Goal: Information Seeking & Learning: Find specific page/section

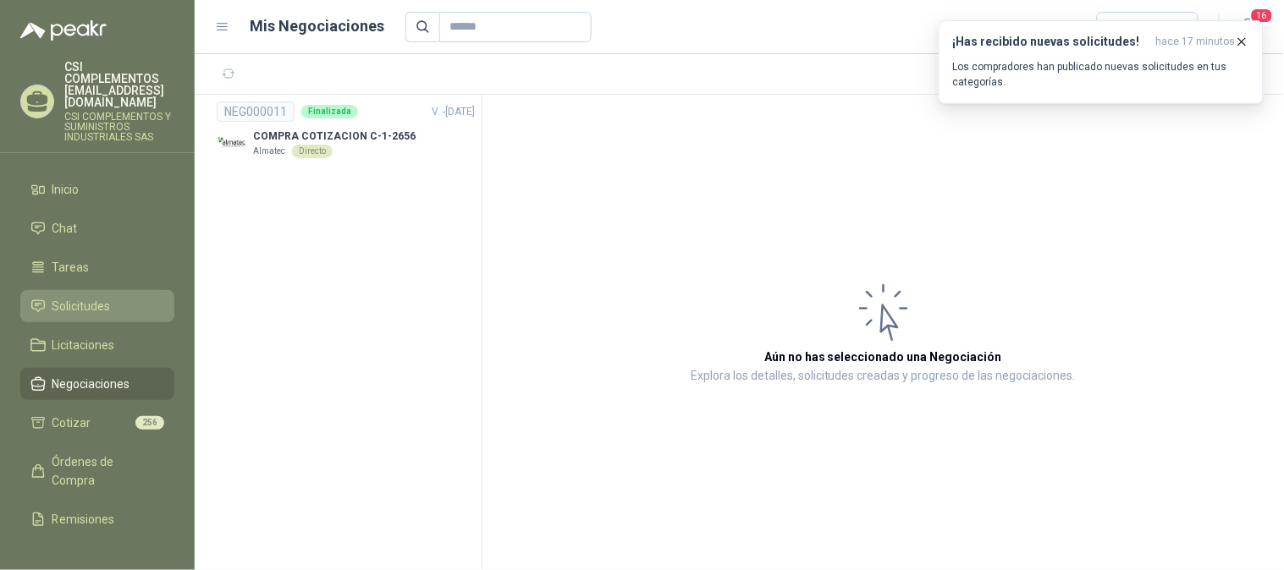
drag, startPoint x: 78, startPoint y: 277, endPoint x: 88, endPoint y: 277, distance: 10.2
click at [80, 297] on span "Solicitudes" at bounding box center [81, 306] width 58 height 19
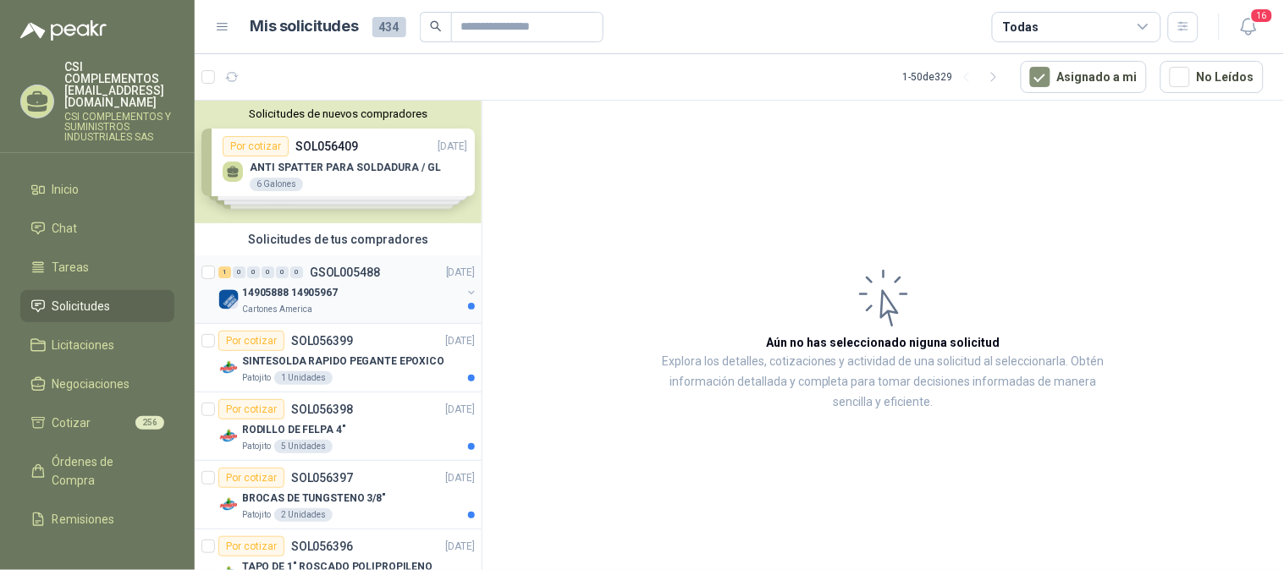
click at [333, 313] on div "Cartones America" at bounding box center [351, 310] width 219 height 14
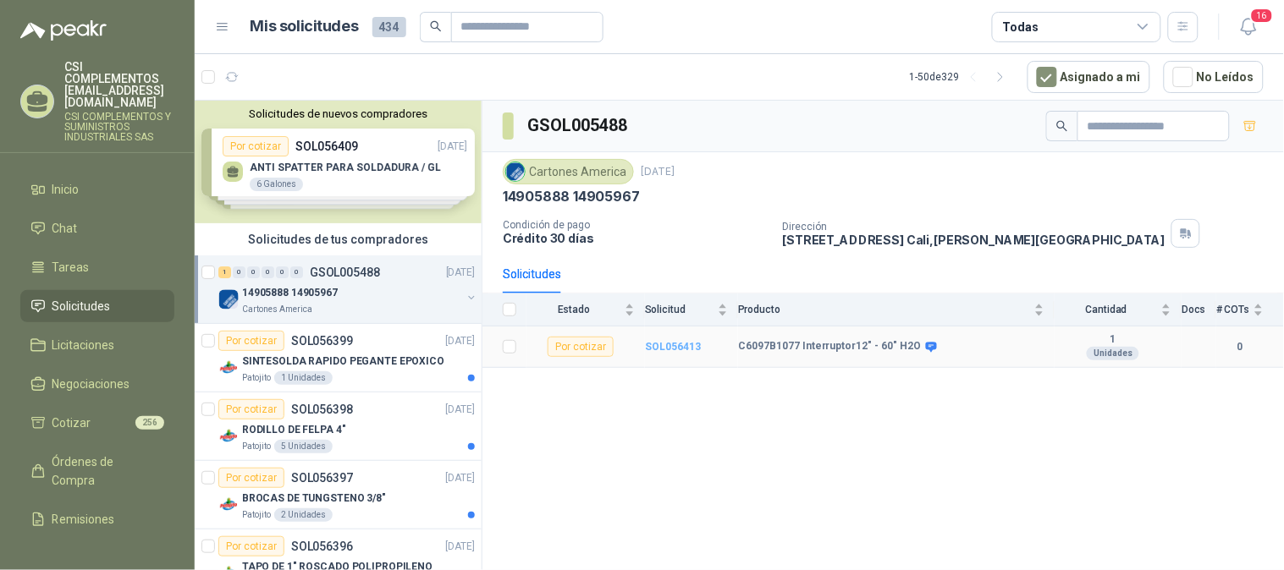
click at [660, 347] on b "SOL056413" at bounding box center [673, 347] width 56 height 12
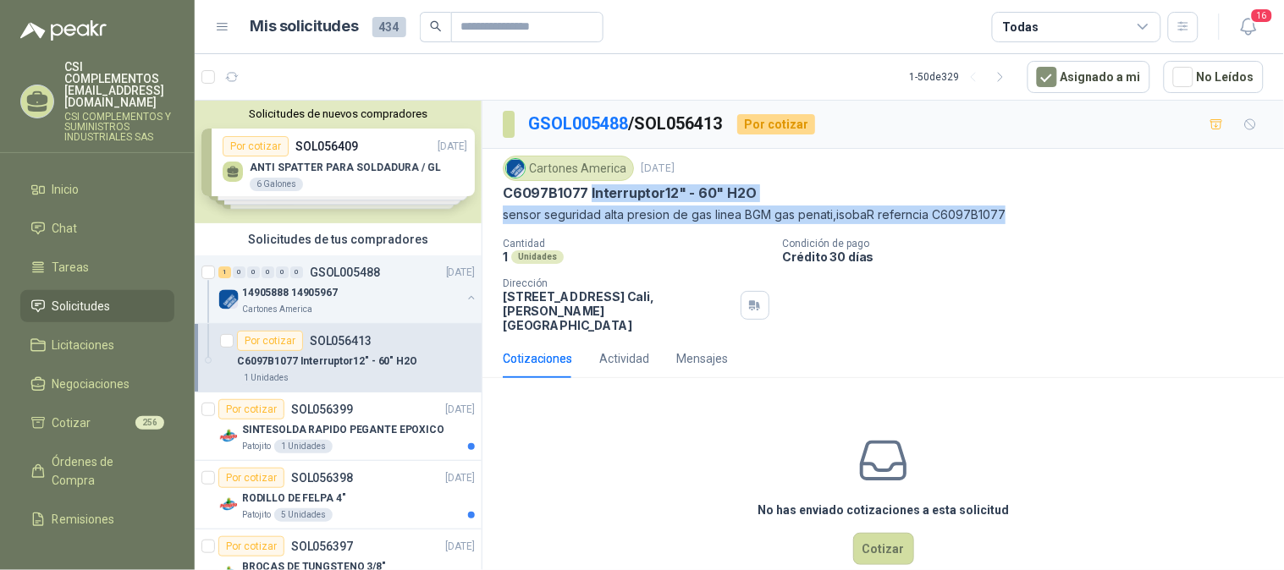
drag, startPoint x: 588, startPoint y: 195, endPoint x: 1019, endPoint y: 216, distance: 431.2
click at [1019, 216] on div "Cartones America [DATE] C6097B1077 Interruptor12" - 60" H2O sensor seguridad al…" at bounding box center [883, 190] width 761 height 69
copy div "Interruptor12" - 60" H2O sensor seguridad alta presion de gas linea BGM gas pen…"
click at [292, 276] on div "0" at bounding box center [296, 273] width 13 height 12
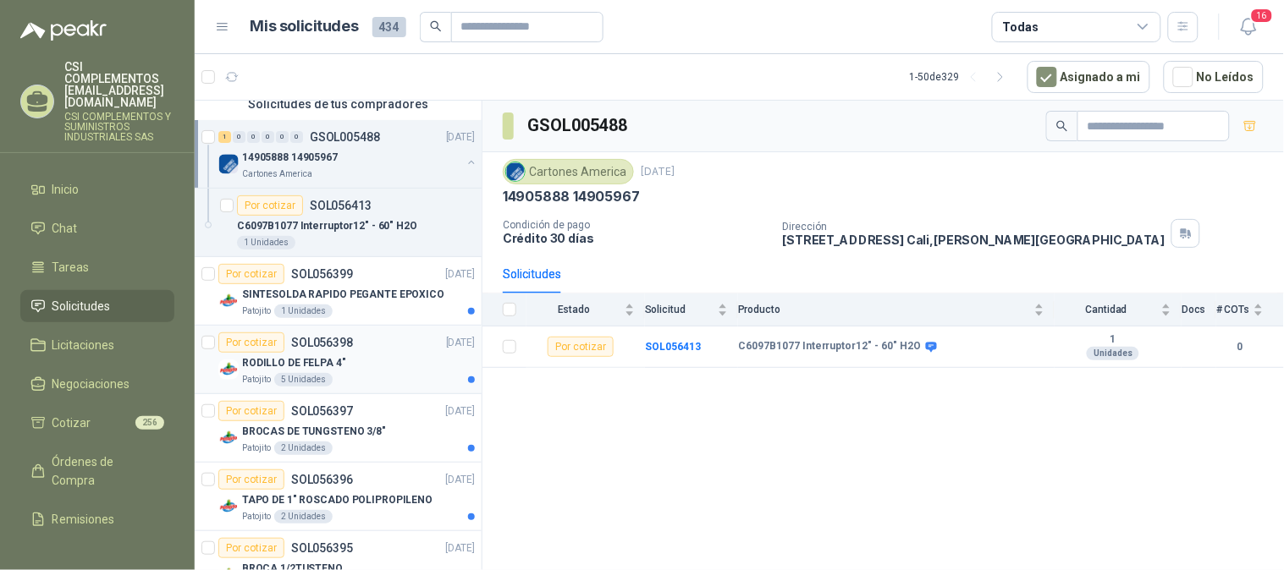
scroll to position [94, 0]
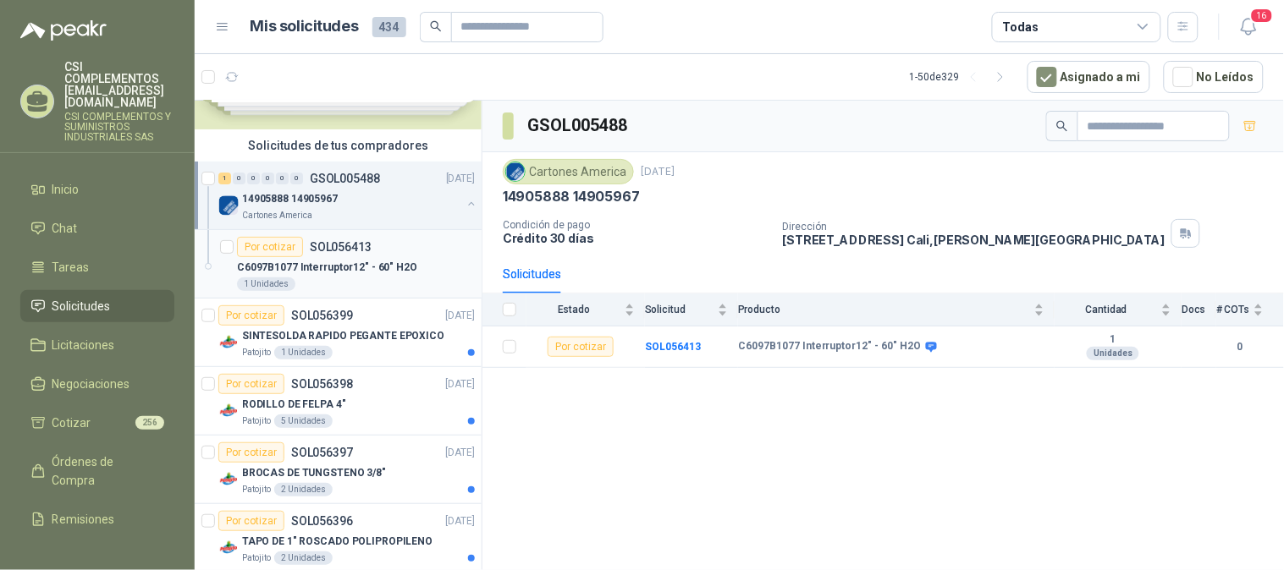
click at [370, 272] on p "C6097B1077 Interruptor12" - 60" H2O" at bounding box center [327, 268] width 180 height 16
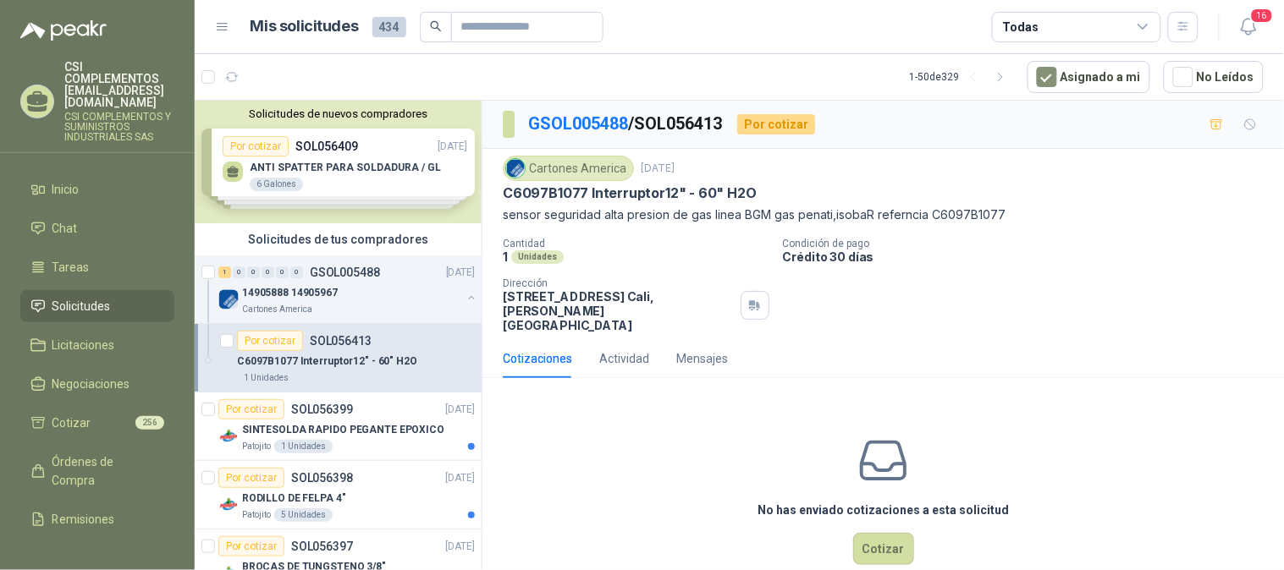
click at [355, 360] on p "C6097B1077 Interruptor12" - 60" H2O" at bounding box center [327, 362] width 180 height 16
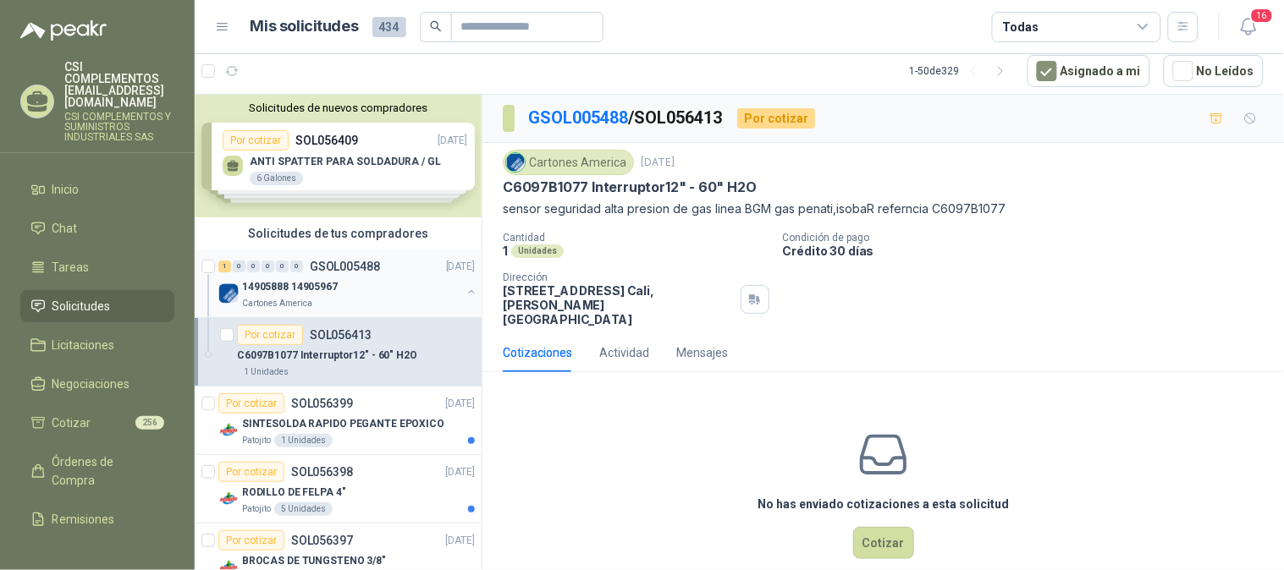
click at [362, 267] on p "GSOL005488" at bounding box center [345, 267] width 70 height 12
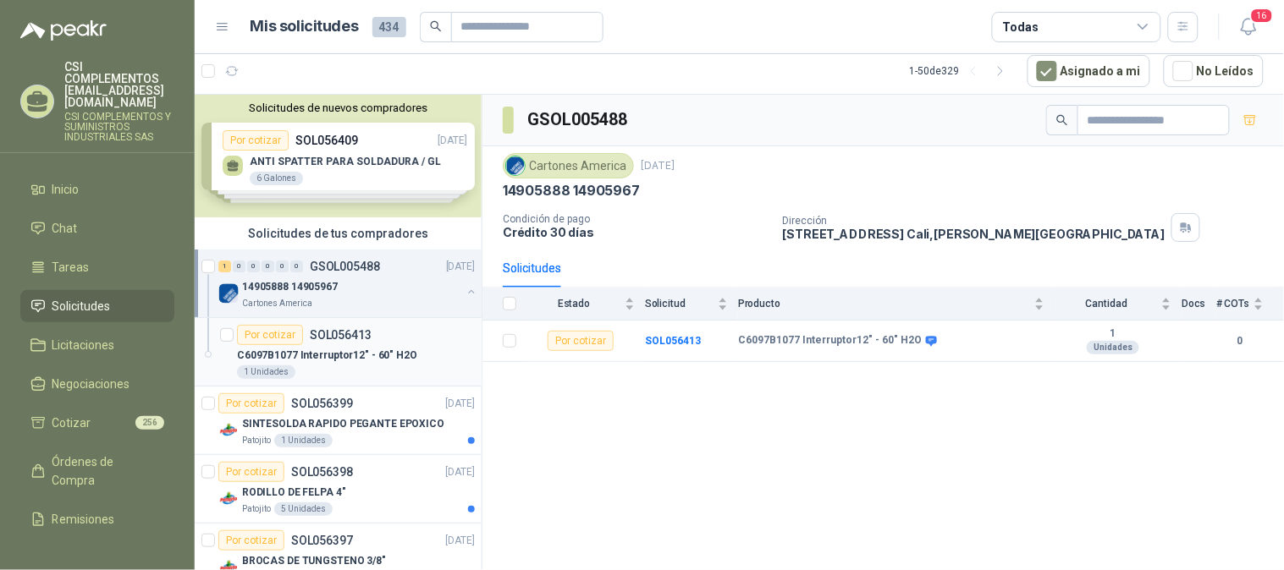
click at [360, 341] on div "Por cotizar SOL056413" at bounding box center [304, 335] width 135 height 20
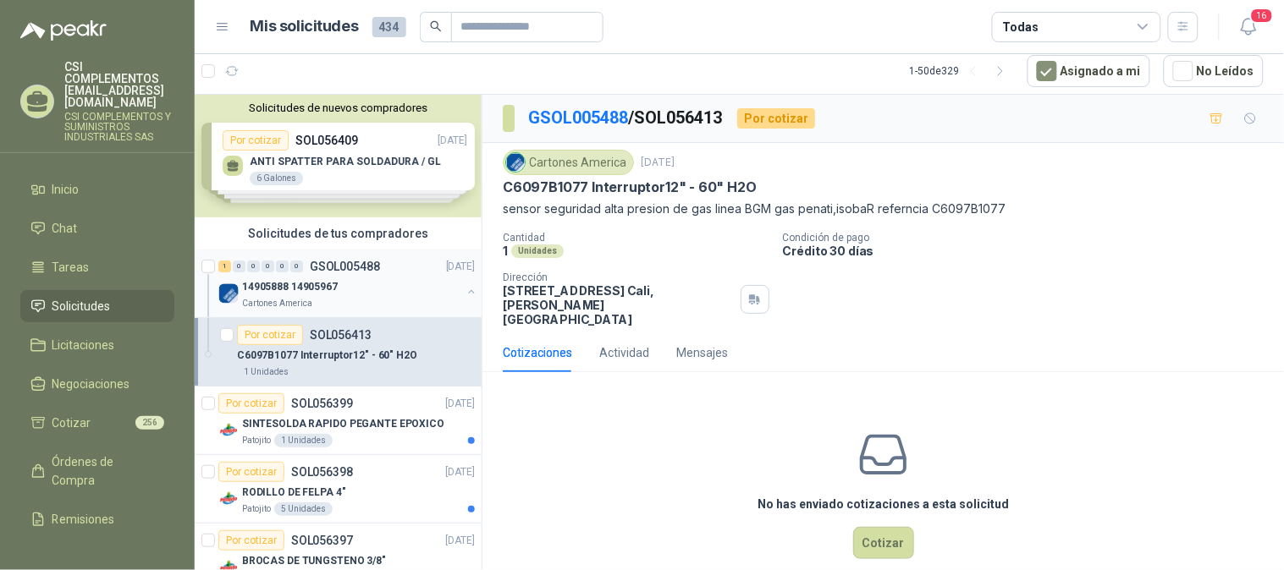
click at [358, 291] on div "14905888 14905967" at bounding box center [351, 287] width 219 height 20
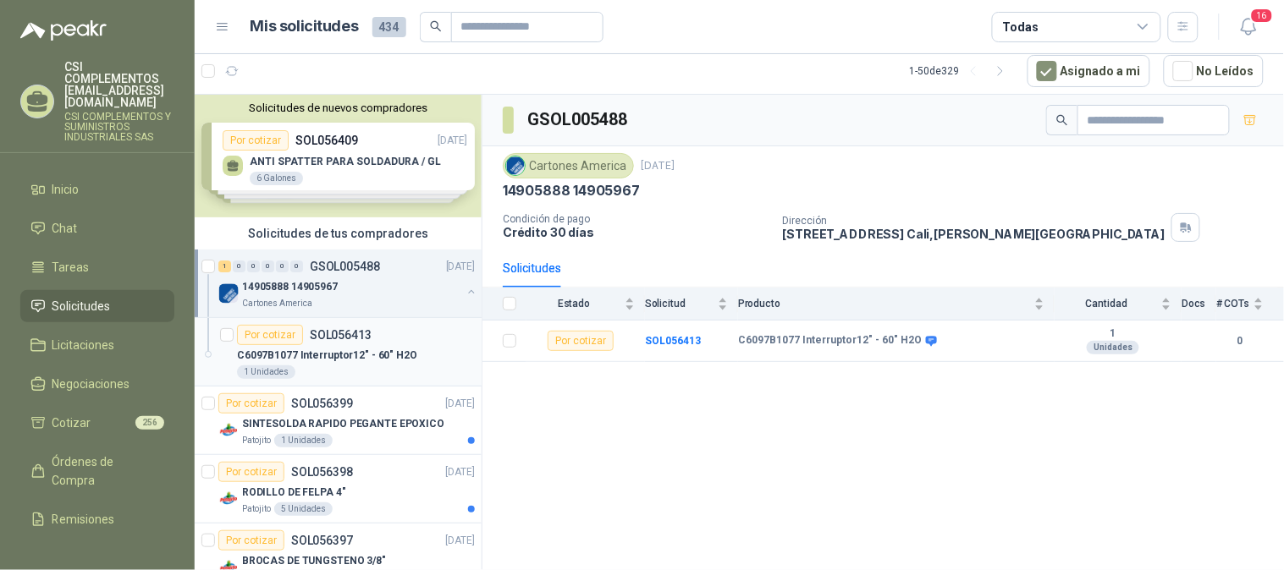
click at [350, 339] on p "SOL056413" at bounding box center [341, 335] width 62 height 12
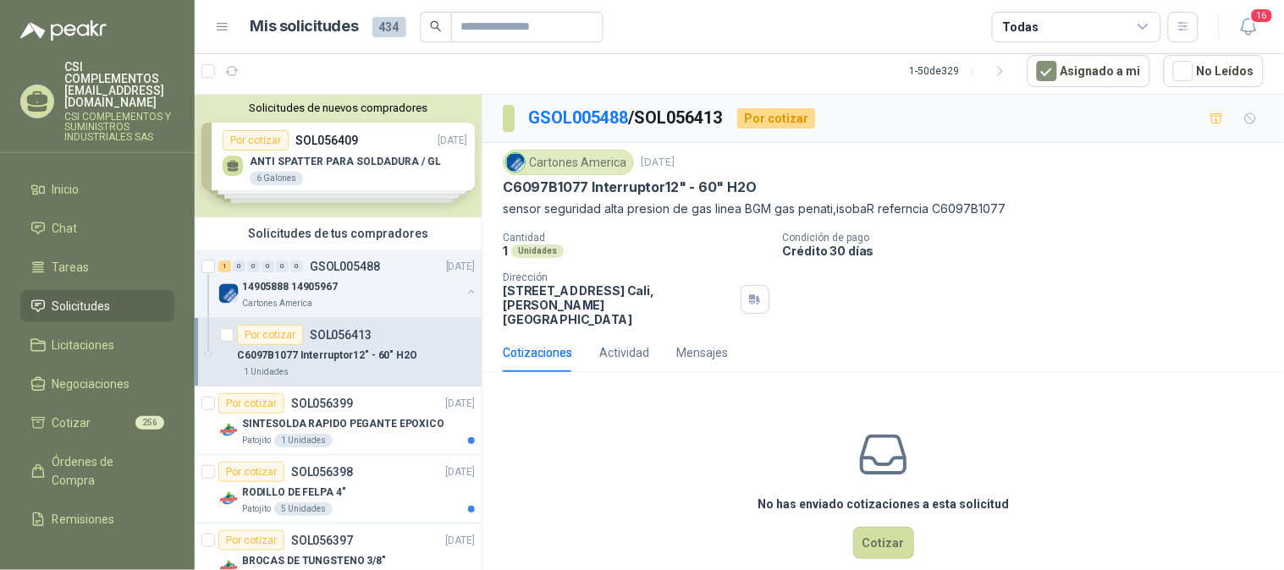
click at [355, 360] on p "C6097B1077 Interruptor12" - 60" H2O" at bounding box center [327, 356] width 180 height 16
click at [284, 283] on p "14905888 14905967" at bounding box center [290, 287] width 96 height 16
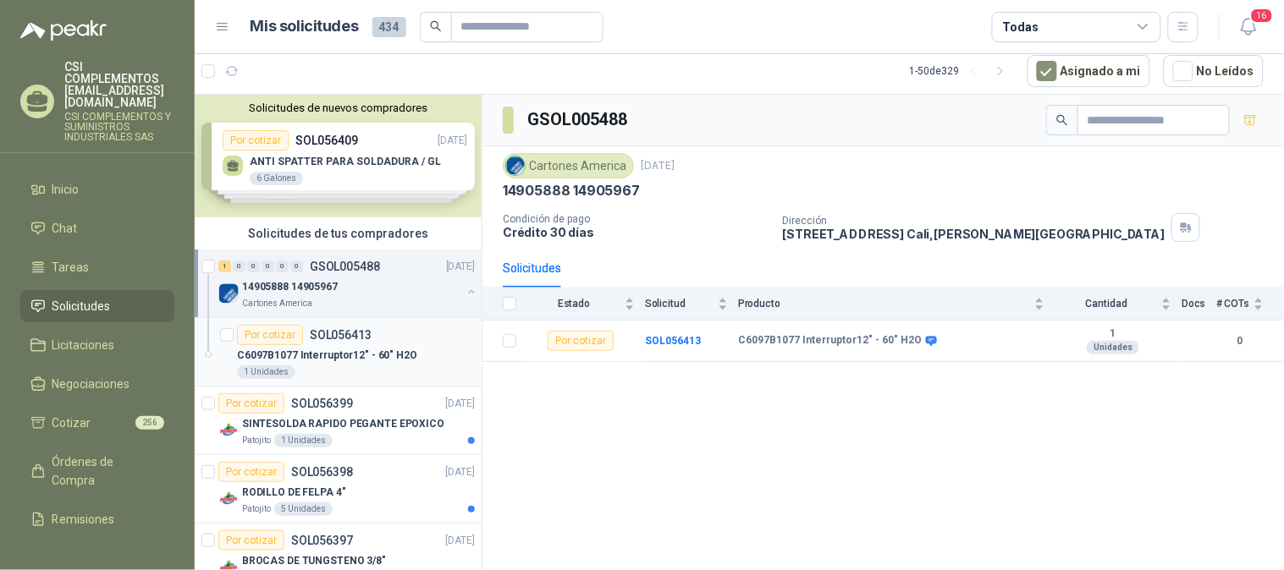
click at [271, 337] on div "Por cotizar" at bounding box center [270, 335] width 66 height 20
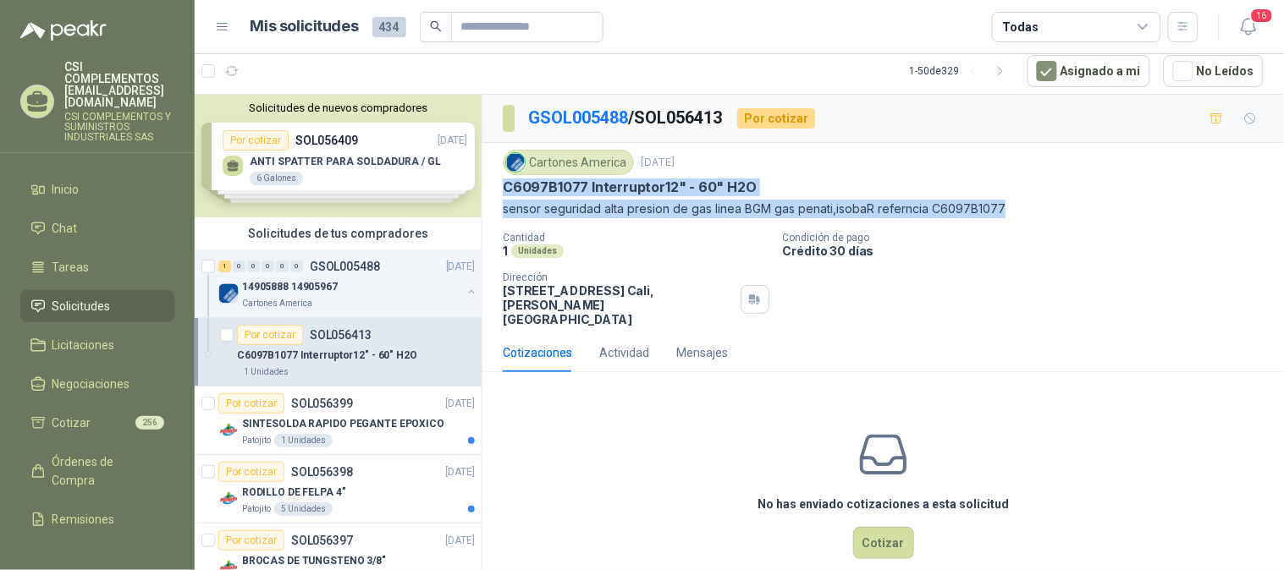
drag, startPoint x: 505, startPoint y: 190, endPoint x: 1014, endPoint y: 206, distance: 508.8
click at [1014, 206] on div "Cartones America [DATE] C6097B1077 Interruptor12" - 60" H2O sensor seguridad al…" at bounding box center [883, 184] width 761 height 69
copy div "C6097B1077 Interruptor12" - 60" H2O sensor seguridad alta presion de gas linea …"
click at [316, 403] on p "SOL056399" at bounding box center [322, 404] width 62 height 12
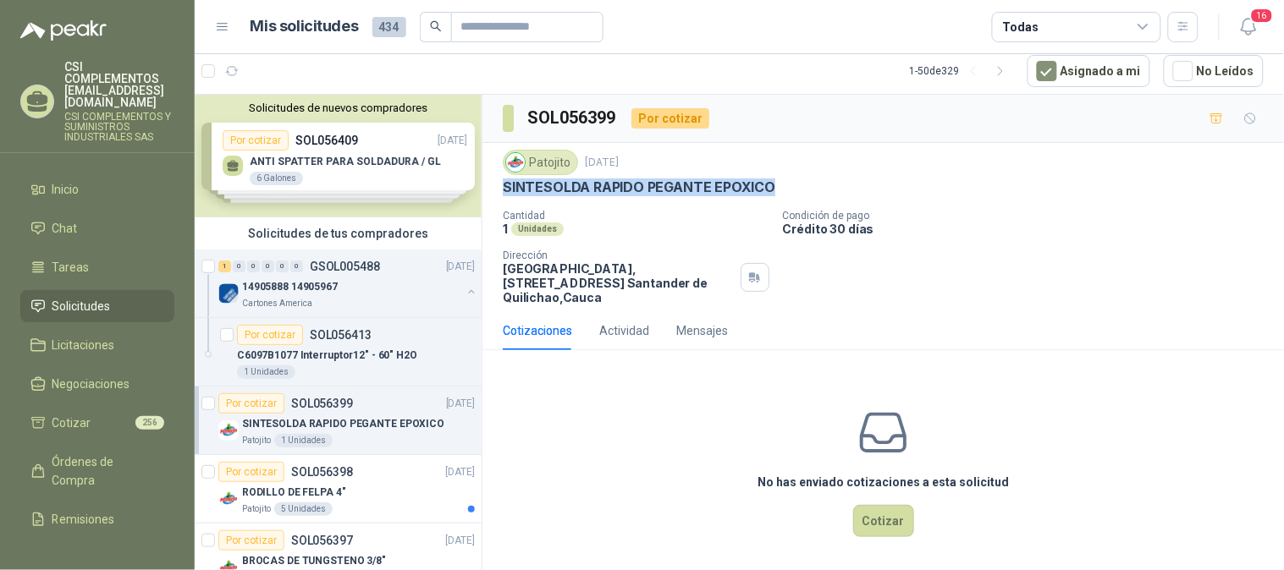
drag, startPoint x: 504, startPoint y: 184, endPoint x: 784, endPoint y: 180, distance: 280.1
click at [784, 180] on div "SINTESOLDA RAPIDO PEGANTE EPOXICO" at bounding box center [883, 188] width 761 height 18
copy p "SINTESOLDA RAPIDO PEGANTE EPOXICO"
click at [352, 408] on div "Por cotizar SOL056399 [DATE]" at bounding box center [346, 403] width 256 height 20
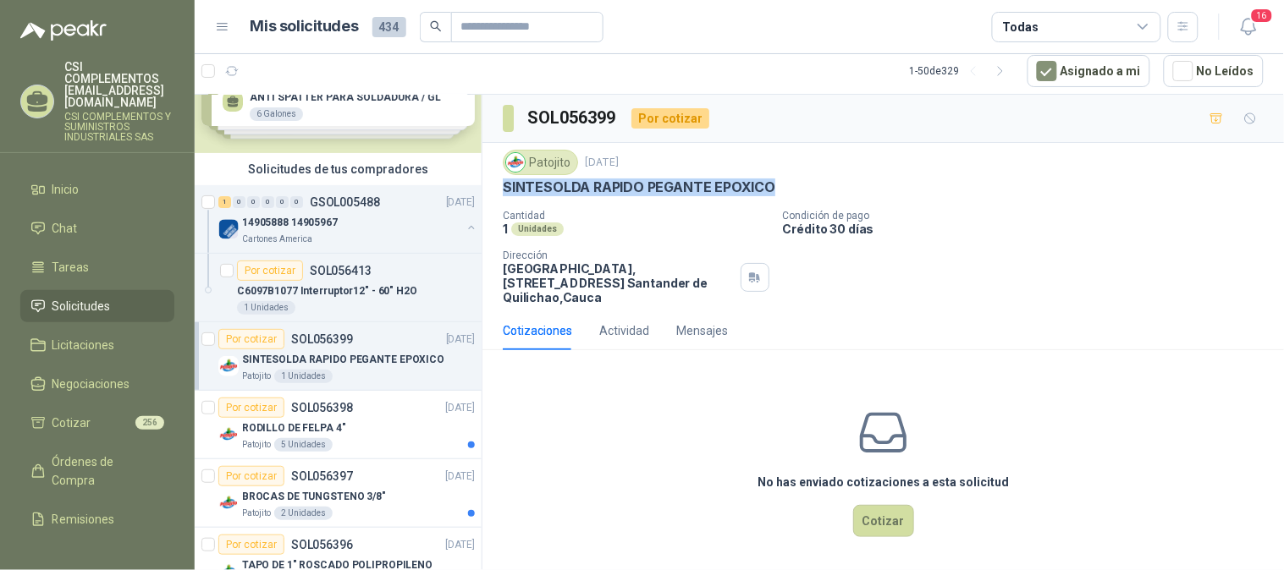
scroll to position [94, 0]
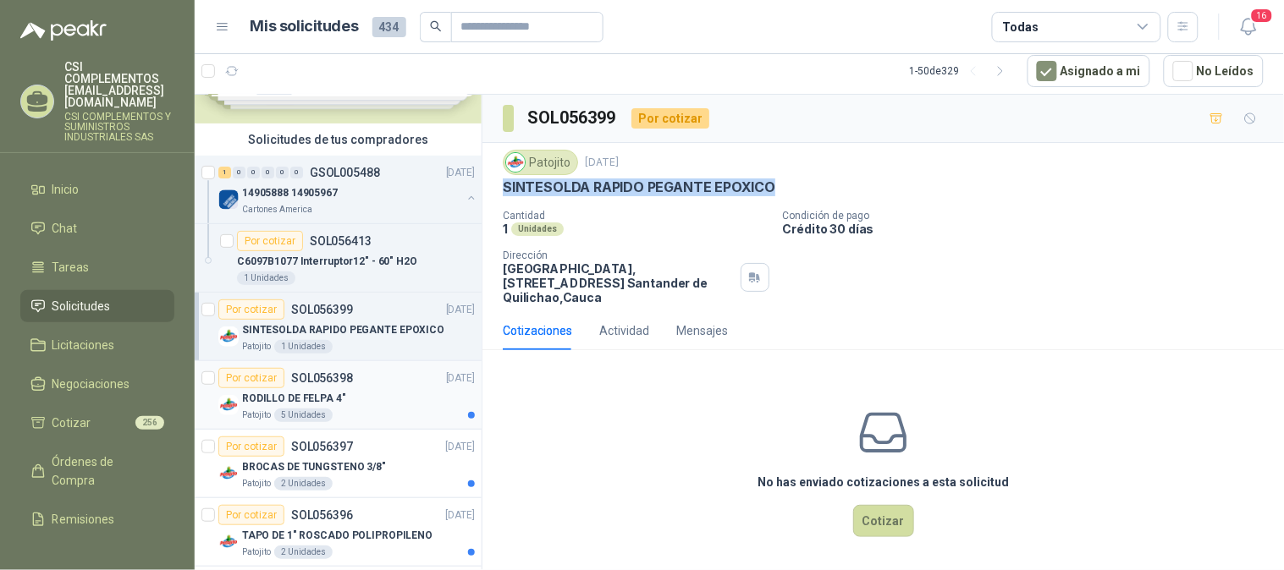
click at [322, 382] on p "SOL056398" at bounding box center [322, 378] width 62 height 12
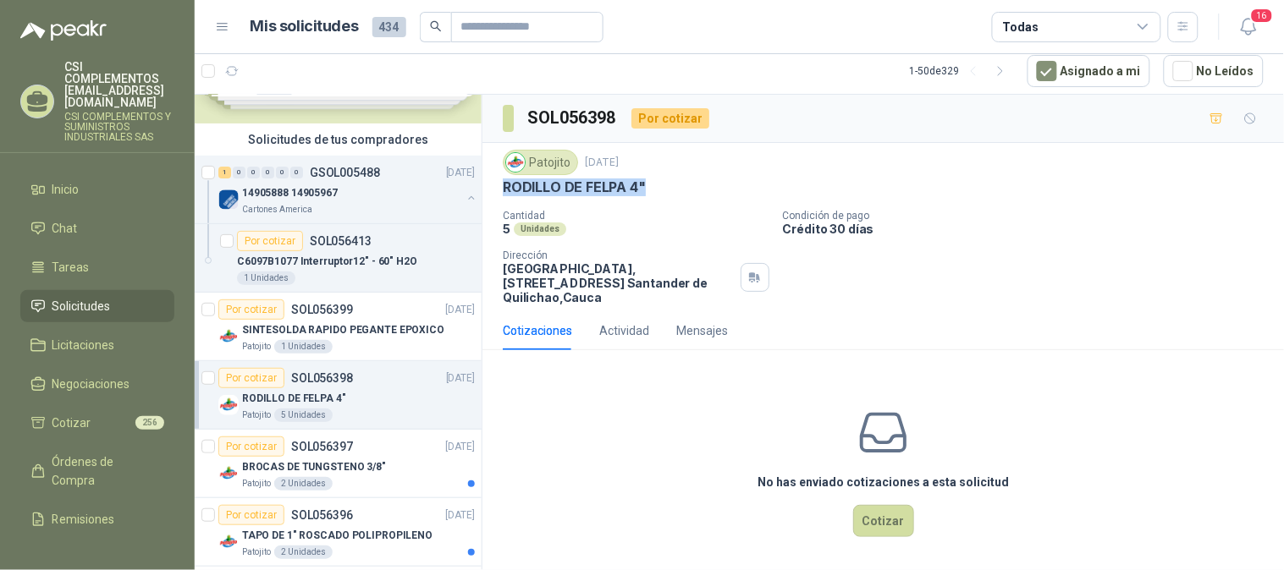
drag, startPoint x: 501, startPoint y: 184, endPoint x: 657, endPoint y: 197, distance: 157.1
click at [657, 197] on div "Patojito [DATE] RODILLO DE FELPA 4" Cantidad 5 Unidades Condición de pago Crédi…" at bounding box center [882, 227] width 801 height 168
copy p "RODILLO DE FELPA 4""
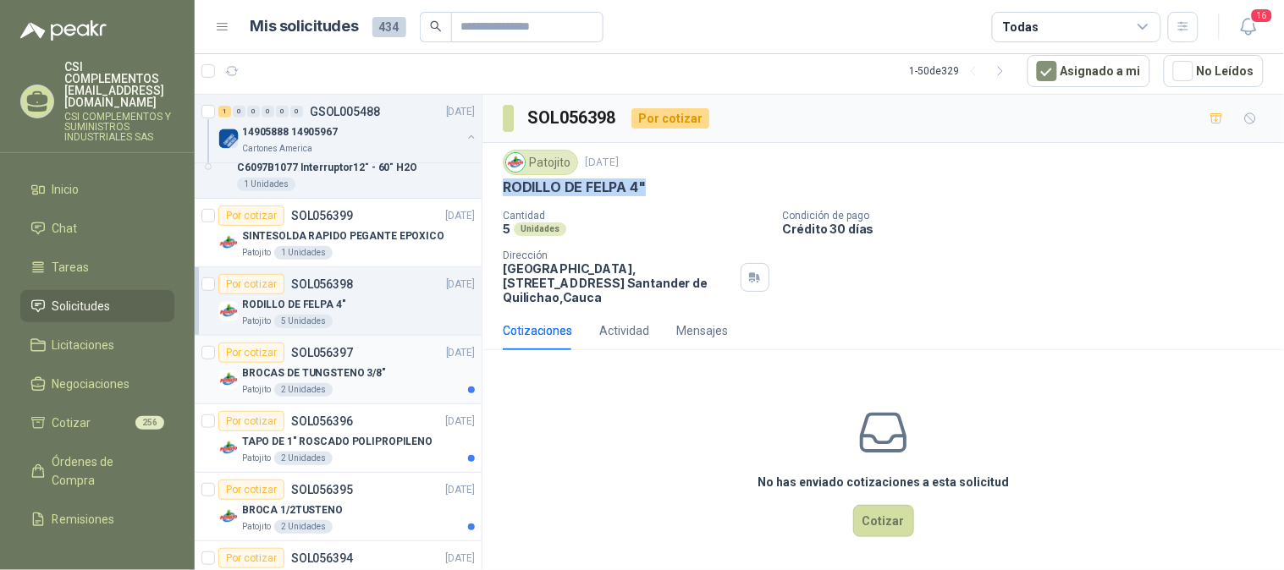
click at [332, 359] on div "Por cotizar SOL056397" at bounding box center [285, 353] width 135 height 20
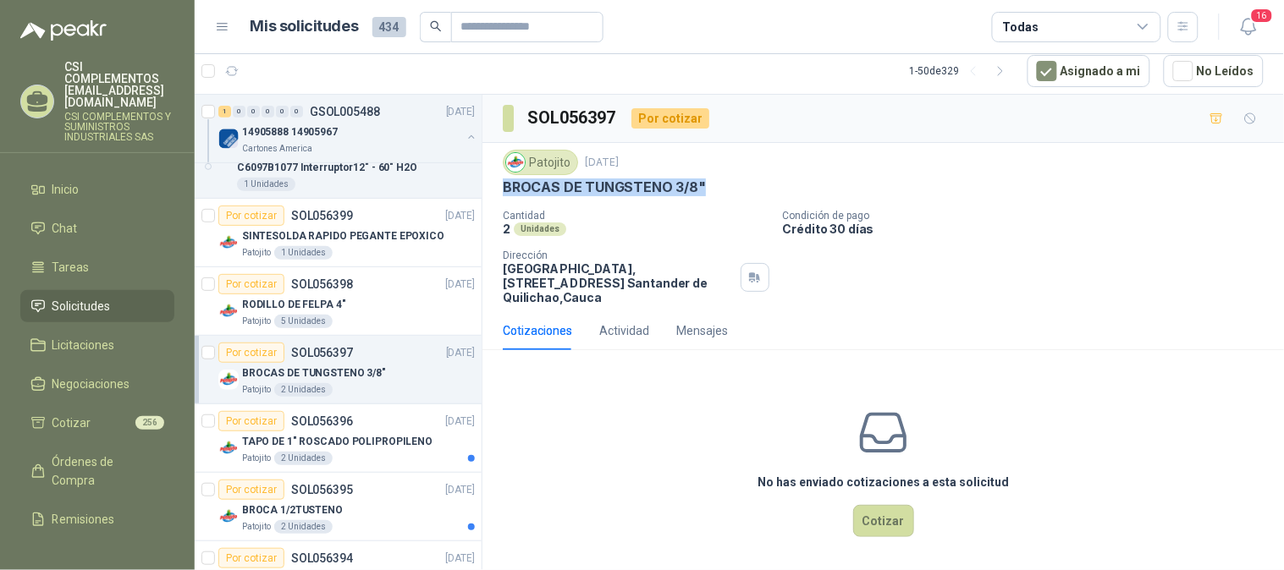
drag, startPoint x: 501, startPoint y: 183, endPoint x: 712, endPoint y: 179, distance: 210.7
click at [712, 179] on div "Patojito [DATE] BROCAS DE TUNGSTENO 3/8" Cantidad 2 Unidades Condición de pago …" at bounding box center [882, 227] width 801 height 168
copy p "BROCAS DE TUNGSTENO 3/8""
click at [291, 426] on p "SOL056396" at bounding box center [322, 421] width 62 height 12
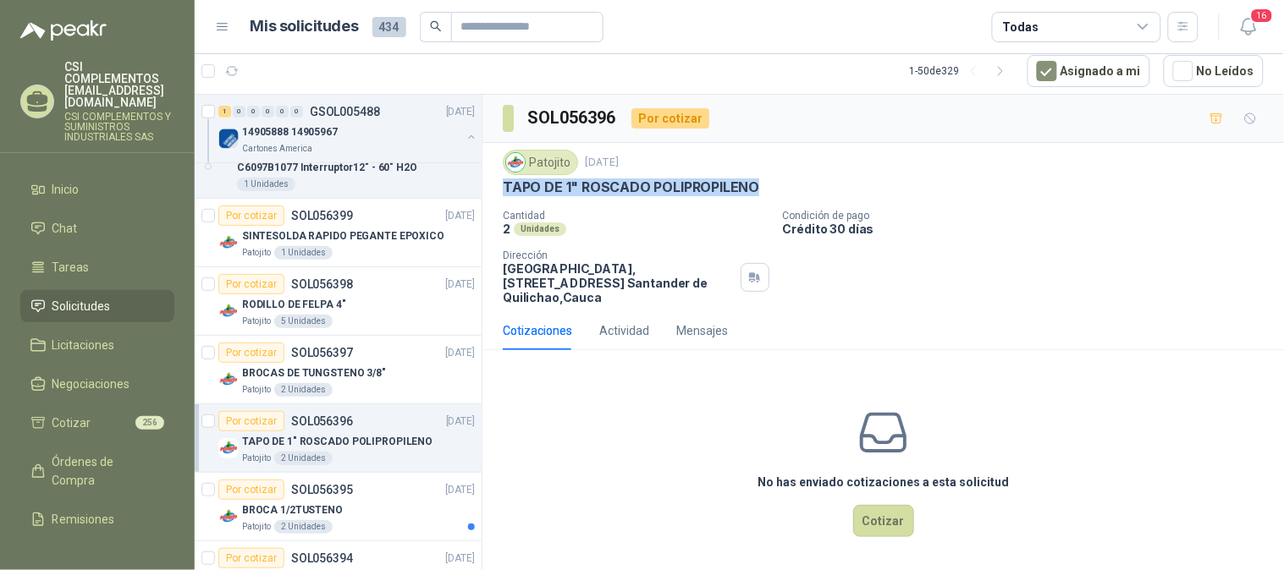
drag, startPoint x: 502, startPoint y: 190, endPoint x: 763, endPoint y: 180, distance: 261.7
click at [763, 180] on div "TAPO DE 1" ROSCADO POLIPROPILENO" at bounding box center [883, 188] width 761 height 18
copy p "TAPO DE 1" ROSCADO POLIPROPILENO"
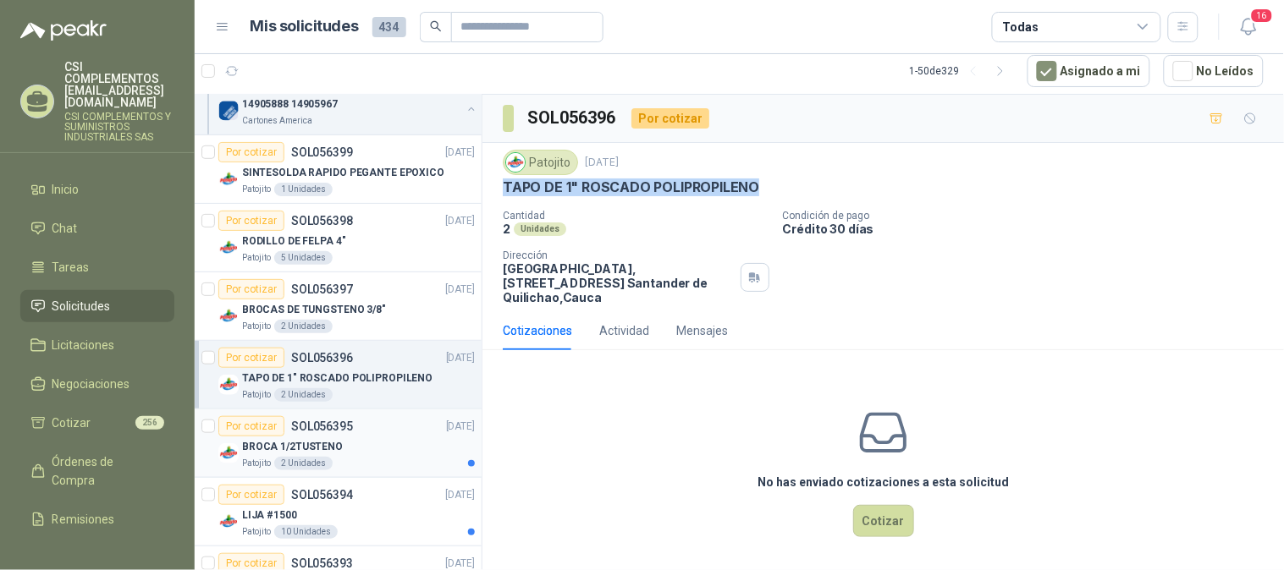
scroll to position [282, 0]
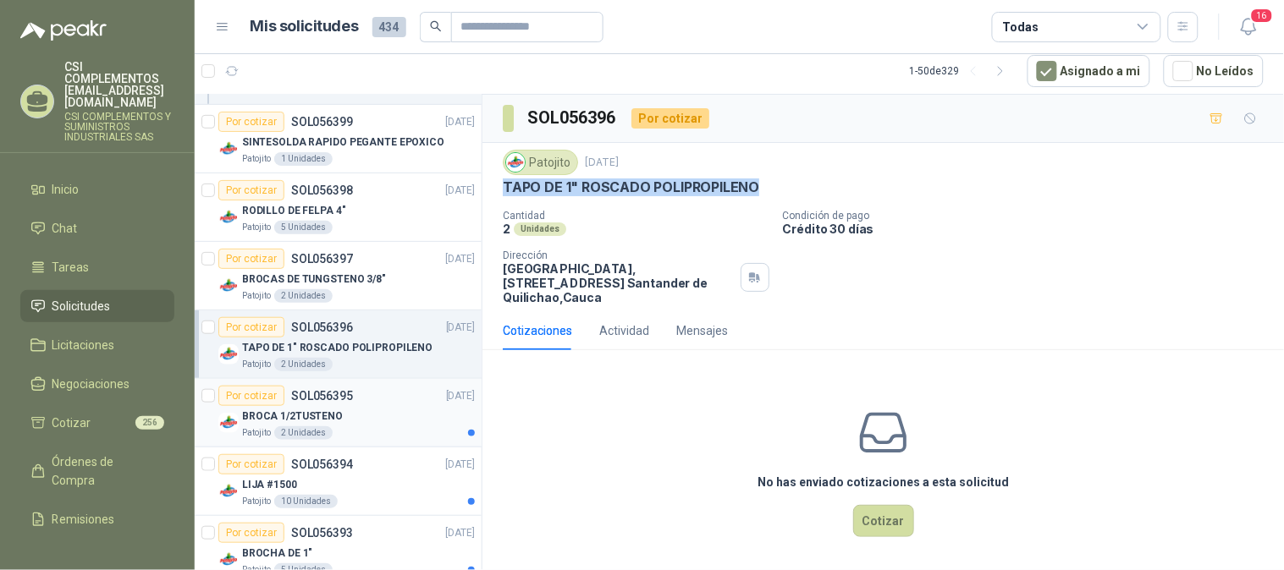
click at [342, 402] on div "Por cotizar SOL056395" at bounding box center [285, 396] width 135 height 20
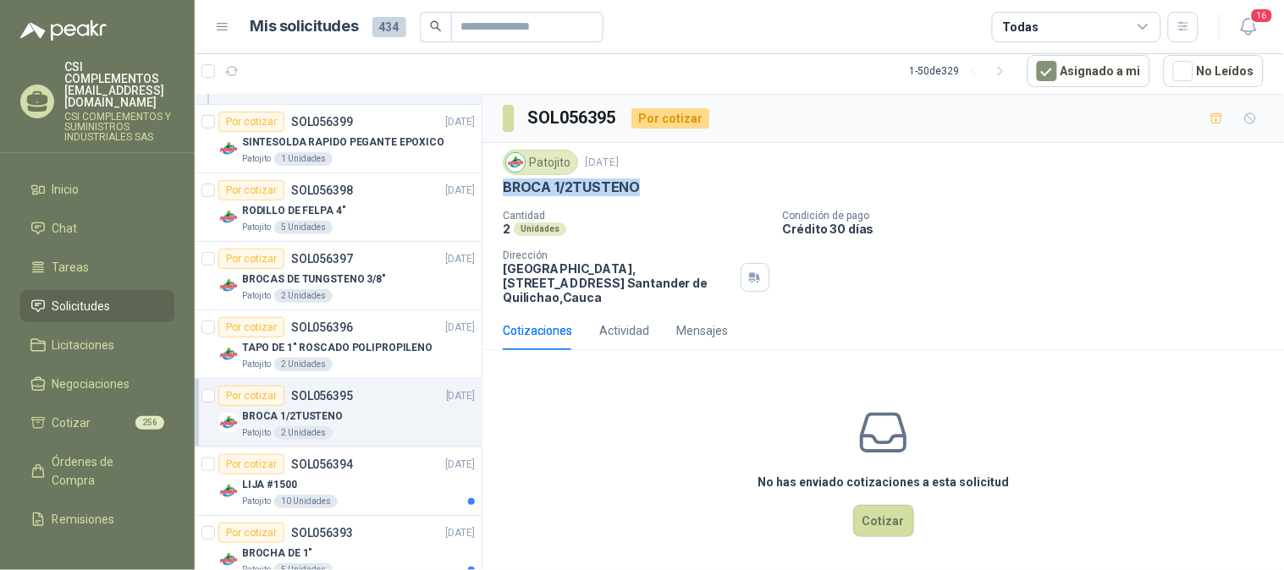
drag, startPoint x: 503, startPoint y: 181, endPoint x: 648, endPoint y: 187, distance: 145.7
click at [648, 187] on div "BROCA 1/2TUSTENO" at bounding box center [883, 188] width 761 height 18
copy p "BROCA 1/2TUSTENO"
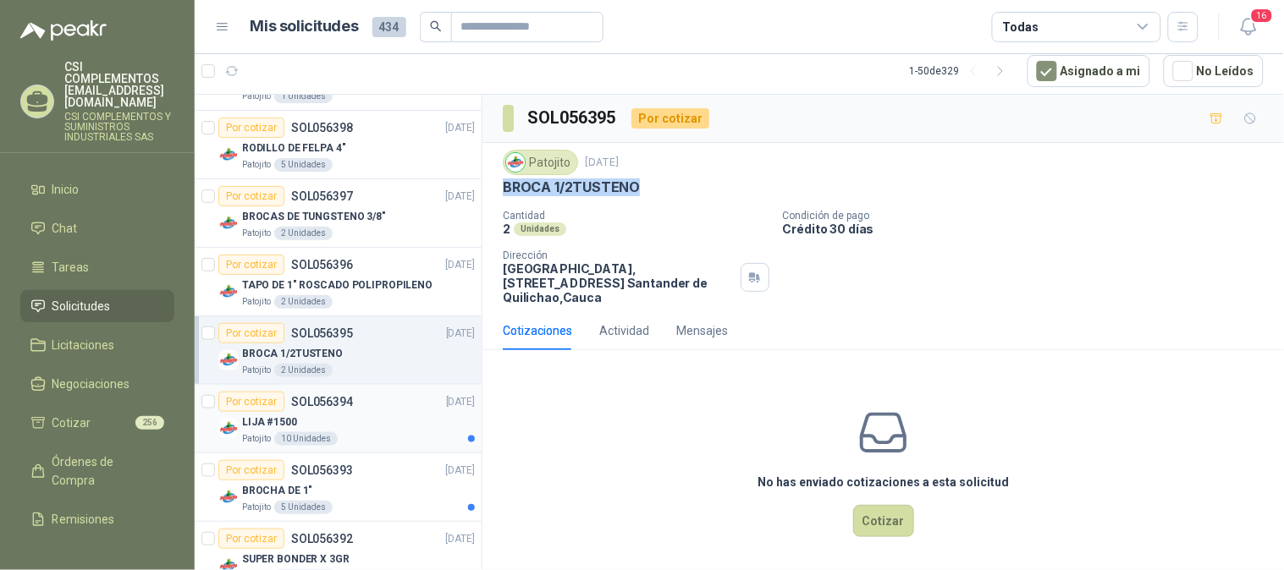
scroll to position [376, 0]
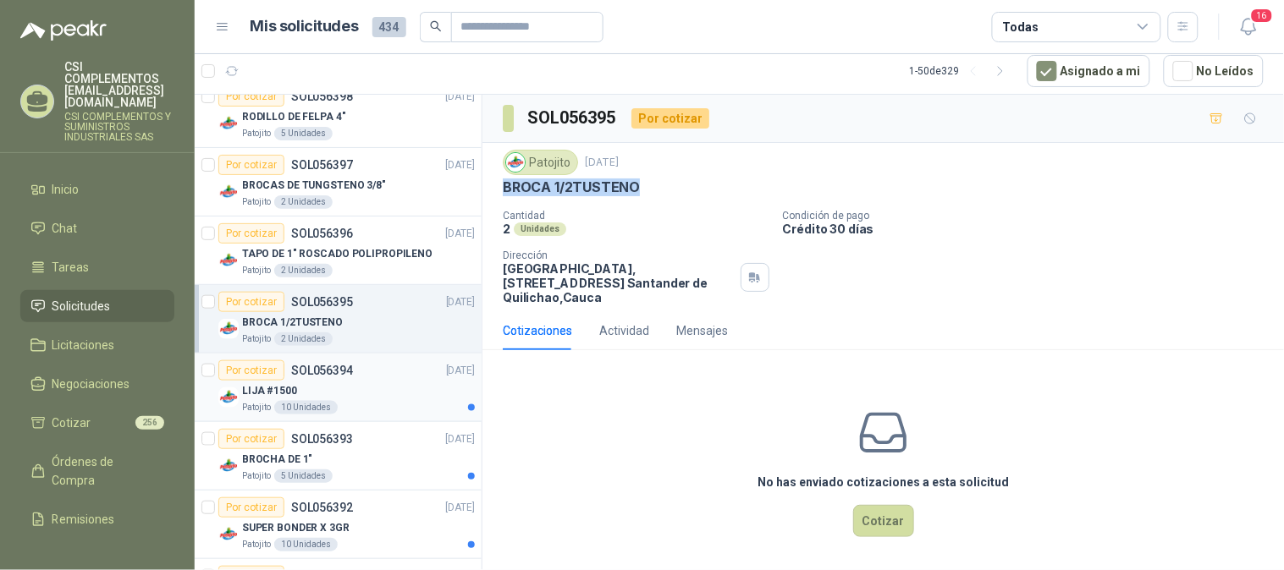
click at [350, 394] on div "LIJA #1500" at bounding box center [358, 391] width 233 height 20
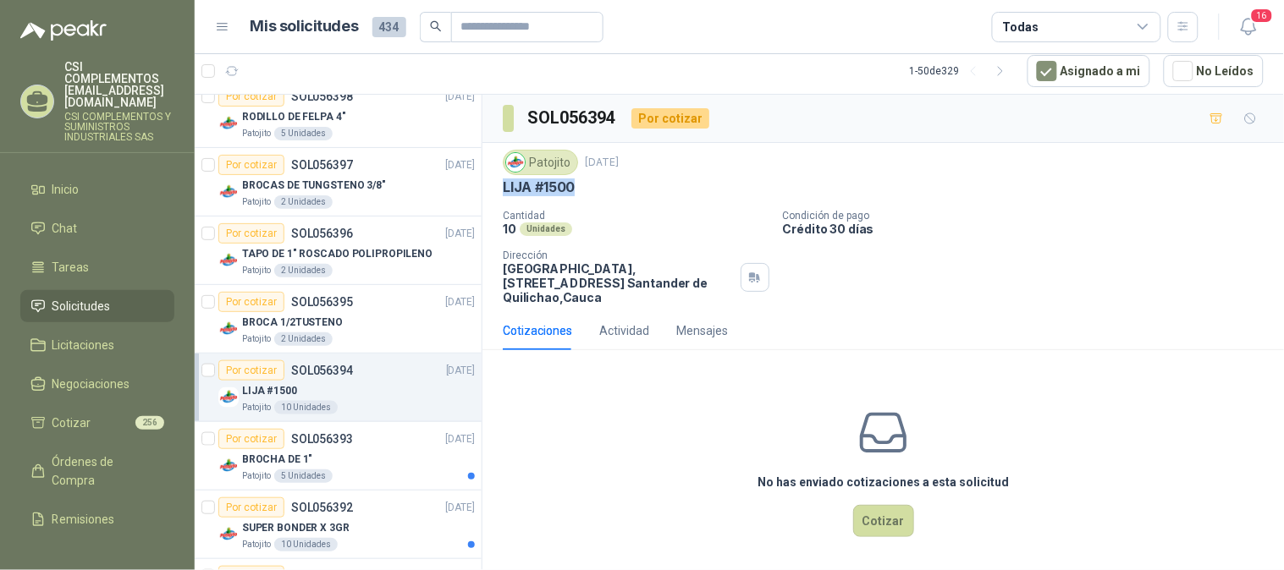
drag, startPoint x: 496, startPoint y: 184, endPoint x: 592, endPoint y: 187, distance: 96.5
click at [592, 187] on div "Patojito [DATE] LIJA #1500 Cantidad 10 Unidades Condición de pago Crédito 30 dí…" at bounding box center [882, 227] width 801 height 168
copy p "LIJA #1500"
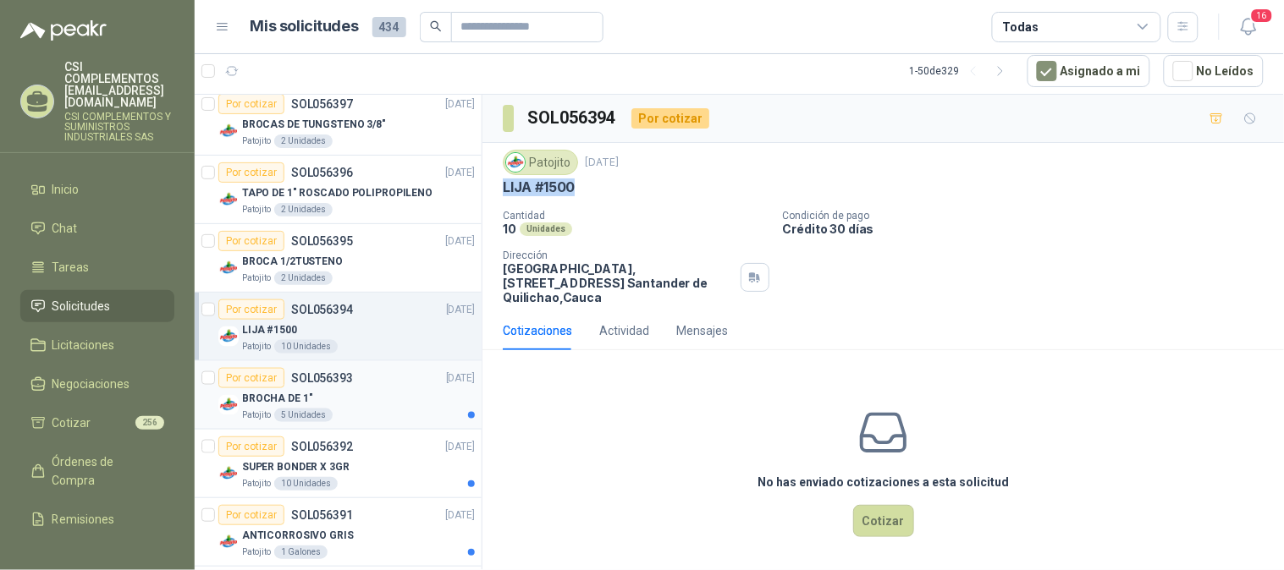
scroll to position [470, 0]
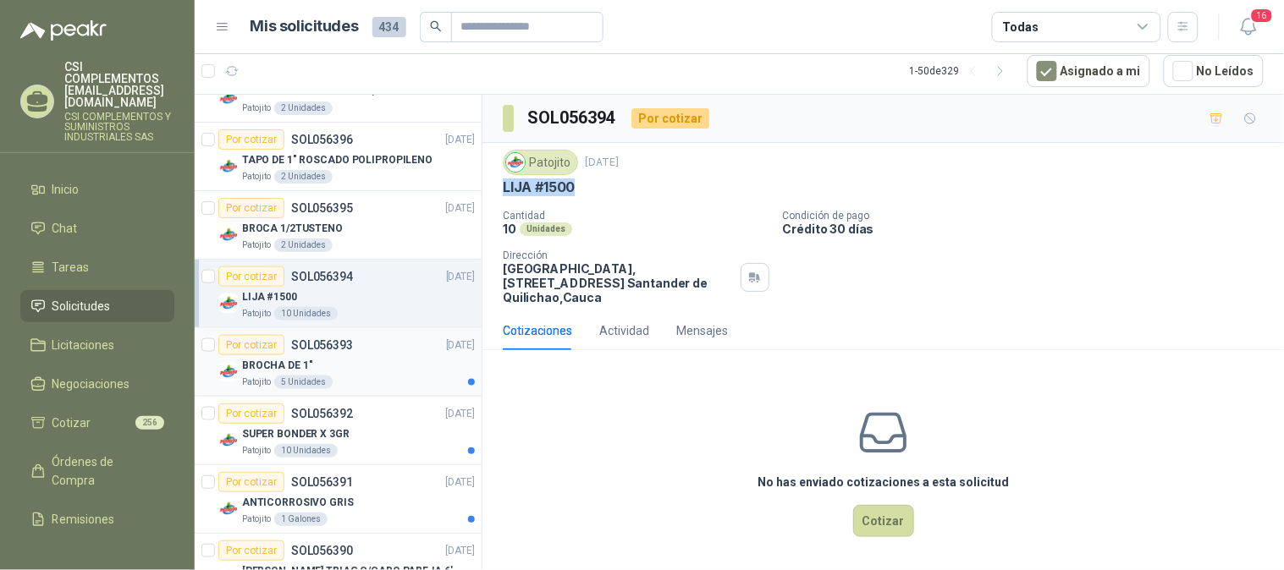
click at [349, 369] on div "BROCHA DE 1"" at bounding box center [358, 365] width 233 height 20
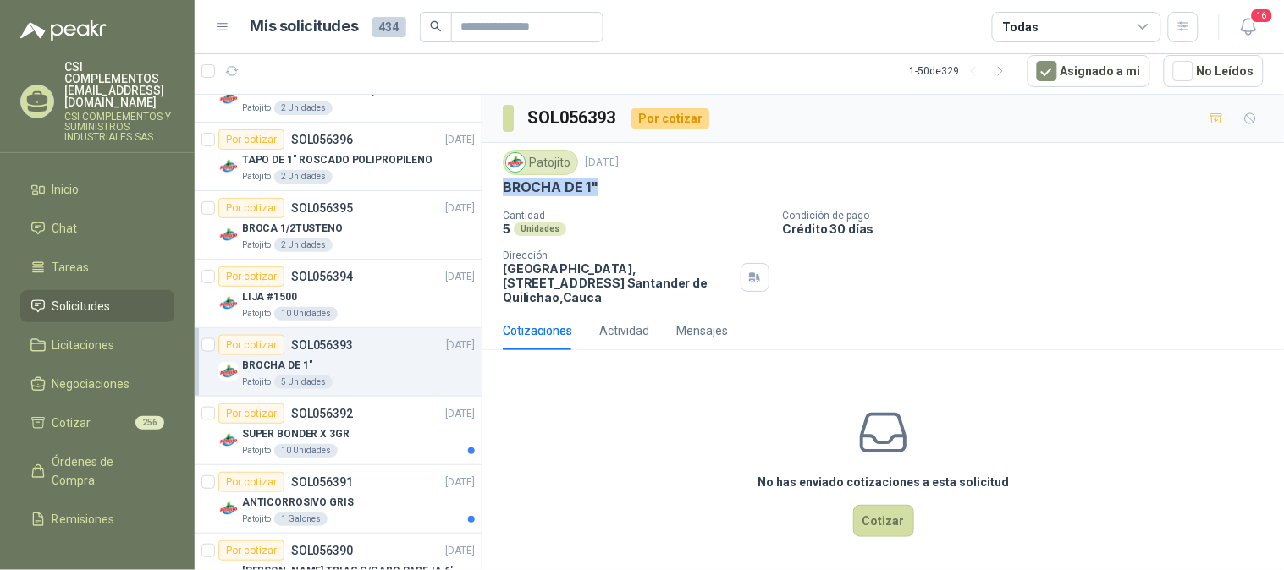
drag, startPoint x: 503, startPoint y: 190, endPoint x: 598, endPoint y: 191, distance: 94.8
click at [598, 191] on div "BROCHA DE 1"" at bounding box center [883, 188] width 761 height 18
copy p "BROCHA DE 1""
click at [327, 427] on p "SUPER BONDER X 3GR" at bounding box center [295, 434] width 107 height 16
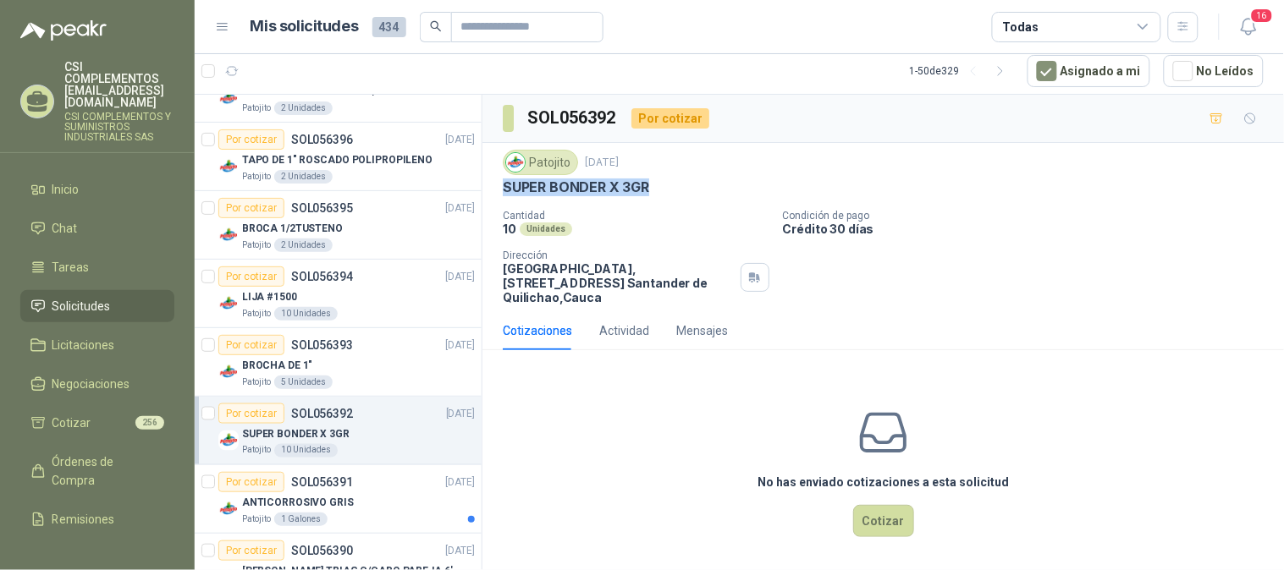
drag, startPoint x: 510, startPoint y: 190, endPoint x: 649, endPoint y: 190, distance: 138.8
click at [649, 190] on div "Patojito [DATE] SUPER [PERSON_NAME] X 3GR Cantidad 10 Unidades Condición de pag…" at bounding box center [882, 227] width 801 height 168
copy p "SUPER BONDER X 3GR"
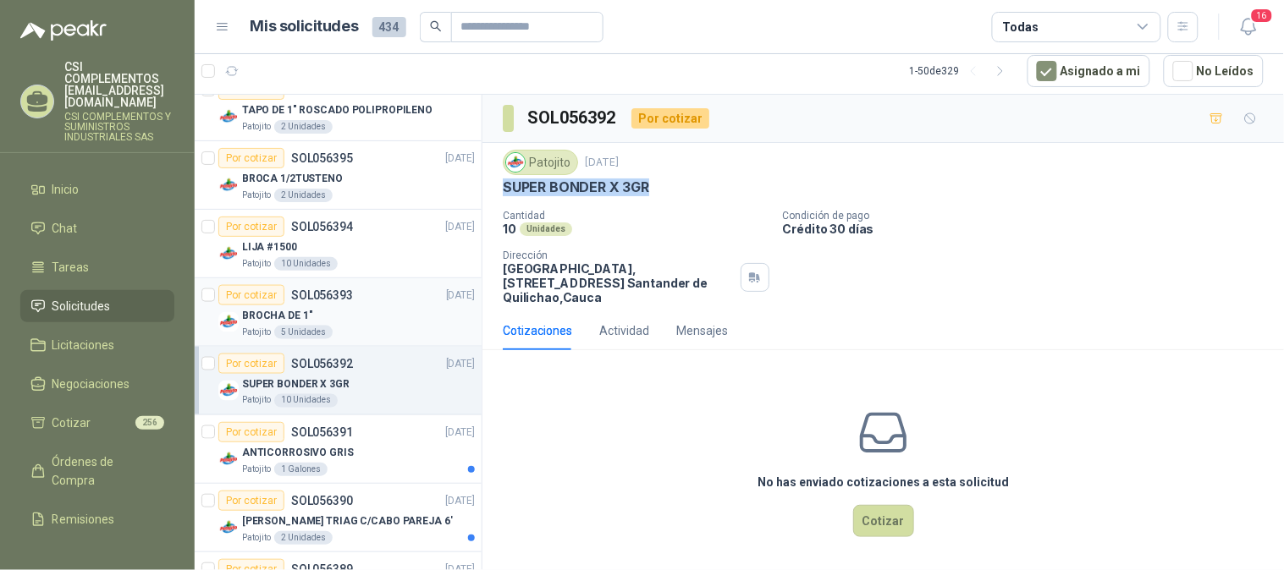
scroll to position [564, 0]
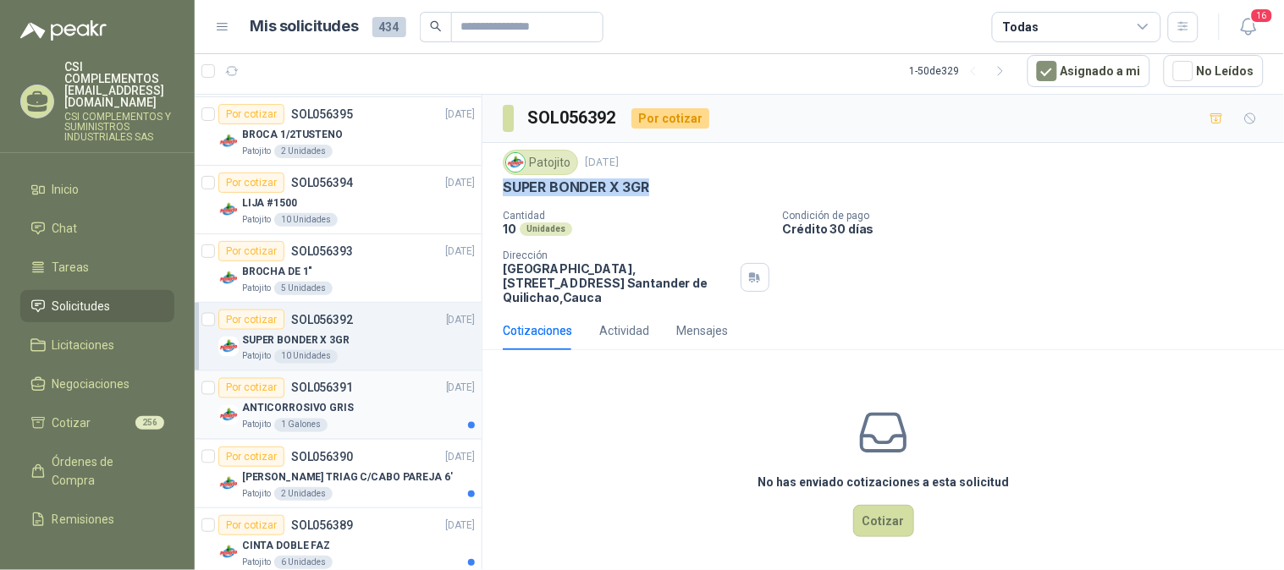
click at [336, 409] on p "ANTICORROSIVO GRIS" at bounding box center [298, 409] width 112 height 16
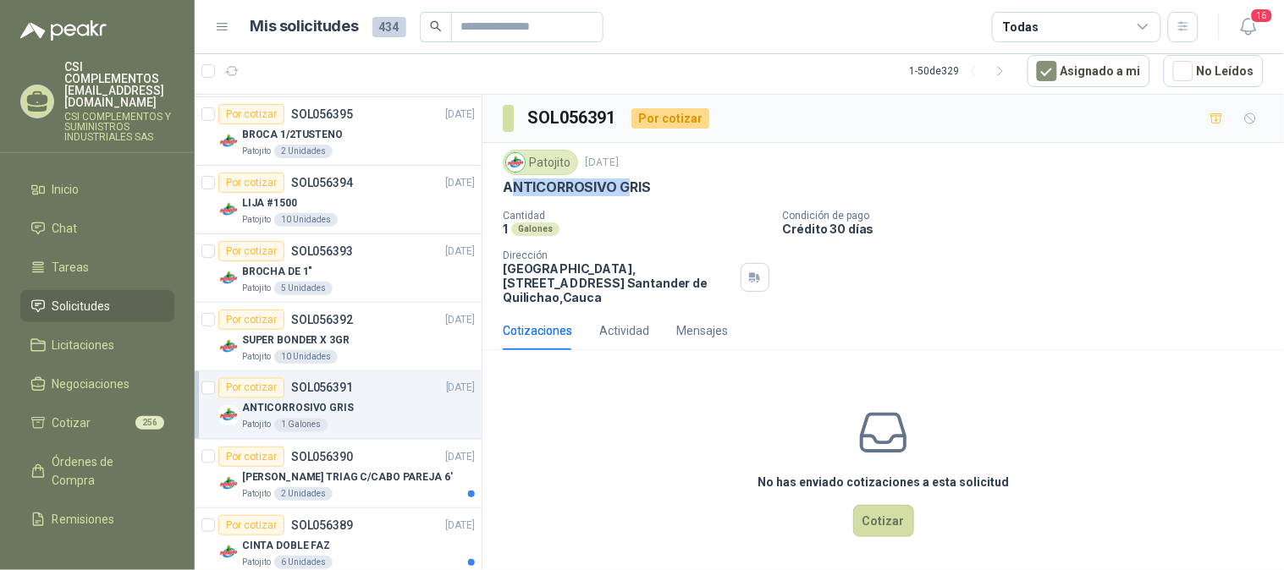
drag, startPoint x: 508, startPoint y: 189, endPoint x: 623, endPoint y: 187, distance: 115.1
click at [623, 187] on p "ANTICORROSIVO GRIS" at bounding box center [577, 188] width 148 height 18
click at [565, 186] on p "ANTICORROSIVO GRIS" at bounding box center [577, 188] width 148 height 18
drag, startPoint x: 499, startPoint y: 189, endPoint x: 656, endPoint y: 182, distance: 156.7
click at [656, 182] on div "Patojito [DATE] ANTICORROSIVO GRIS Cantidad 1 Galones Condición de pago Crédito…" at bounding box center [882, 227] width 801 height 168
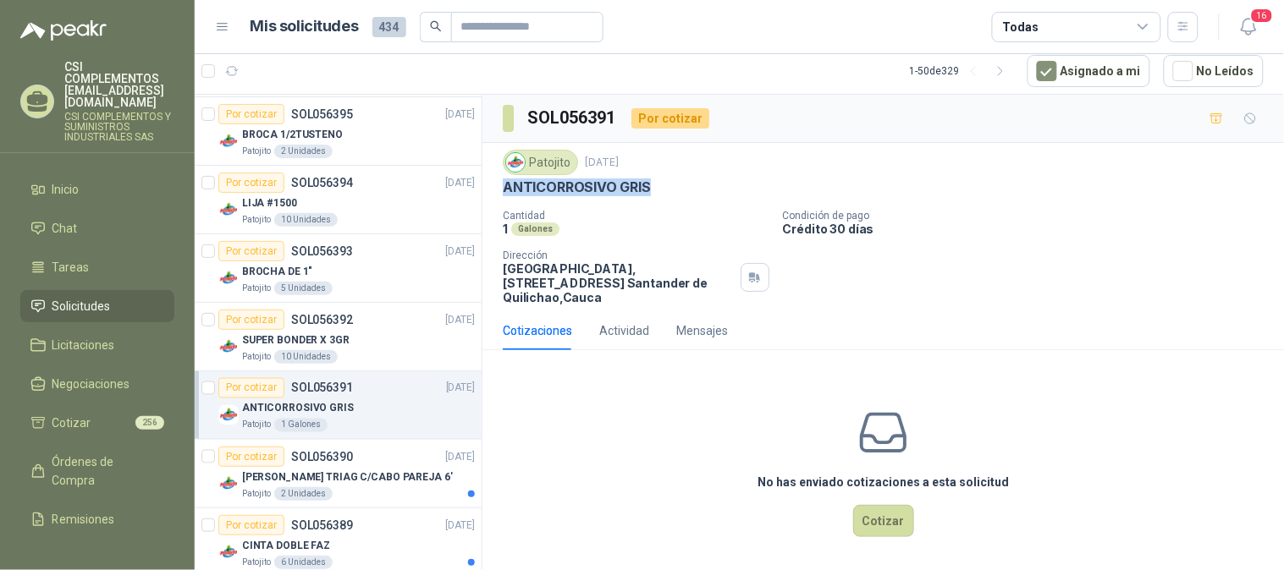
scroll to position [657, 0]
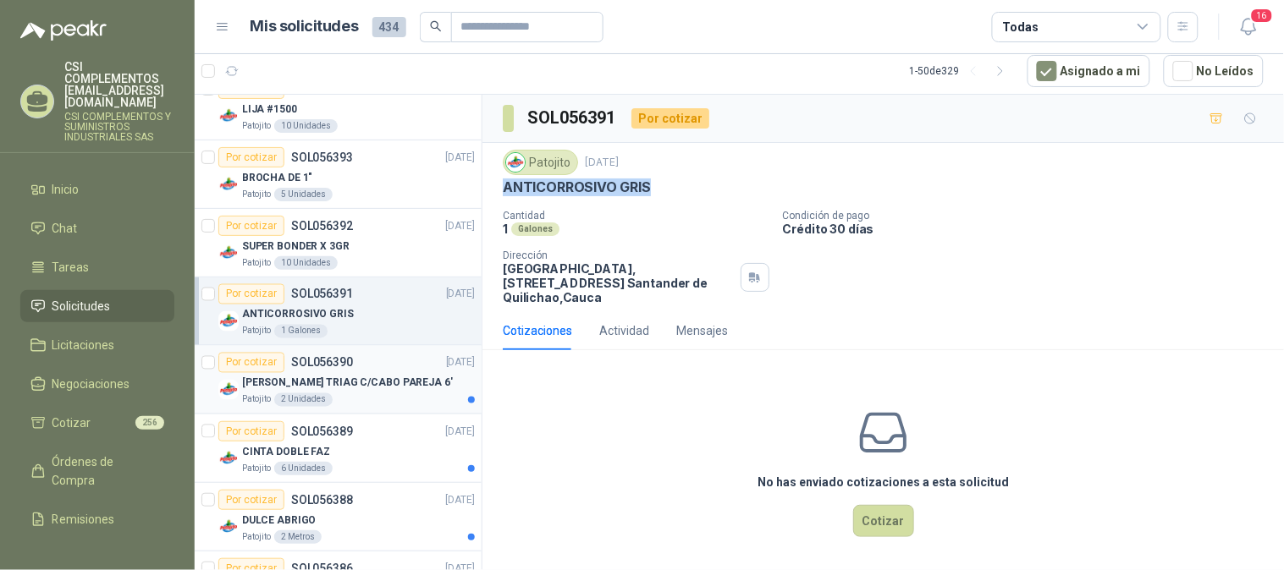
click at [317, 389] on p "[PERSON_NAME] TRIAG C/CABO PAREJA 6'" at bounding box center [347, 384] width 211 height 16
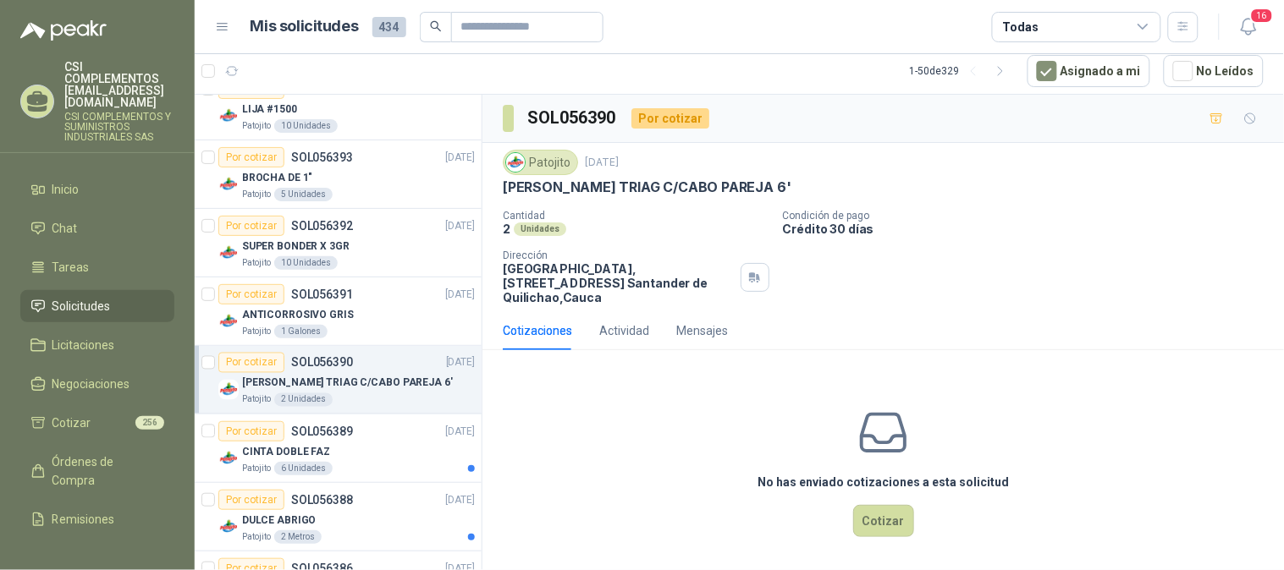
drag, startPoint x: 502, startPoint y: 186, endPoint x: 801, endPoint y: 189, distance: 299.6
click at [801, 189] on div "[PERSON_NAME] TRIAG C/CABO PAREJA 6'" at bounding box center [883, 188] width 761 height 18
click at [332, 454] on div "CINTA DOBLE FAZ" at bounding box center [358, 452] width 233 height 20
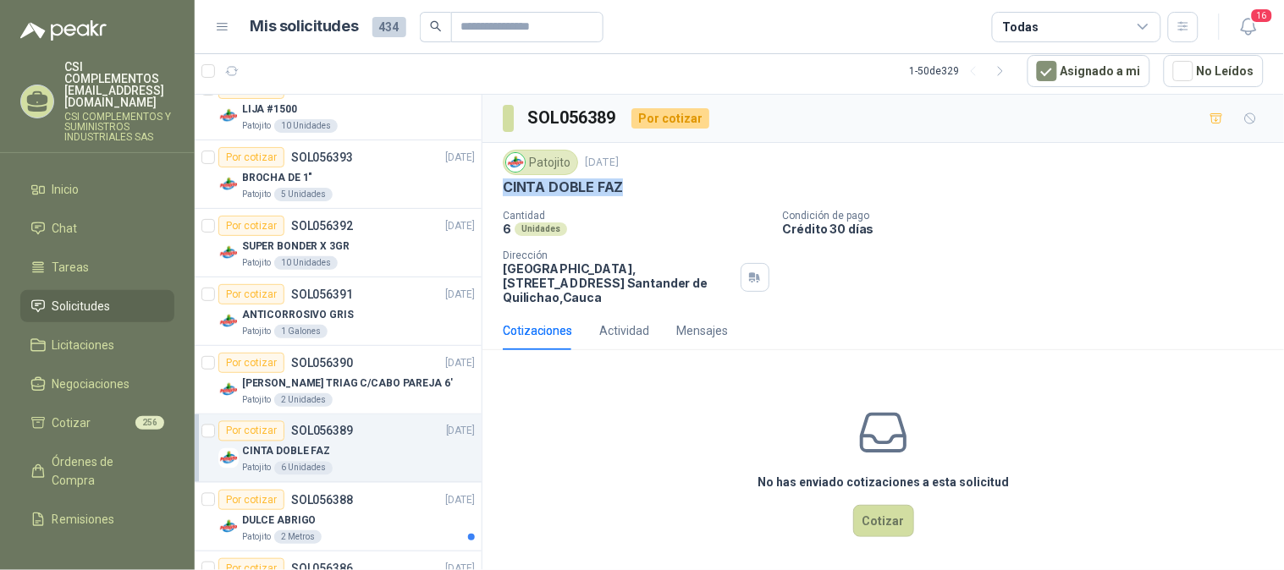
drag, startPoint x: 504, startPoint y: 184, endPoint x: 647, endPoint y: 195, distance: 143.4
click at [647, 195] on div "CINTA DOBLE FAZ" at bounding box center [883, 188] width 761 height 18
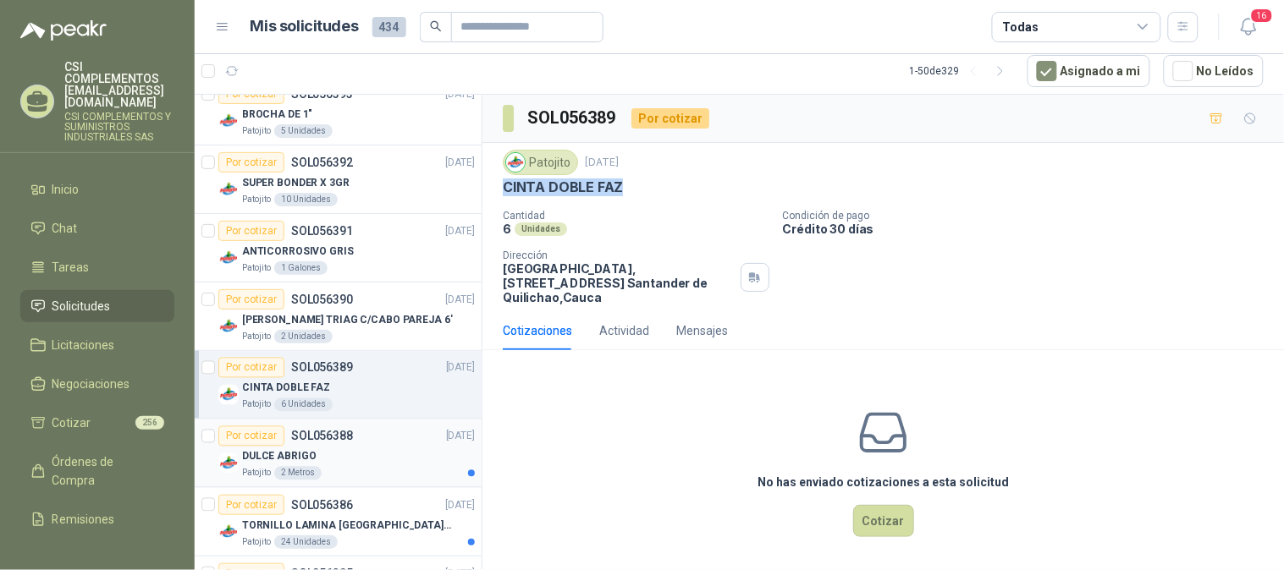
scroll to position [751, 0]
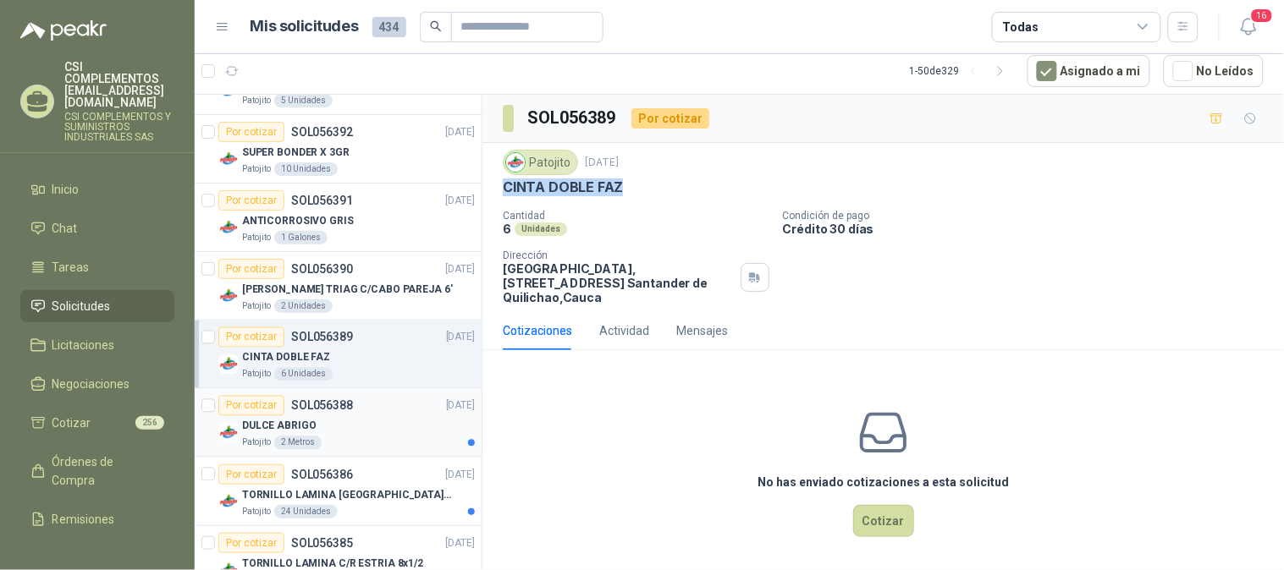
click at [337, 421] on div "DULCE ABRIGO" at bounding box center [358, 426] width 233 height 20
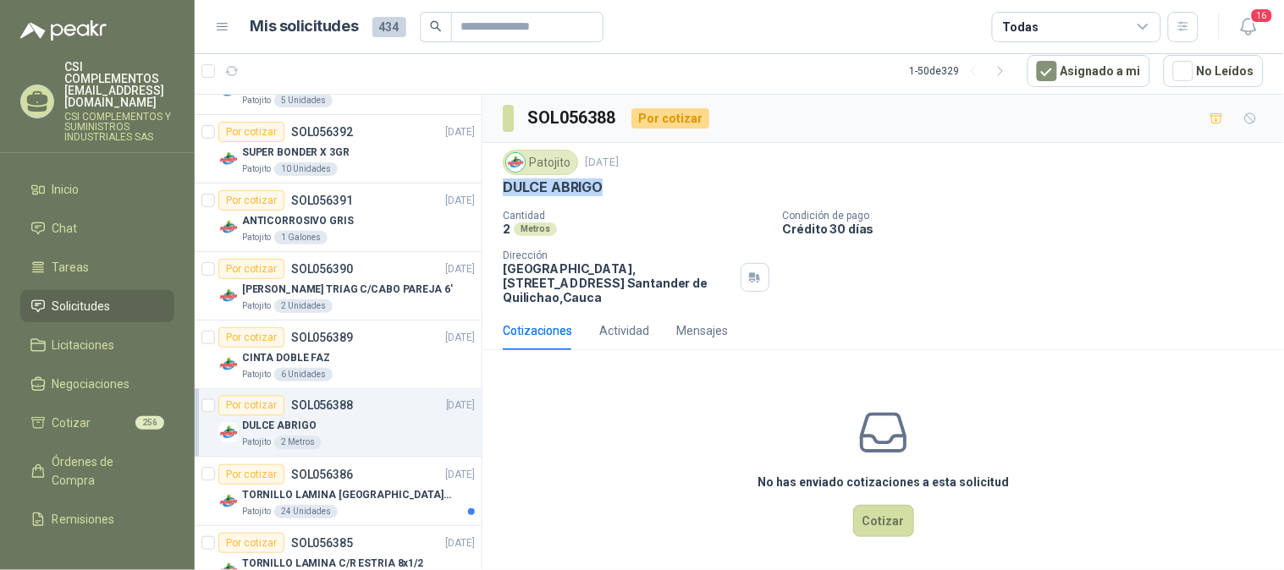
drag, startPoint x: 503, startPoint y: 184, endPoint x: 619, endPoint y: 184, distance: 115.9
click at [619, 184] on div "DULCE ABRIGO" at bounding box center [883, 188] width 761 height 18
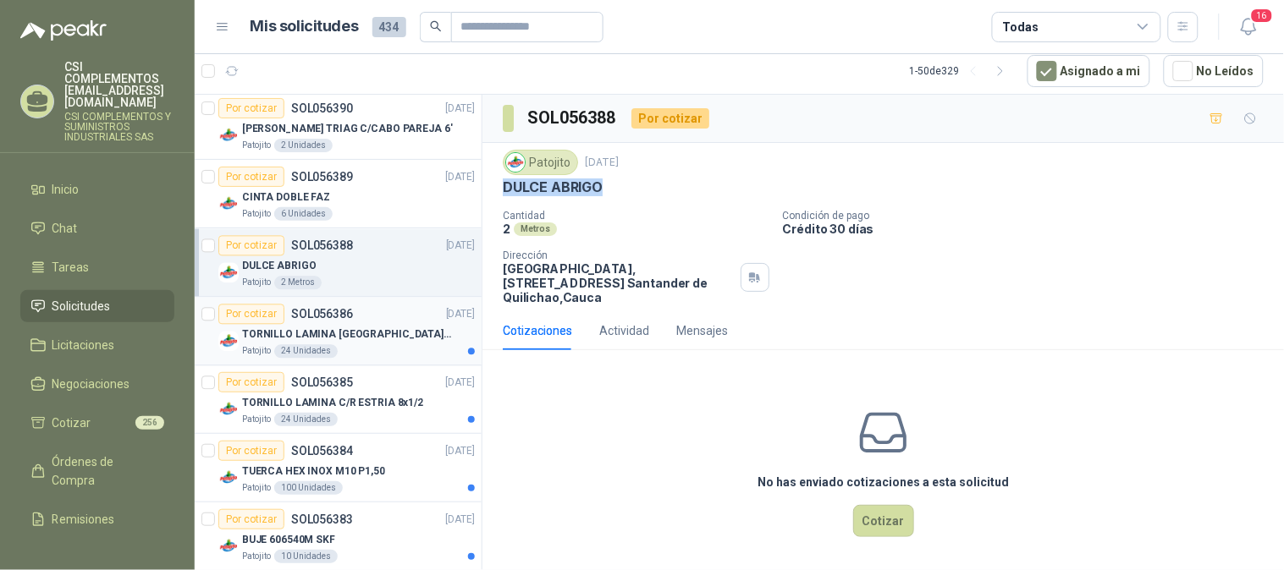
scroll to position [940, 0]
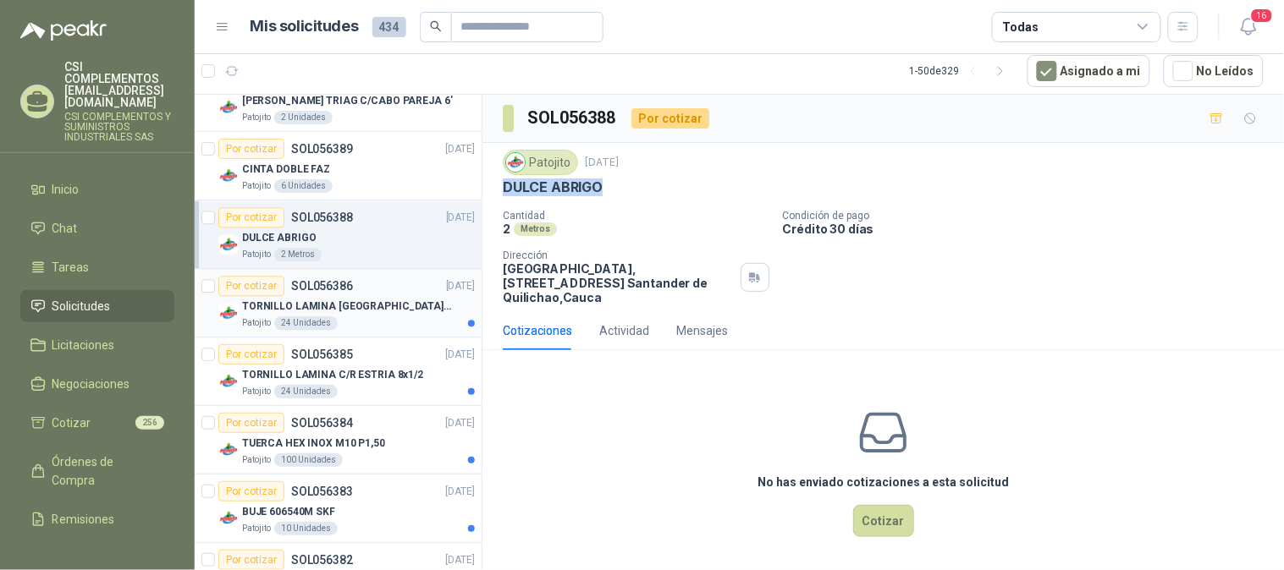
click at [273, 286] on div "Por cotizar" at bounding box center [251, 286] width 66 height 20
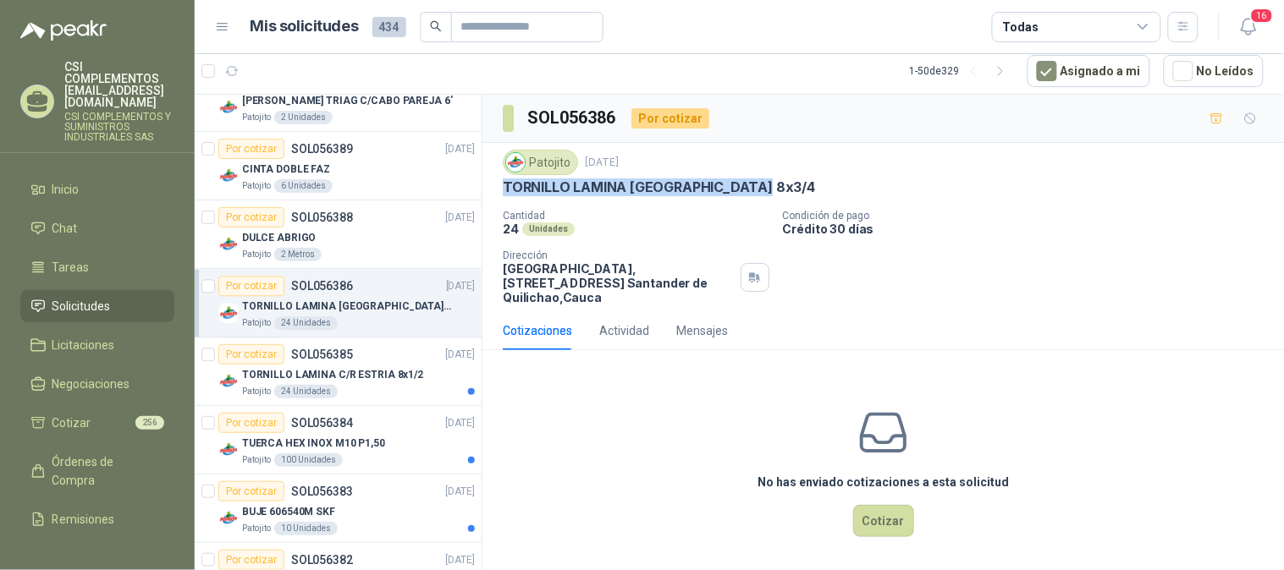
drag, startPoint x: 495, startPoint y: 191, endPoint x: 773, endPoint y: 192, distance: 278.4
click at [773, 192] on div "Patojito [DATE] TORNILLO LAMINA [GEOGRAPHIC_DATA] 8x3/4 Cantidad 24 Unidades Co…" at bounding box center [882, 227] width 801 height 168
click at [306, 299] on p "TORNILLO LAMINA [GEOGRAPHIC_DATA] 8x3/4" at bounding box center [347, 307] width 211 height 16
click at [310, 379] on p "TORNILLO LAMINA C/R ESTRIA 8x1/2" at bounding box center [332, 375] width 181 height 16
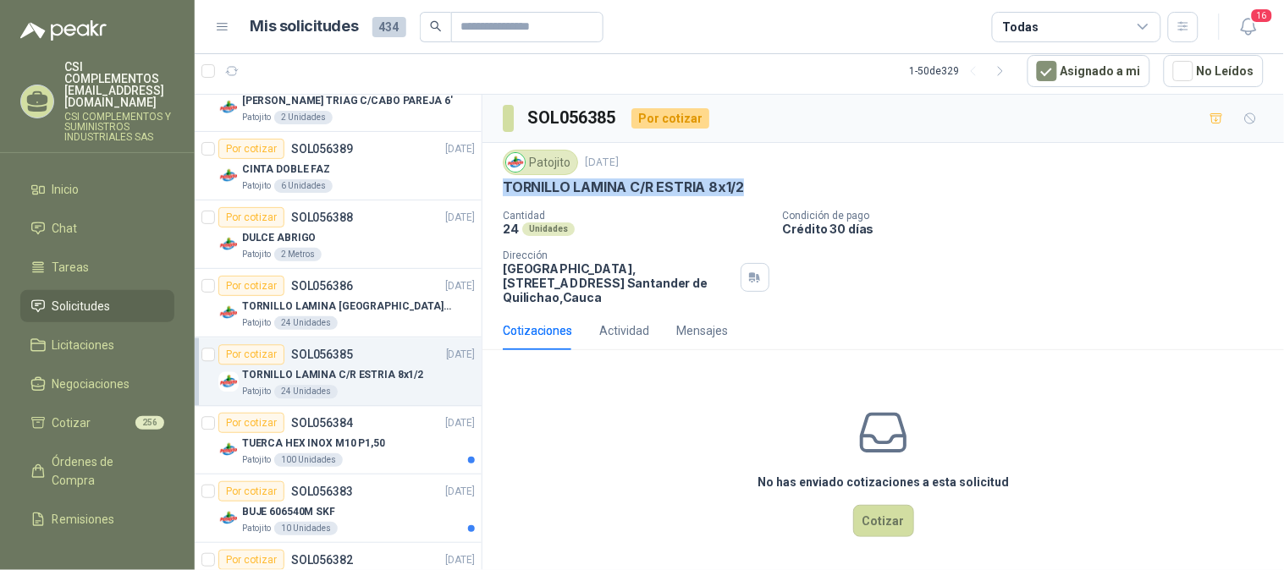
drag, startPoint x: 500, startPoint y: 190, endPoint x: 767, endPoint y: 184, distance: 267.5
click at [767, 184] on div "Patojito [DATE] TORNILLO LAMINA C/R ESTRIA 8x1/2 Cantidad 24 Unidades Condición…" at bounding box center [882, 227] width 801 height 168
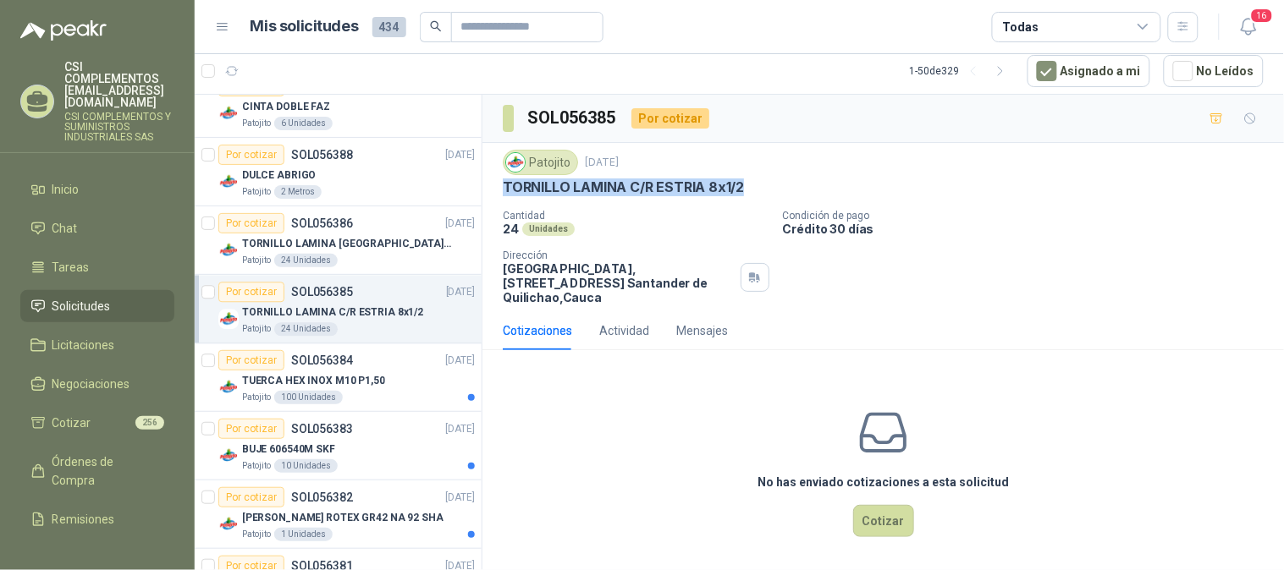
scroll to position [1034, 0]
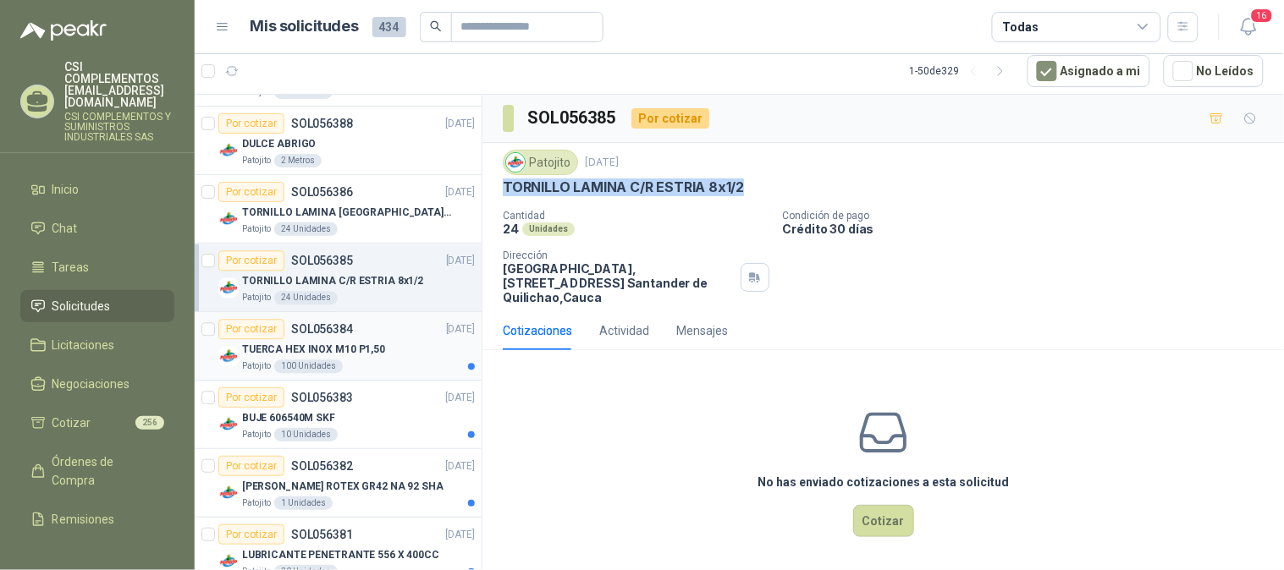
click at [331, 353] on p "TUERCA HEX INOX M10 P1,50" at bounding box center [313, 350] width 143 height 16
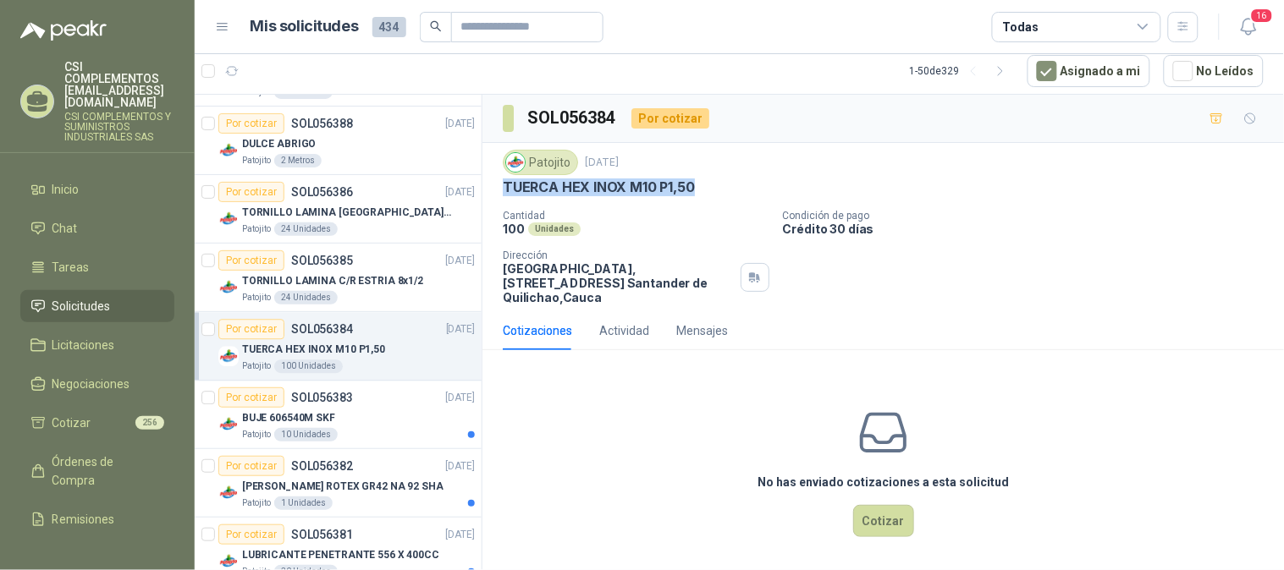
drag, startPoint x: 501, startPoint y: 191, endPoint x: 695, endPoint y: 195, distance: 193.8
click at [695, 195] on div "Patojito [DATE] TUERCA HEX INOX M10 P1,50 Cantidad 100 Unidades Condición de pa…" at bounding box center [882, 227] width 801 height 168
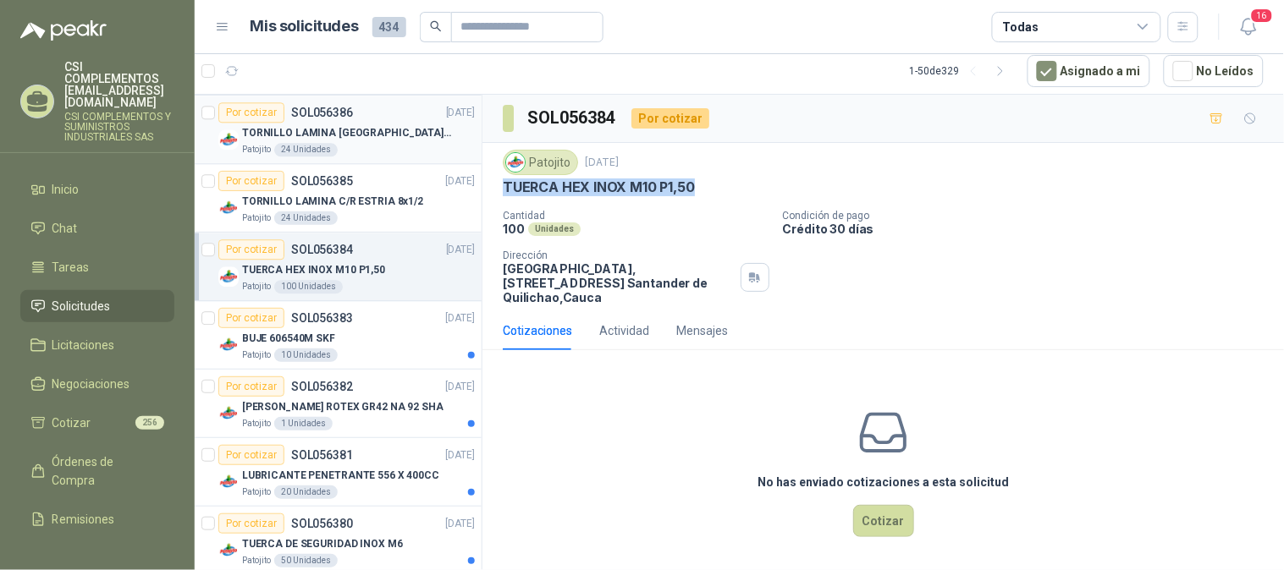
scroll to position [1225, 0]
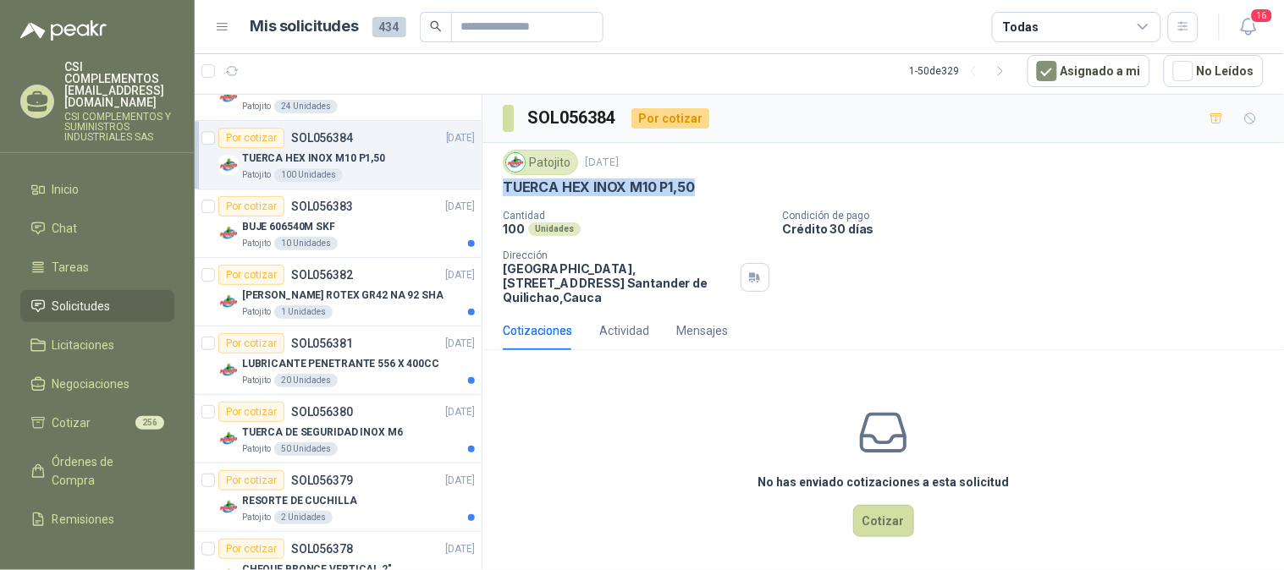
click at [347, 168] on div "Patojito 100 Unidades" at bounding box center [358, 175] width 233 height 14
click at [334, 222] on div "BUJE 606540M SKF" at bounding box center [358, 227] width 233 height 20
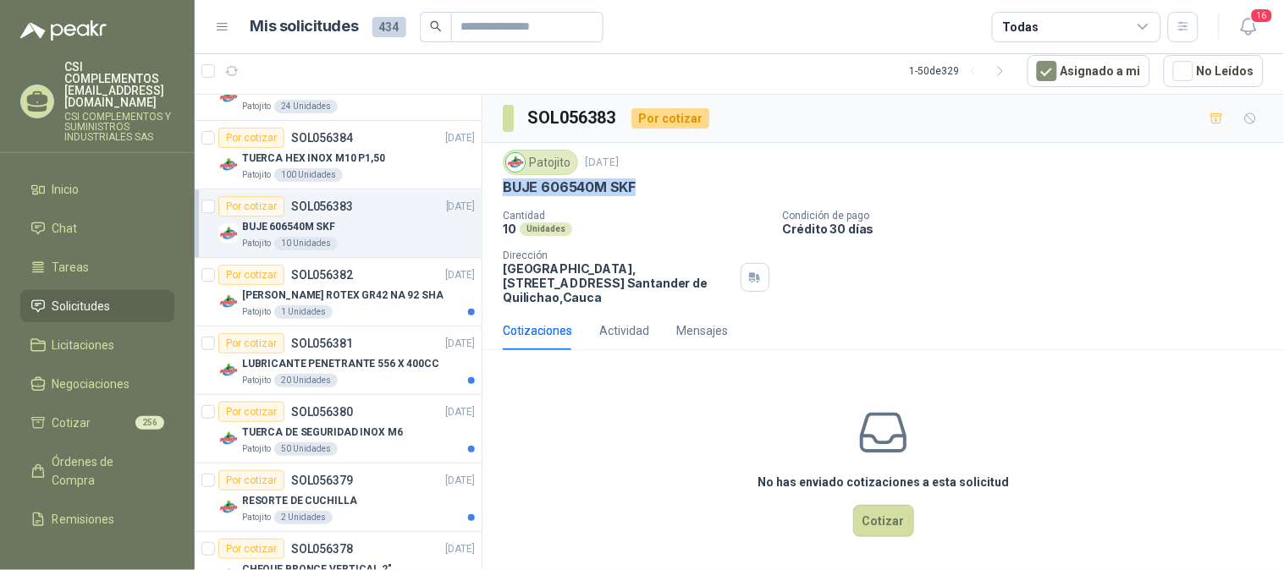
drag, startPoint x: 502, startPoint y: 182, endPoint x: 649, endPoint y: 179, distance: 147.3
click at [649, 179] on div "BUJE 606540M SKF" at bounding box center [883, 188] width 761 height 18
click at [327, 299] on p "[PERSON_NAME] ROTEX GR42 NA 92 SHA" at bounding box center [342, 296] width 201 height 16
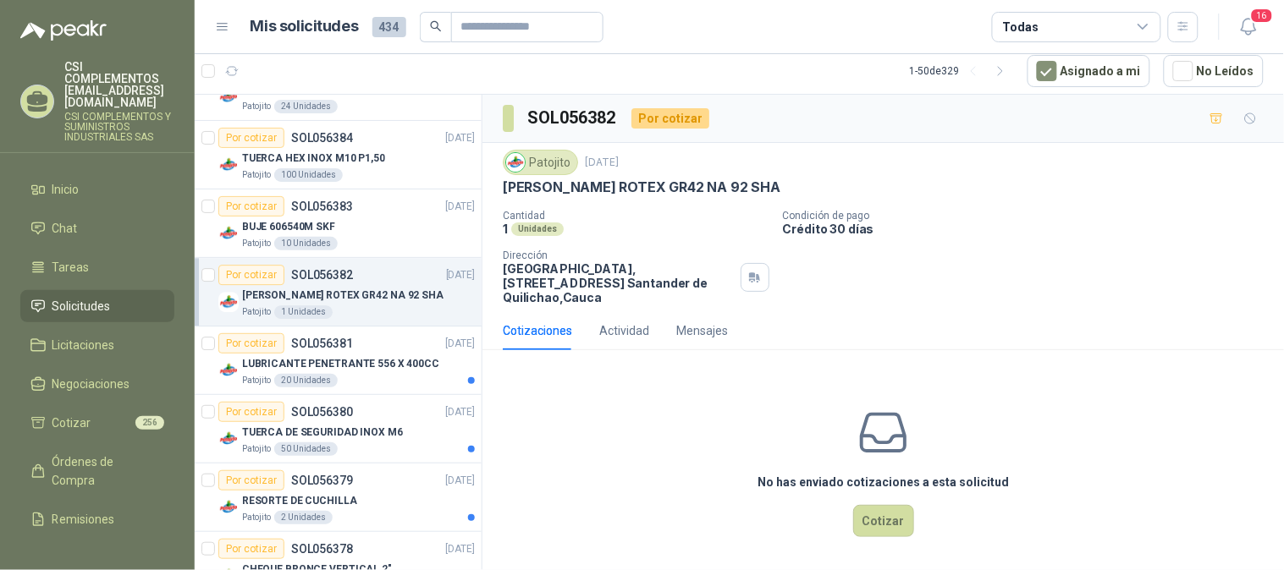
drag, startPoint x: 498, startPoint y: 188, endPoint x: 798, endPoint y: 183, distance: 300.4
click at [798, 183] on div "Patojito [DATE] [PERSON_NAME] ROTEX GR42 NA 92 SHA Cantidad 1 Unidades Condició…" at bounding box center [882, 227] width 801 height 168
click at [345, 349] on p "SOL056381" at bounding box center [322, 344] width 62 height 12
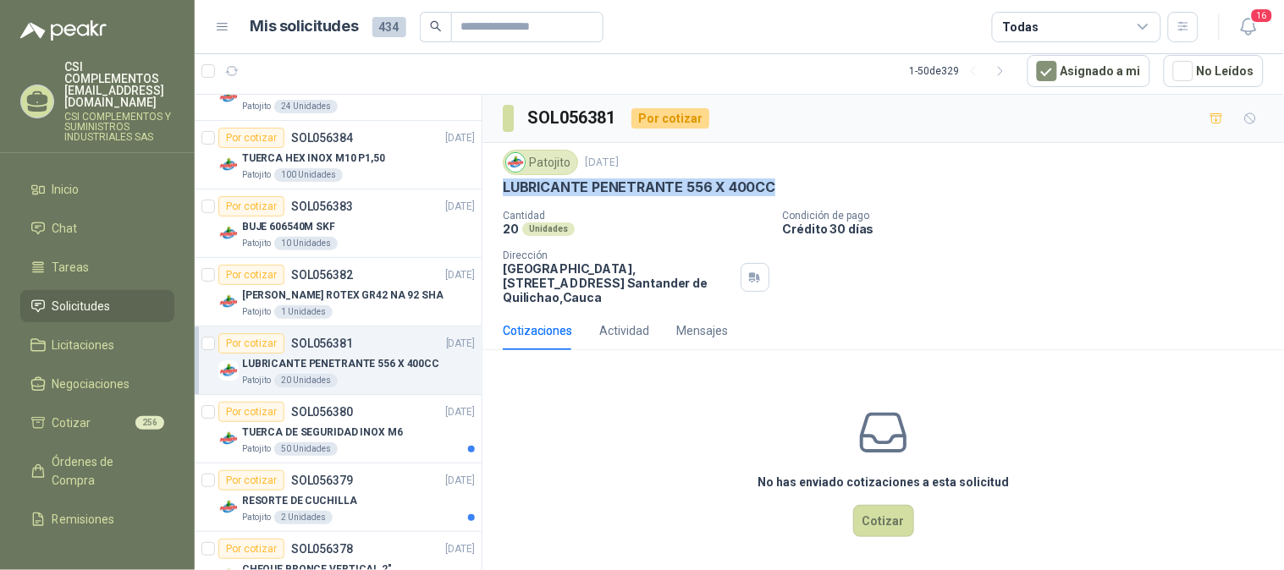
drag, startPoint x: 494, startPoint y: 186, endPoint x: 779, endPoint y: 190, distance: 285.2
click at [779, 190] on div "Patojito [DATE] LUBRICANTE PENETRANTE 556 X 400CC Cantidad 20 Unidades Condició…" at bounding box center [882, 227] width 801 height 168
click at [355, 410] on div "Por cotizar SOL056380 [DATE]" at bounding box center [346, 412] width 256 height 20
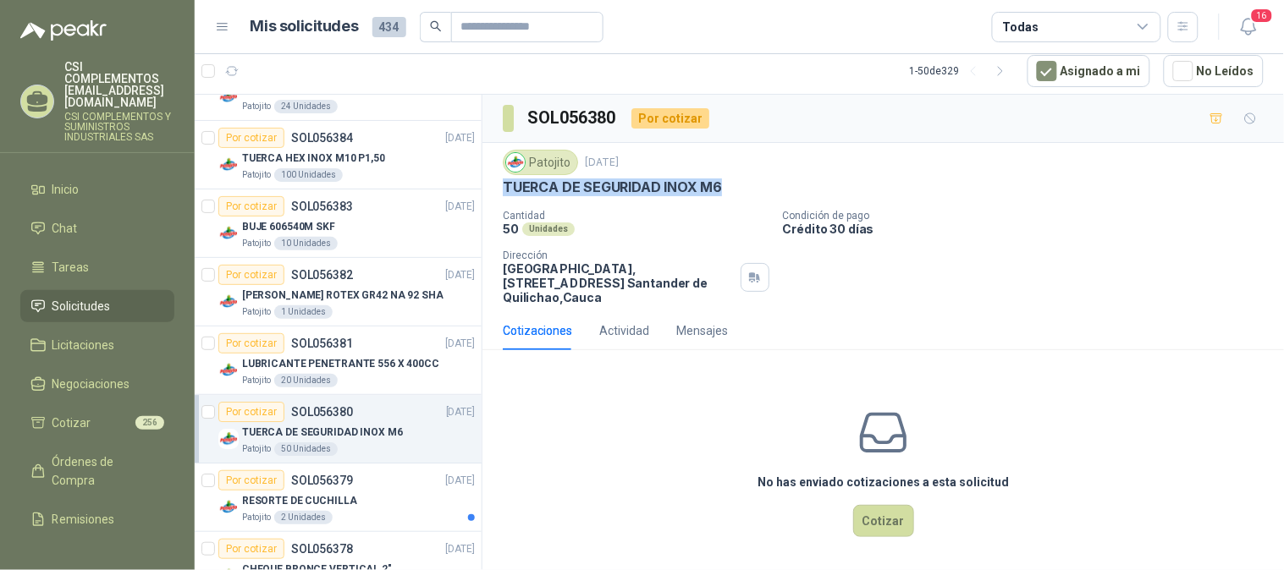
drag, startPoint x: 505, startPoint y: 192, endPoint x: 723, endPoint y: 195, distance: 218.3
click at [723, 195] on div "TUERCA DE SEGURIDAD INOX M6" at bounding box center [883, 188] width 761 height 18
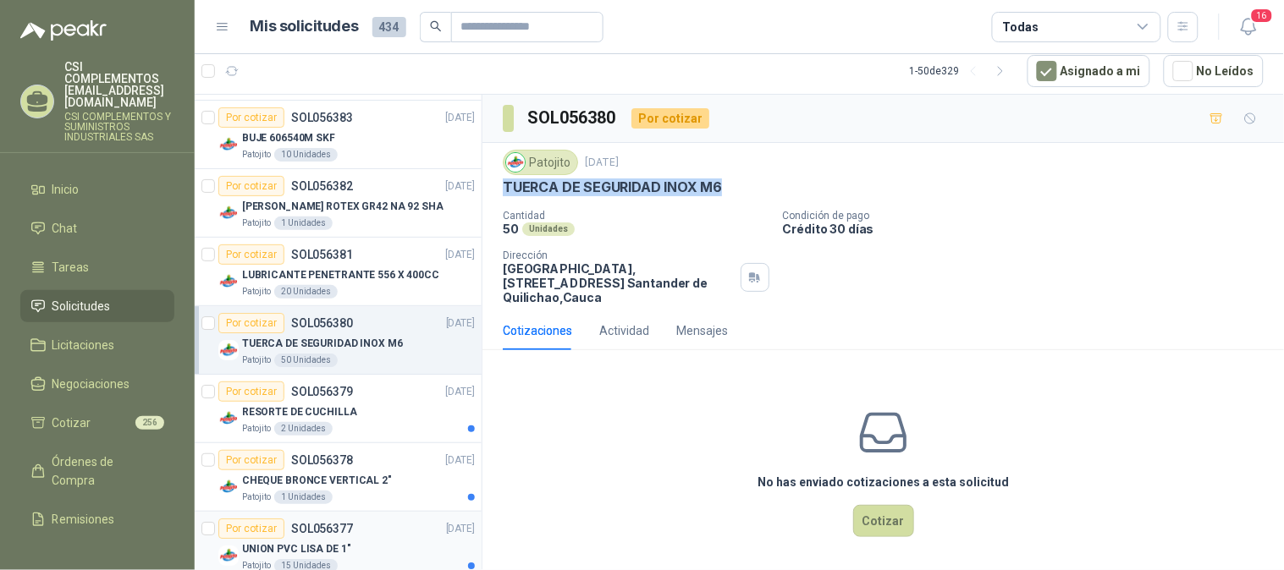
scroll to position [1414, 0]
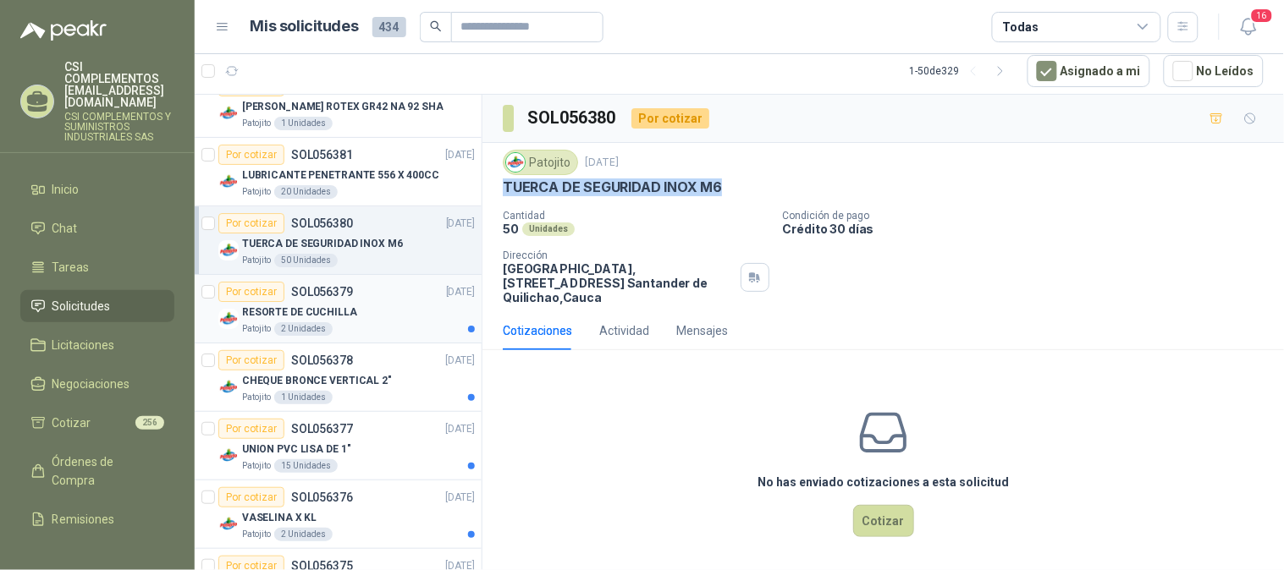
click at [377, 314] on div "RESORTE DE CUCHILLA" at bounding box center [358, 312] width 233 height 20
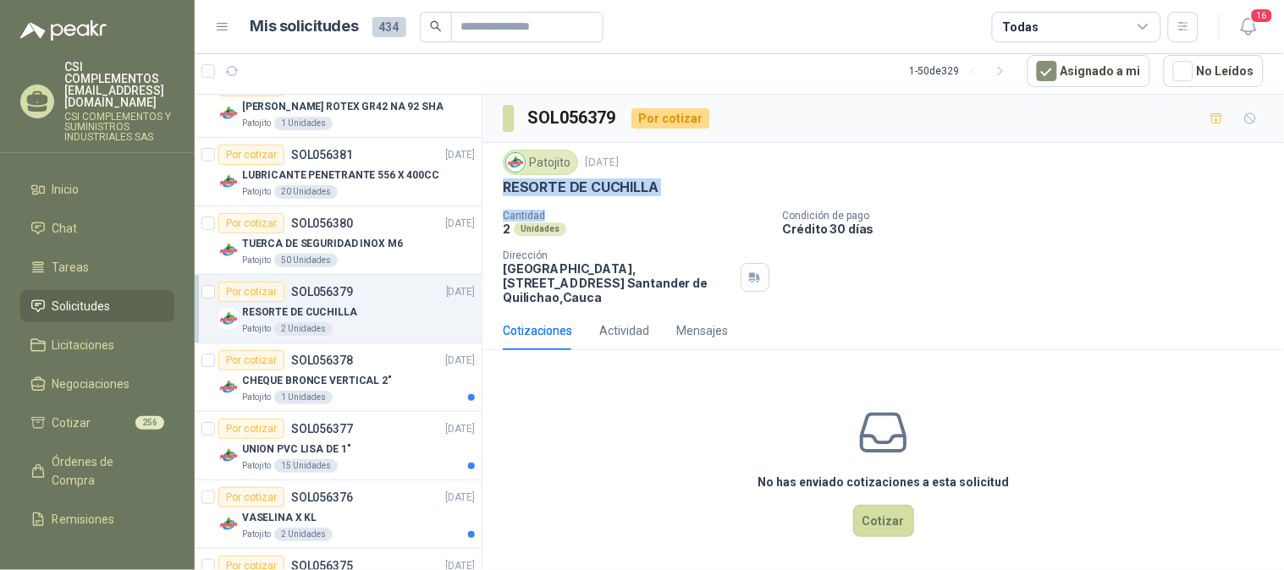
drag, startPoint x: 505, startPoint y: 184, endPoint x: 678, endPoint y: 206, distance: 173.9
click at [678, 206] on div "Patojito [DATE] RESORTE [PERSON_NAME] Cantidad 2 Unidades Condición de pago Cré…" at bounding box center [883, 227] width 761 height 155
drag, startPoint x: 506, startPoint y: 186, endPoint x: 671, endPoint y: 190, distance: 165.0
click at [671, 190] on div "RESORTE DE CUCHILLA" at bounding box center [883, 188] width 761 height 18
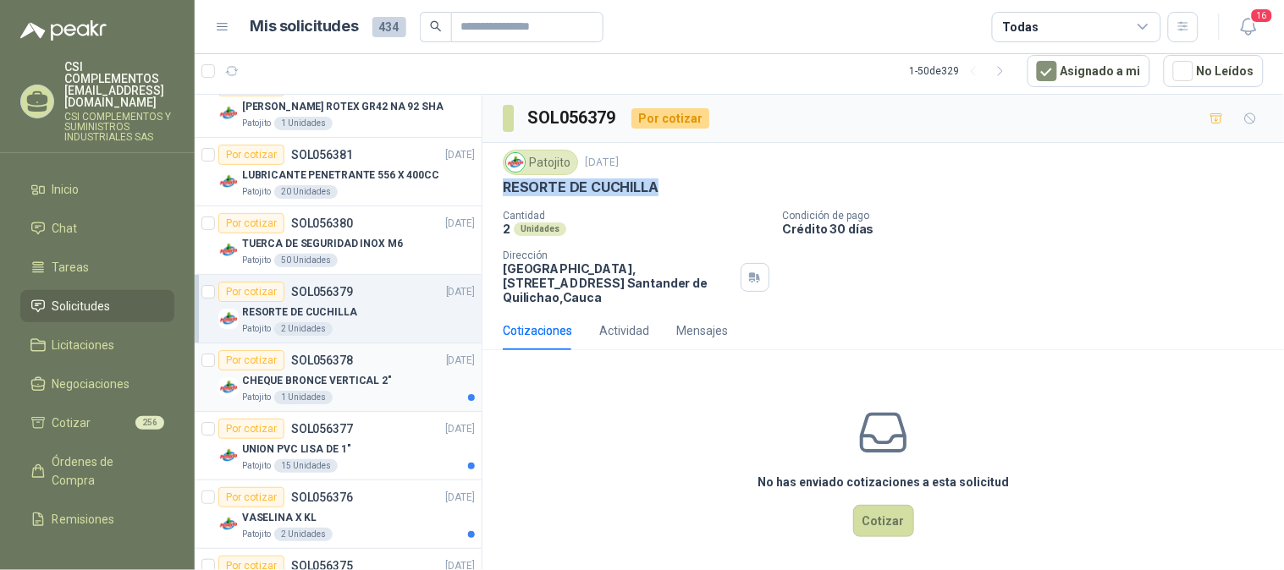
click at [347, 377] on p "CHEQUE BRONCE VERTICAL 2"" at bounding box center [317, 381] width 150 height 16
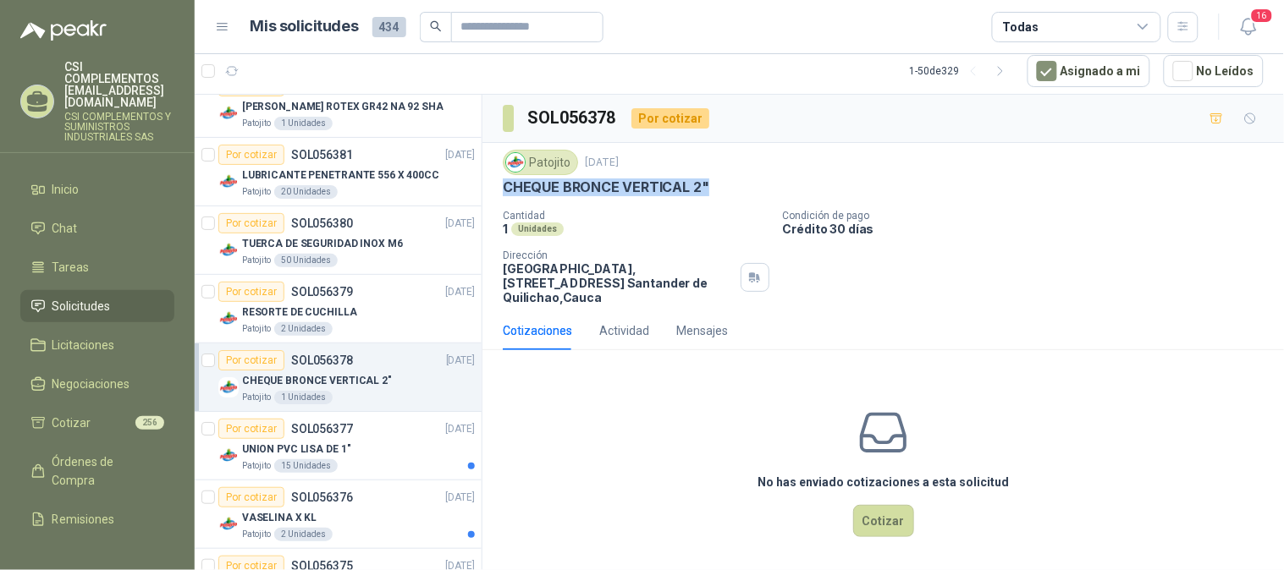
drag, startPoint x: 563, startPoint y: 179, endPoint x: 709, endPoint y: 187, distance: 146.6
click at [709, 187] on div "Patojito [DATE] CHEQUE BRONCE VERTICAL 2" Cantidad 1 Unidades Condición de pago…" at bounding box center [882, 227] width 801 height 168
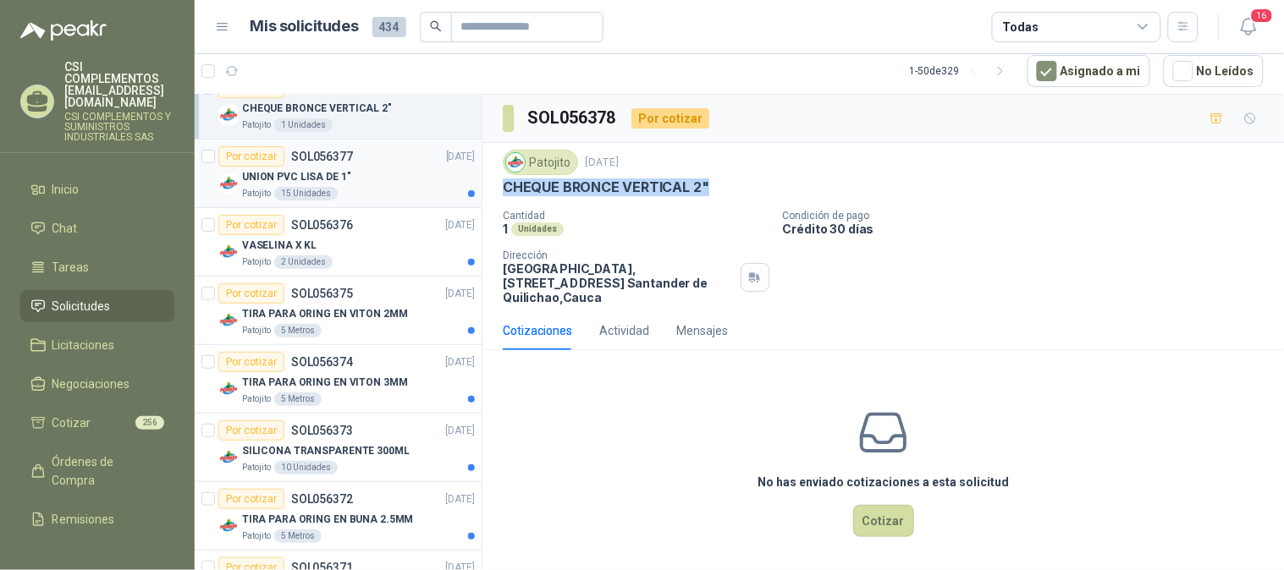
scroll to position [1696, 0]
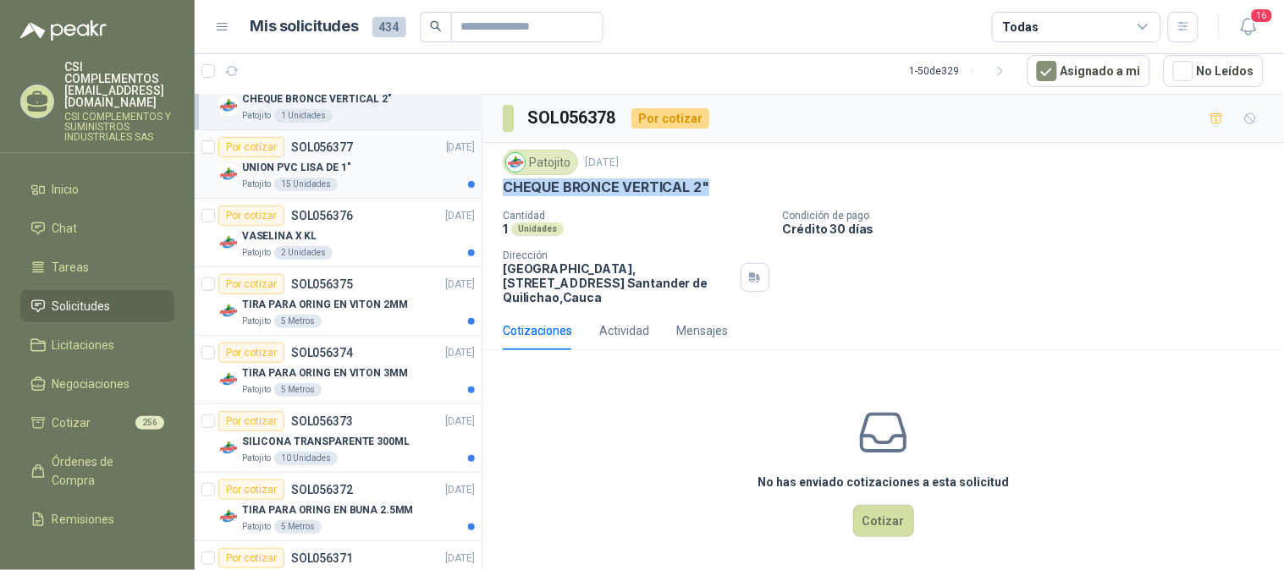
click at [318, 160] on p "UNION PVC LISA DE 1"" at bounding box center [296, 168] width 109 height 16
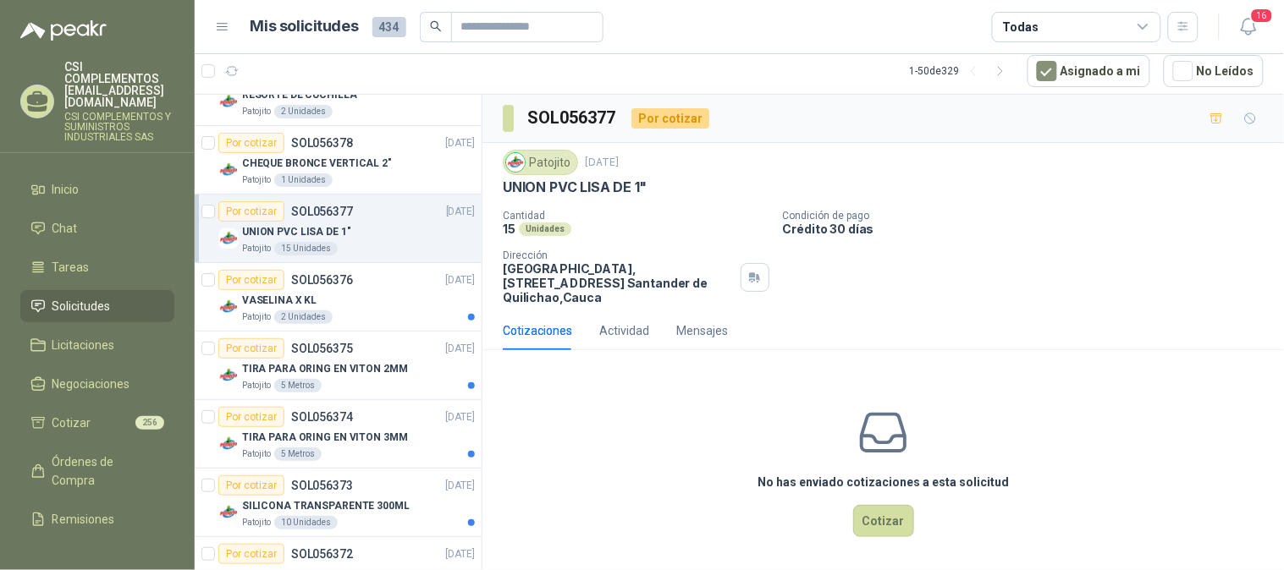
scroll to position [1602, 0]
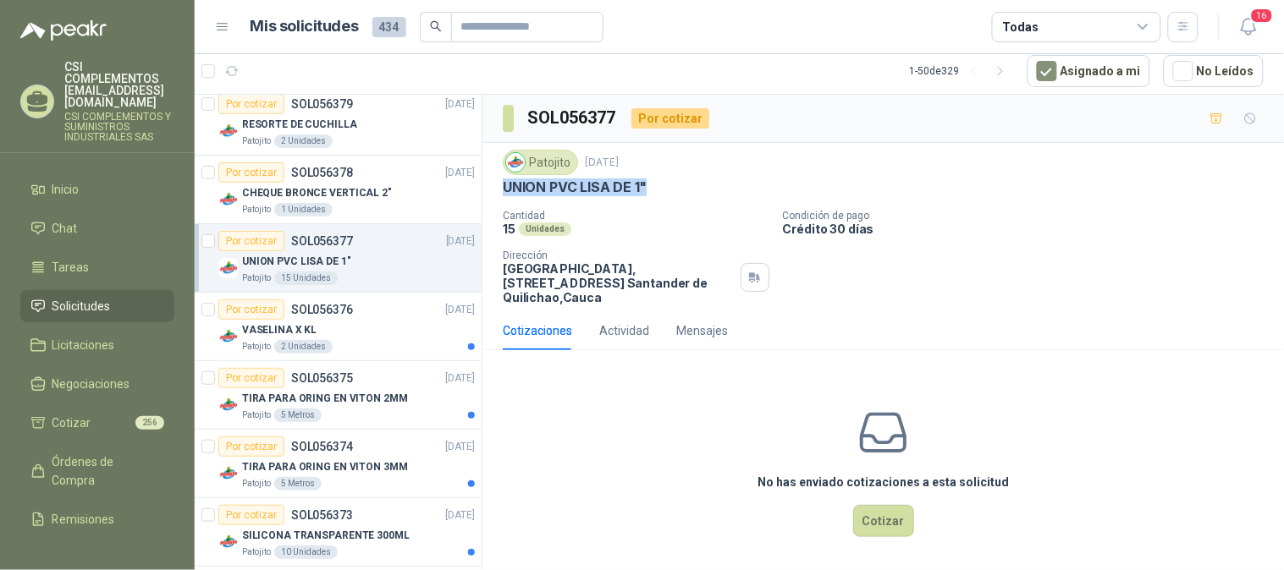
drag, startPoint x: 502, startPoint y: 187, endPoint x: 663, endPoint y: 186, distance: 160.8
click at [663, 186] on div "UNION PVC LISA DE 1"" at bounding box center [883, 188] width 761 height 18
click at [306, 337] on p "VASELINA X KL" at bounding box center [279, 330] width 74 height 16
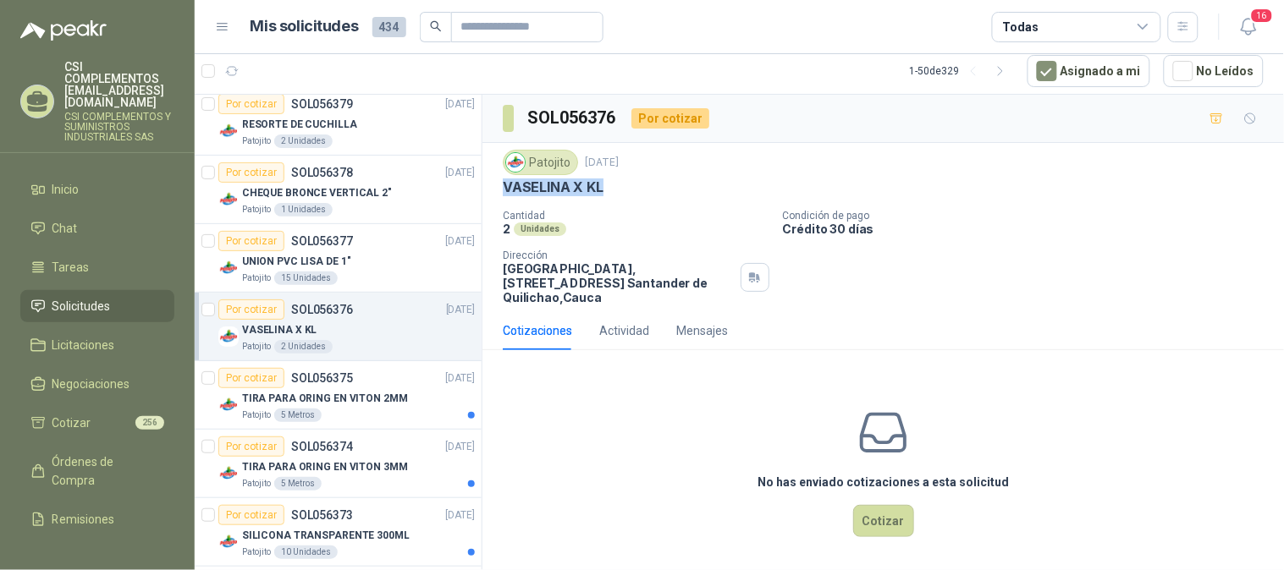
drag, startPoint x: 504, startPoint y: 189, endPoint x: 619, endPoint y: 188, distance: 114.2
click at [619, 188] on div "VASELINA X KL" at bounding box center [883, 188] width 761 height 18
click at [350, 382] on div "Por cotizar SOL056375 [DATE]" at bounding box center [346, 378] width 256 height 20
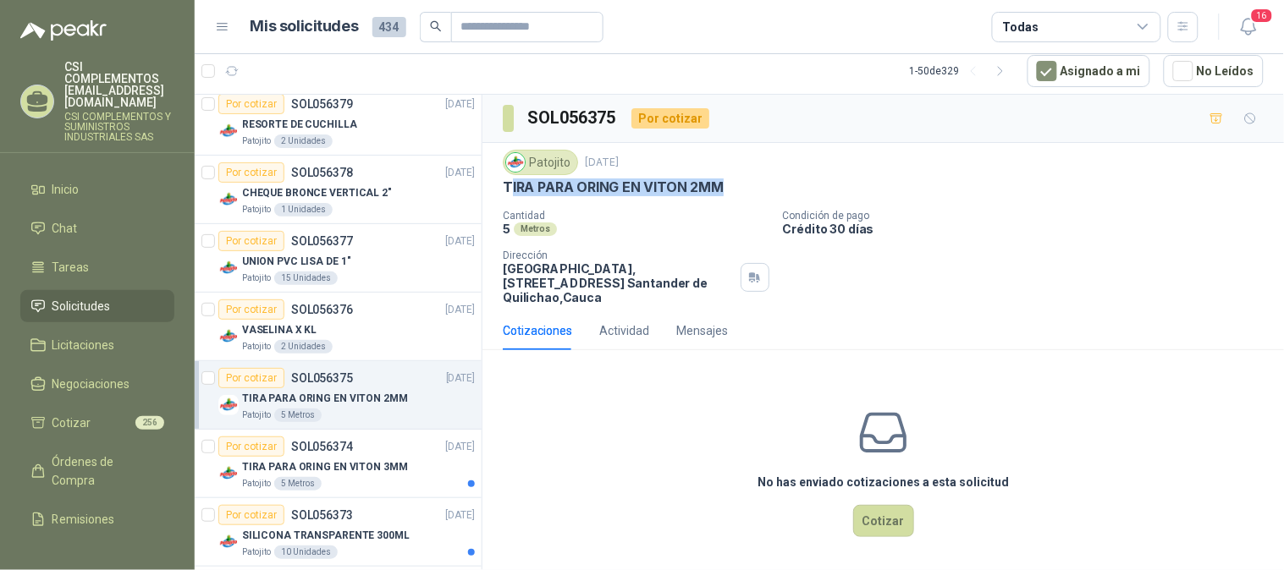
drag, startPoint x: 508, startPoint y: 184, endPoint x: 720, endPoint y: 179, distance: 212.5
click at [720, 179] on p "TIRA PARA ORING EN VITON 2MM" at bounding box center [613, 188] width 221 height 18
click at [668, 207] on div "Patojito [DATE] TIRA PARA ORING EN VITON 2MM Cantidad 5 Metros Condición de pag…" at bounding box center [883, 227] width 761 height 155
drag, startPoint x: 497, startPoint y: 188, endPoint x: 737, endPoint y: 184, distance: 240.3
click at [737, 184] on div "Patojito [DATE] TIRA PARA ORING EN VITON 2MM Cantidad 5 Metros Condición de pag…" at bounding box center [882, 227] width 801 height 168
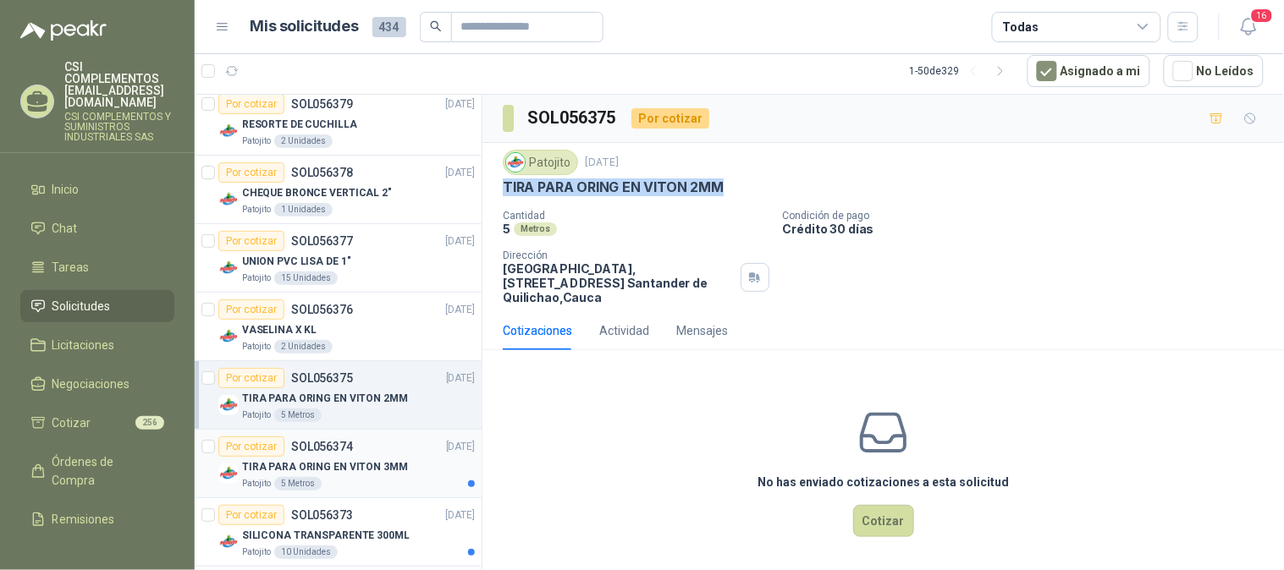
click at [326, 464] on p "TIRA PARA ORING EN VITON 3MM" at bounding box center [325, 467] width 166 height 16
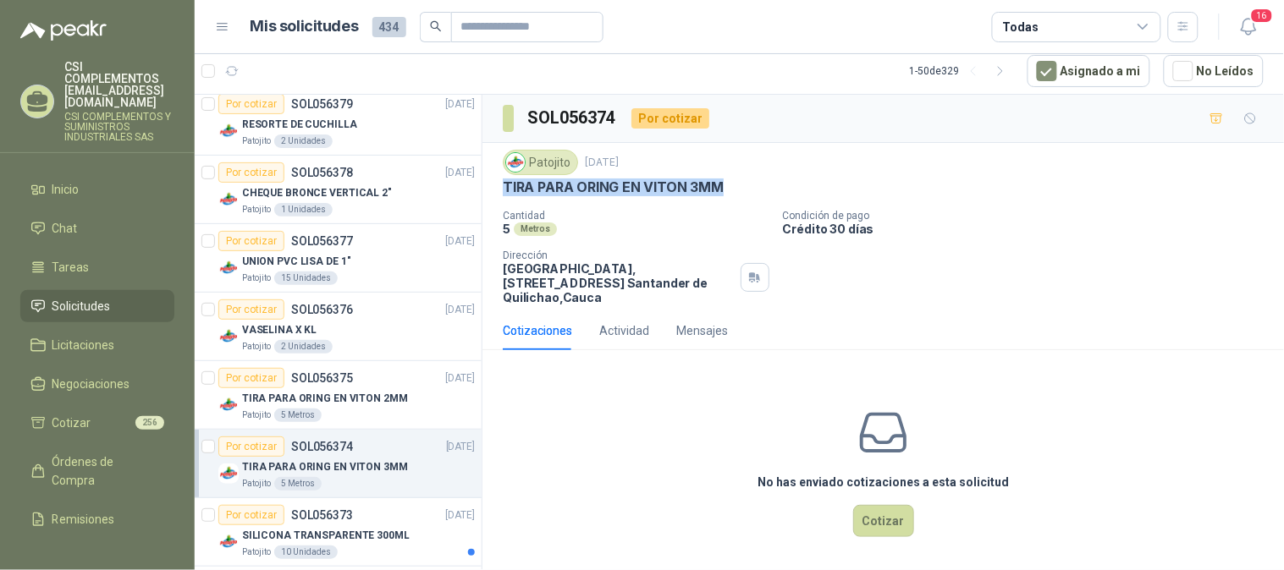
drag, startPoint x: 502, startPoint y: 192, endPoint x: 742, endPoint y: 217, distance: 241.6
click at [734, 187] on div "TIRA PARA ORING EN VITON 3MM" at bounding box center [883, 188] width 761 height 18
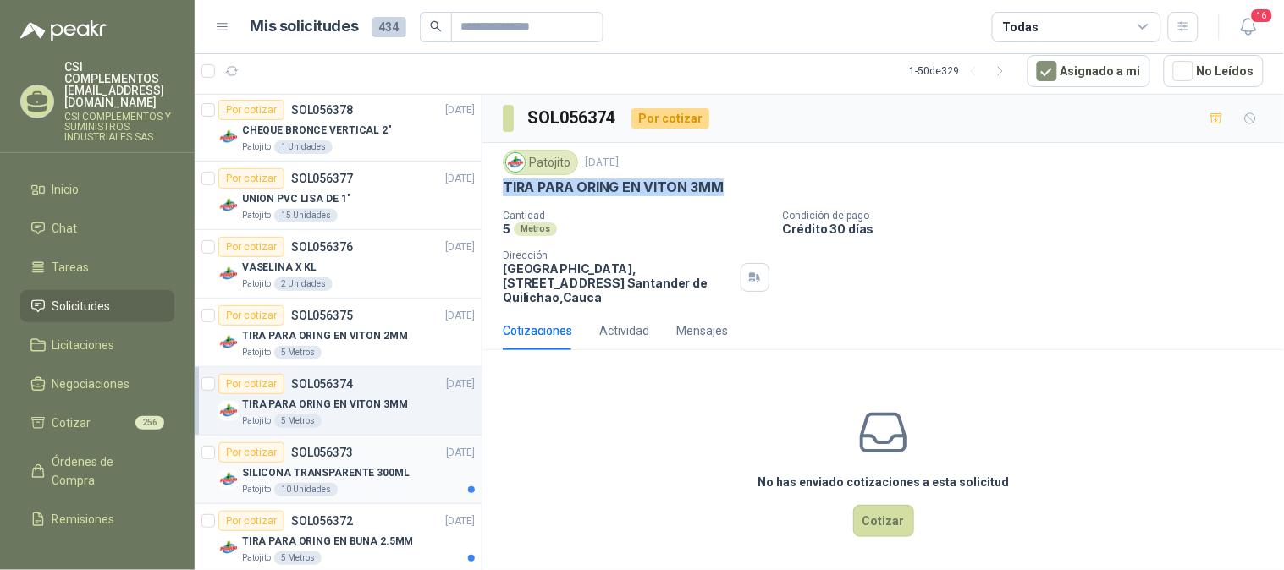
scroll to position [1696, 0]
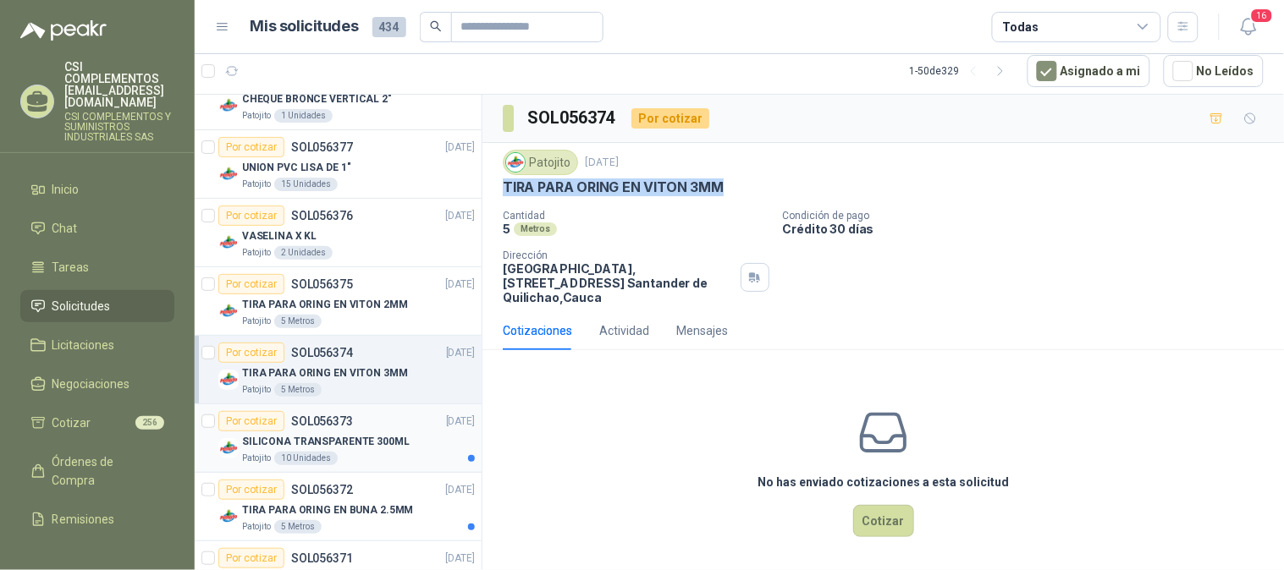
click at [291, 432] on div "SILICONA TRANSPARENTE 300ML" at bounding box center [358, 442] width 233 height 20
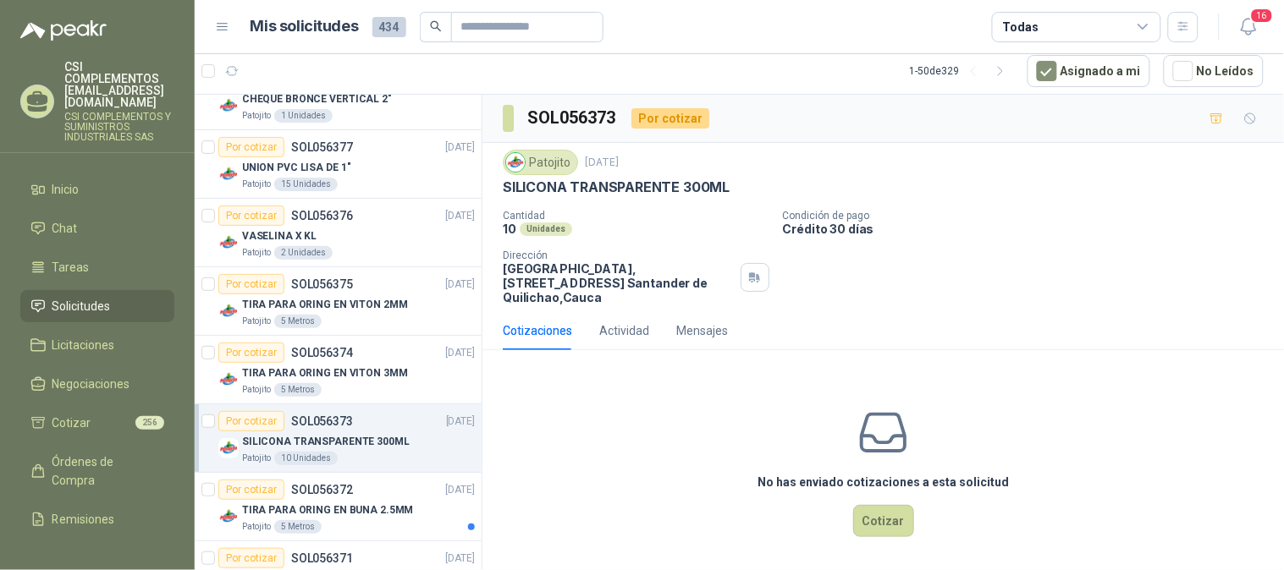
drag, startPoint x: 508, startPoint y: 187, endPoint x: 739, endPoint y: 173, distance: 231.5
click at [739, 173] on div "Patojito [DATE] SILICONA TRANSPARENTE 300ML" at bounding box center [883, 173] width 761 height 47
click at [612, 208] on div "Patojito [DATE] SILICONA TRANSPARENTE 300ML Cantidad 10 Unidades Condición de p…" at bounding box center [883, 227] width 761 height 155
drag, startPoint x: 500, startPoint y: 181, endPoint x: 740, endPoint y: 191, distance: 240.5
click at [740, 191] on div "Patojito [DATE] SILICONA TRANSPARENTE 300ML Cantidad 10 Unidades Condición de p…" at bounding box center [882, 227] width 801 height 168
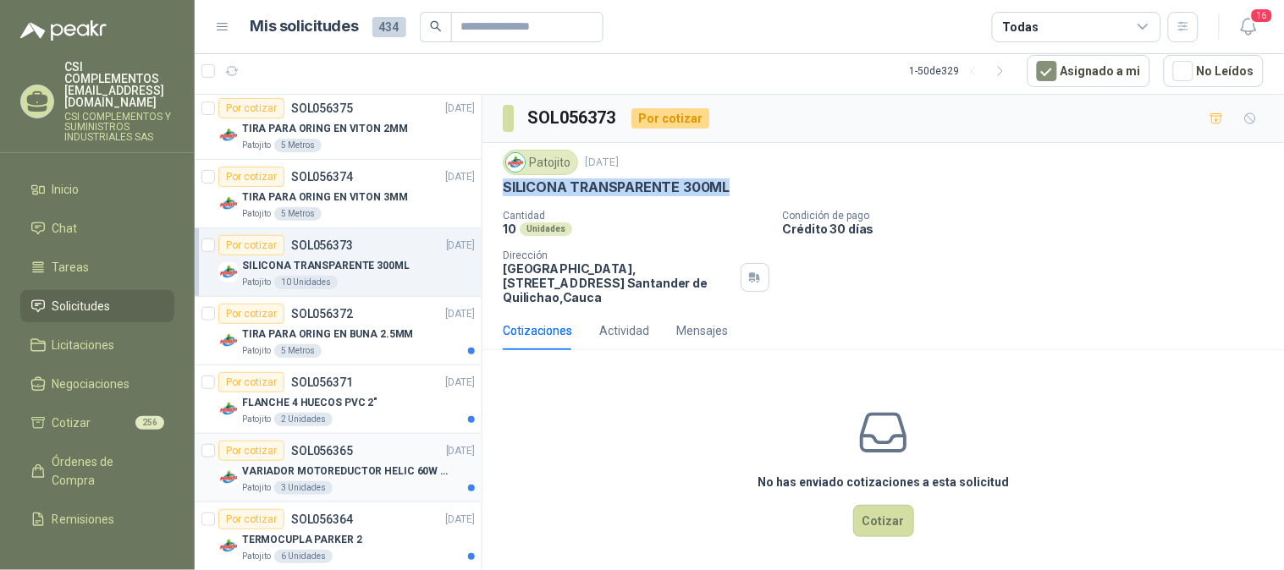
scroll to position [1884, 0]
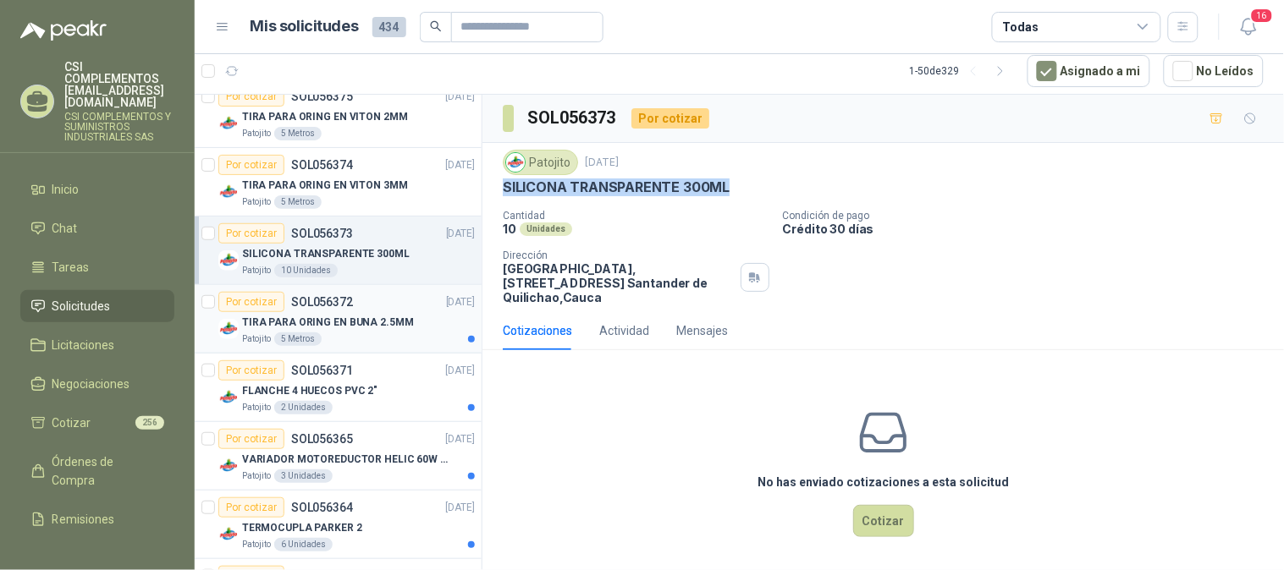
click at [328, 316] on p "TIRA PARA ORING EN BUNA 2.5MM" at bounding box center [328, 323] width 172 height 16
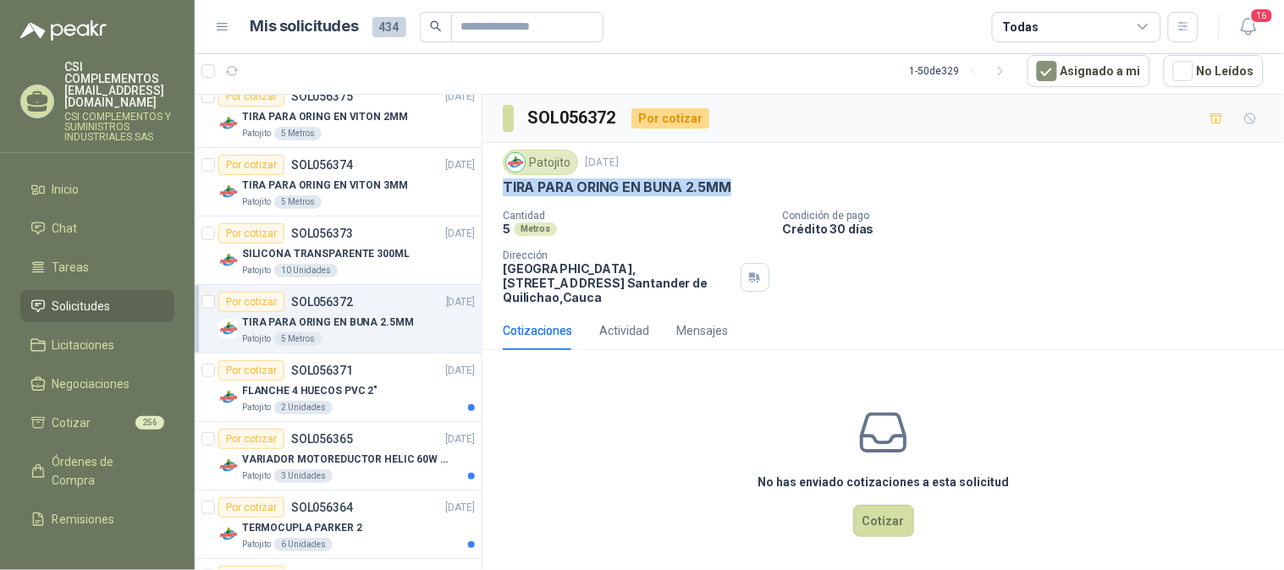
drag, startPoint x: 502, startPoint y: 187, endPoint x: 746, endPoint y: 187, distance: 244.5
click at [746, 187] on div "TIRA PARA ORING EN BUNA 2.5MM" at bounding box center [883, 188] width 761 height 18
click at [365, 377] on div "Por cotizar SOL056371 [DATE]" at bounding box center [346, 370] width 256 height 20
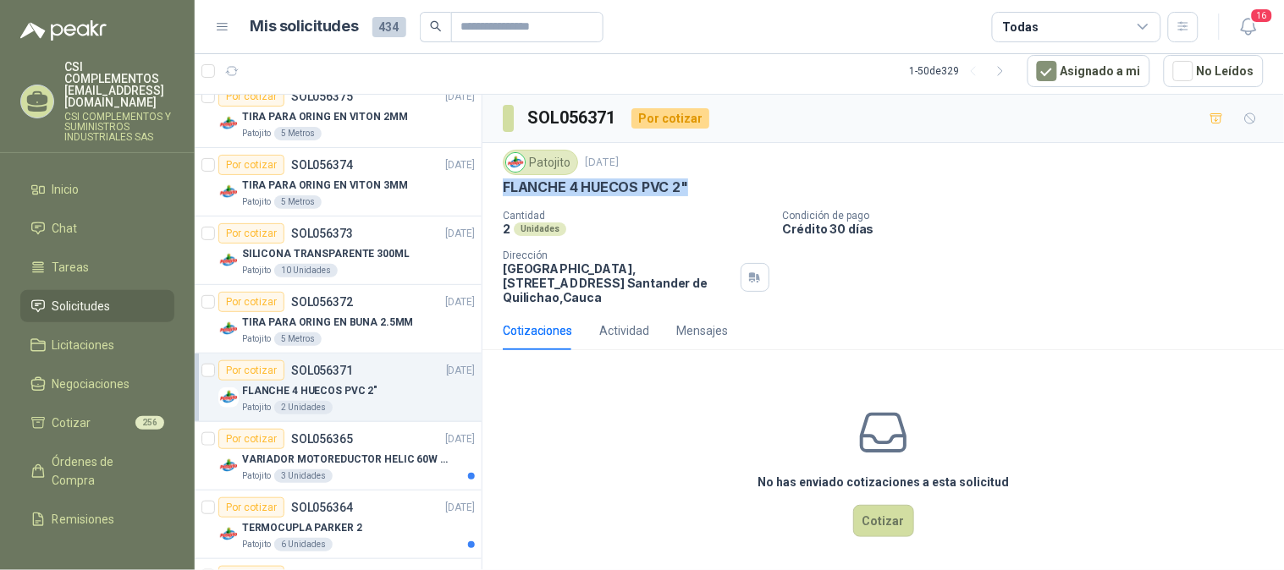
drag, startPoint x: 502, startPoint y: 190, endPoint x: 704, endPoint y: 182, distance: 202.4
click at [704, 182] on div "FLANCHE 4 HUECOS PVC 2"" at bounding box center [883, 188] width 761 height 18
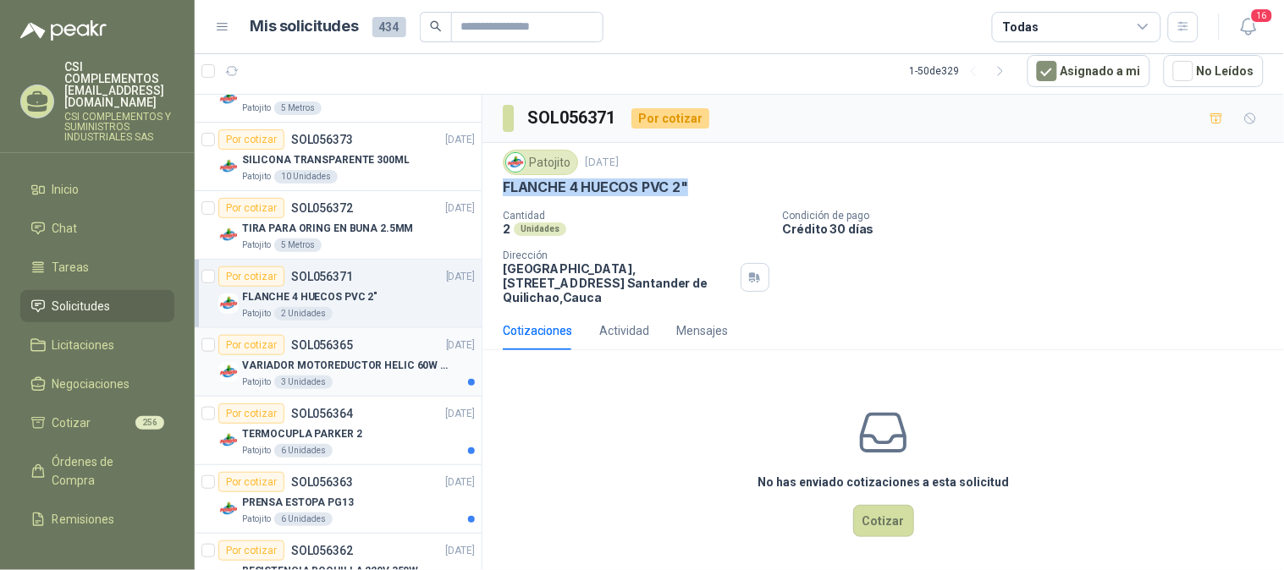
click at [388, 361] on p "VARIADOR MOTOREDUCTOR HELIC 60W 110V" at bounding box center [347, 366] width 211 height 16
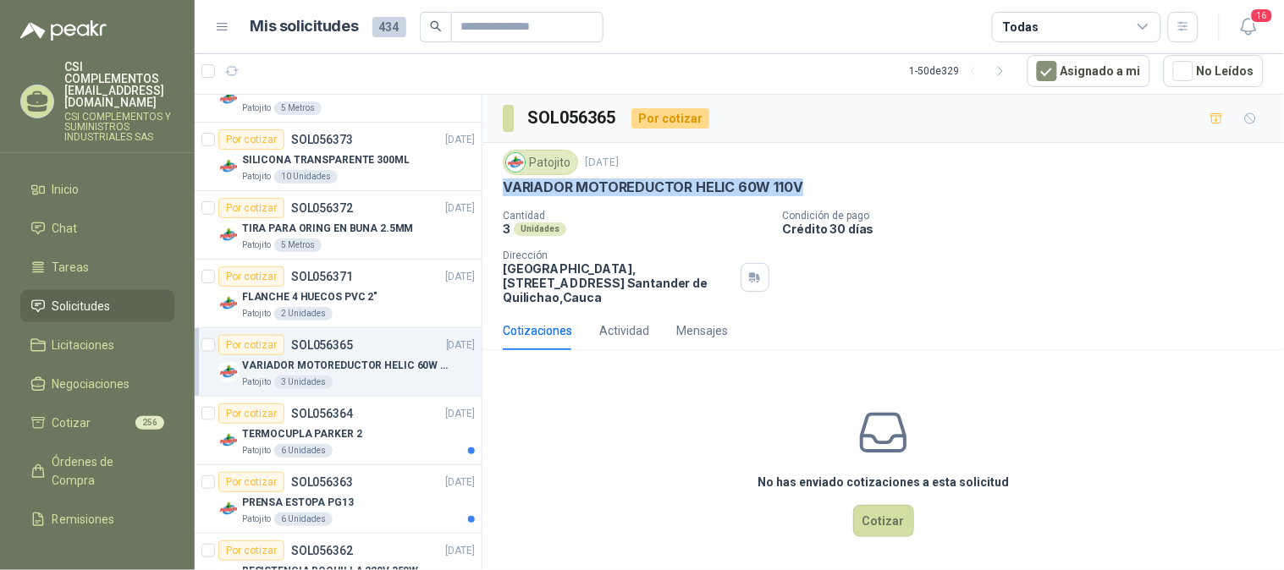
drag, startPoint x: 500, startPoint y: 196, endPoint x: 801, endPoint y: 195, distance: 301.2
click at [801, 195] on div "Patojito [DATE] VARIADOR MOTOREDUCTOR HELIC 60W 110V Cantidad 3 Unidades Condic…" at bounding box center [882, 227] width 801 height 168
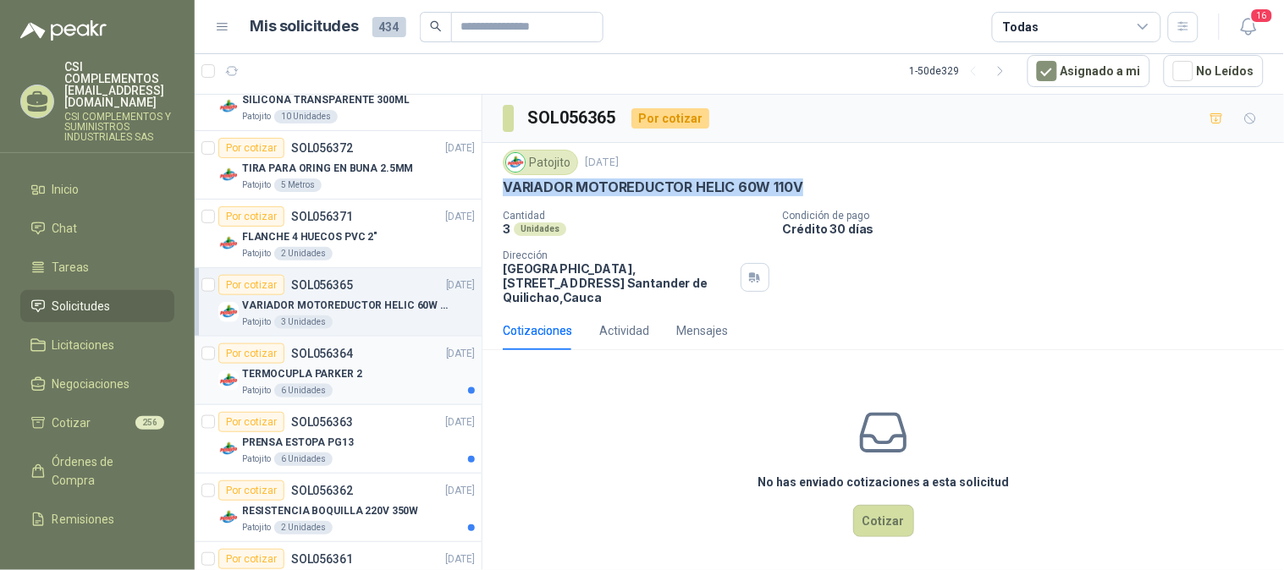
scroll to position [2166, 0]
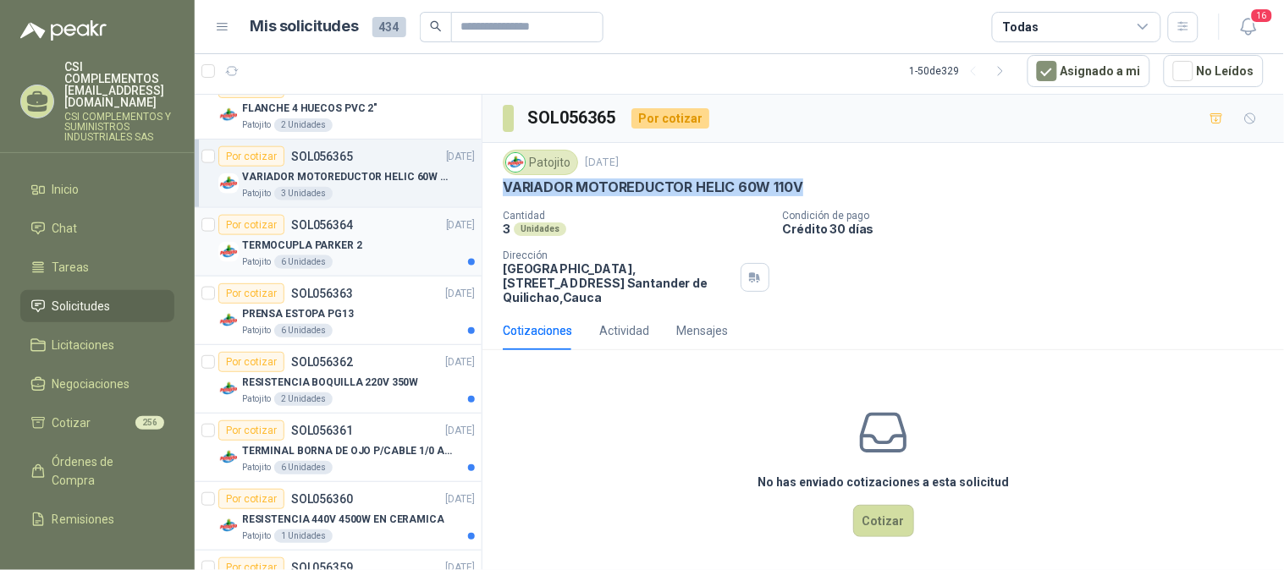
click at [367, 251] on div "TERMOCUPLA PARKER 2" at bounding box center [358, 245] width 233 height 20
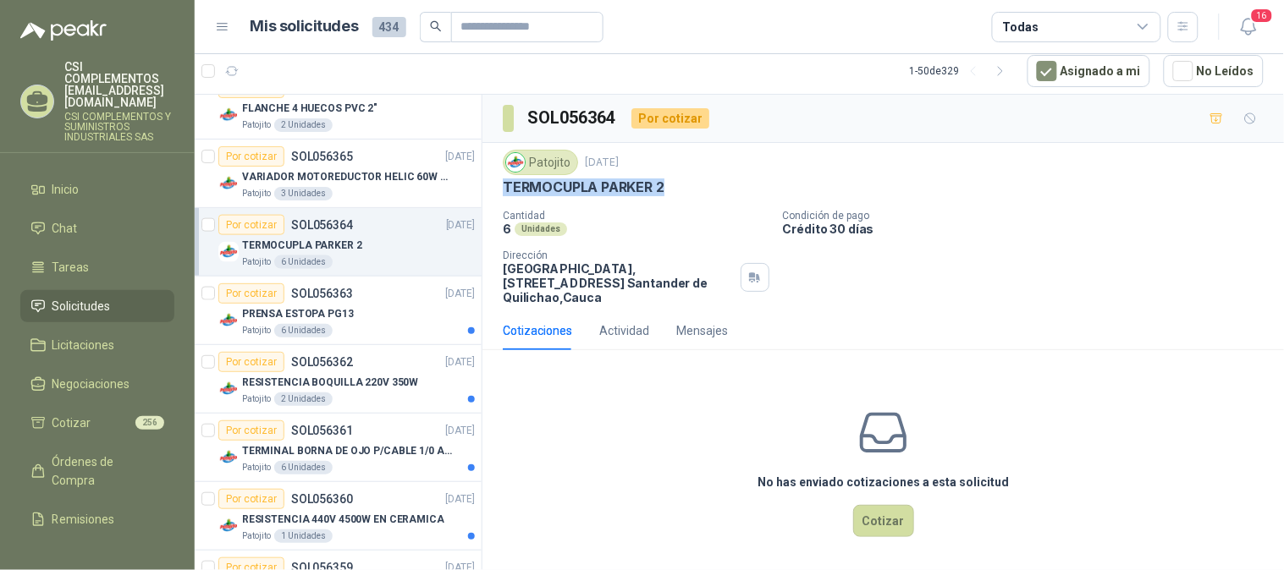
drag, startPoint x: 499, startPoint y: 193, endPoint x: 688, endPoint y: 196, distance: 188.7
click at [688, 196] on div "Patojito [DATE] TERMOCUPLA [PERSON_NAME] 2 Cantidad 6 Unidades Condición de pag…" at bounding box center [882, 227] width 801 height 168
click at [328, 314] on p "PRENSA ESTOPA PG13" at bounding box center [298, 314] width 112 height 16
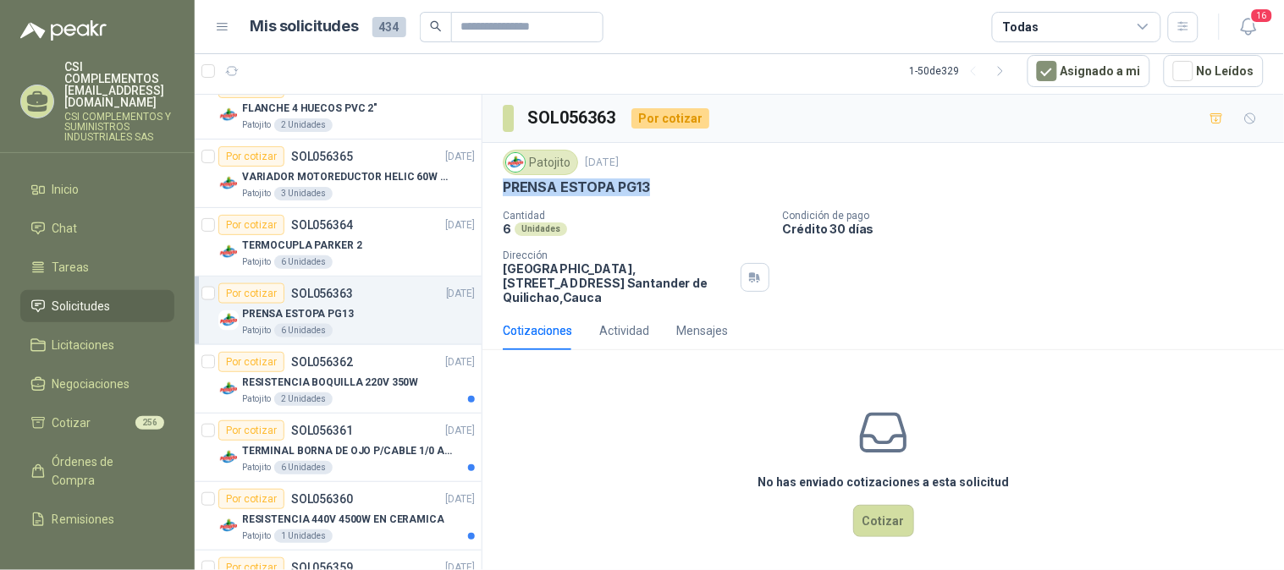
drag, startPoint x: 502, startPoint y: 190, endPoint x: 663, endPoint y: 189, distance: 160.8
click at [663, 189] on div "PRENSA ESTOPA PG13" at bounding box center [883, 188] width 761 height 18
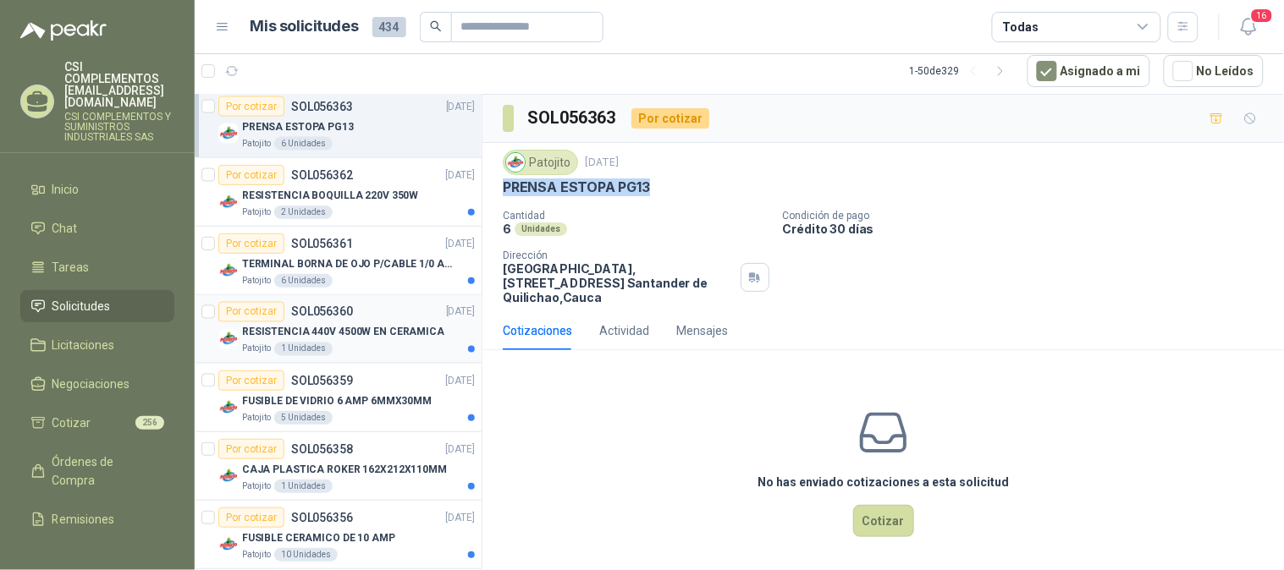
scroll to position [2354, 0]
click at [351, 201] on p "RESISTENCIA BOQUILLA 220V 350W" at bounding box center [330, 195] width 176 height 16
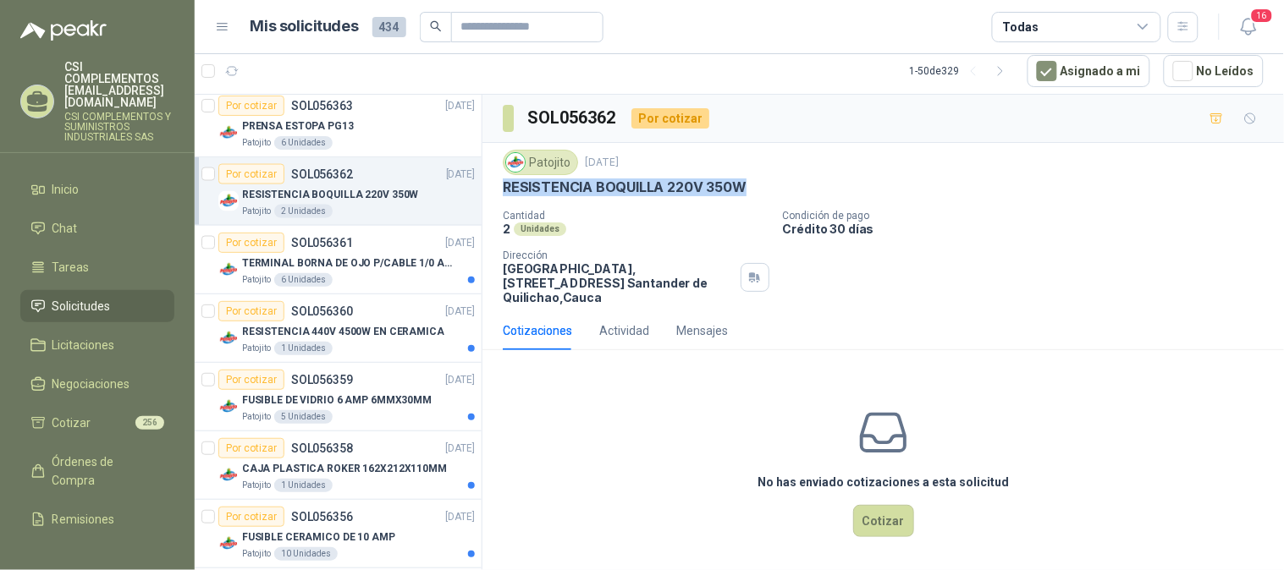
drag, startPoint x: 499, startPoint y: 193, endPoint x: 774, endPoint y: 187, distance: 275.1
click at [774, 187] on div "Patojito [DATE] RESISTENCIA BOQUILLA 220V 350W Cantidad 2 Unidades Condición de…" at bounding box center [882, 227] width 801 height 168
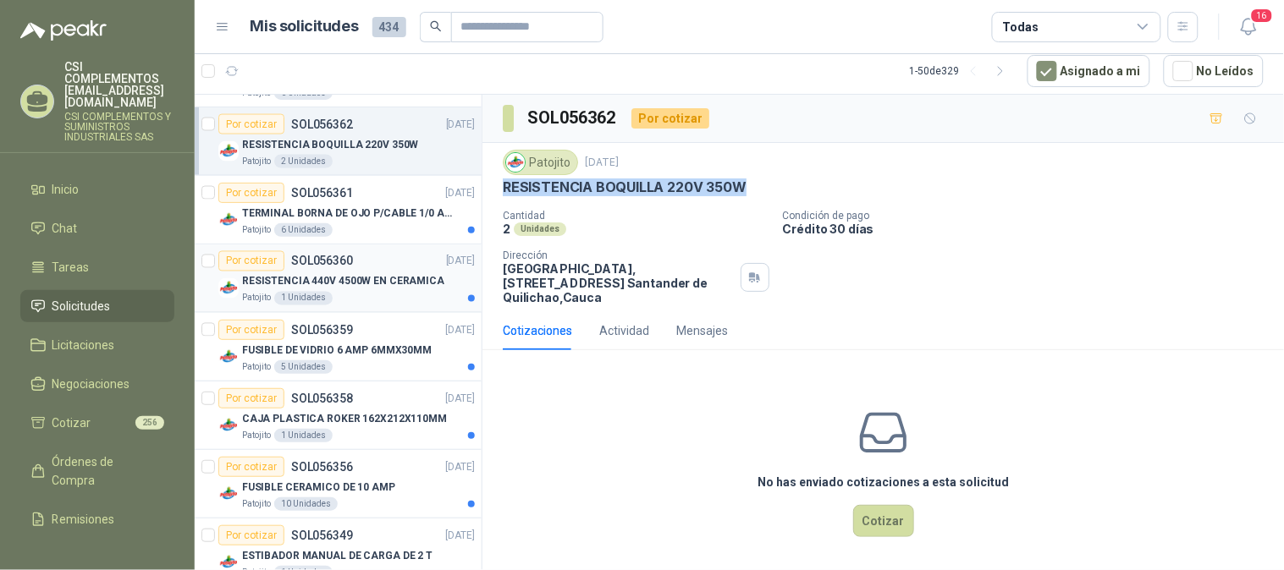
scroll to position [2448, 0]
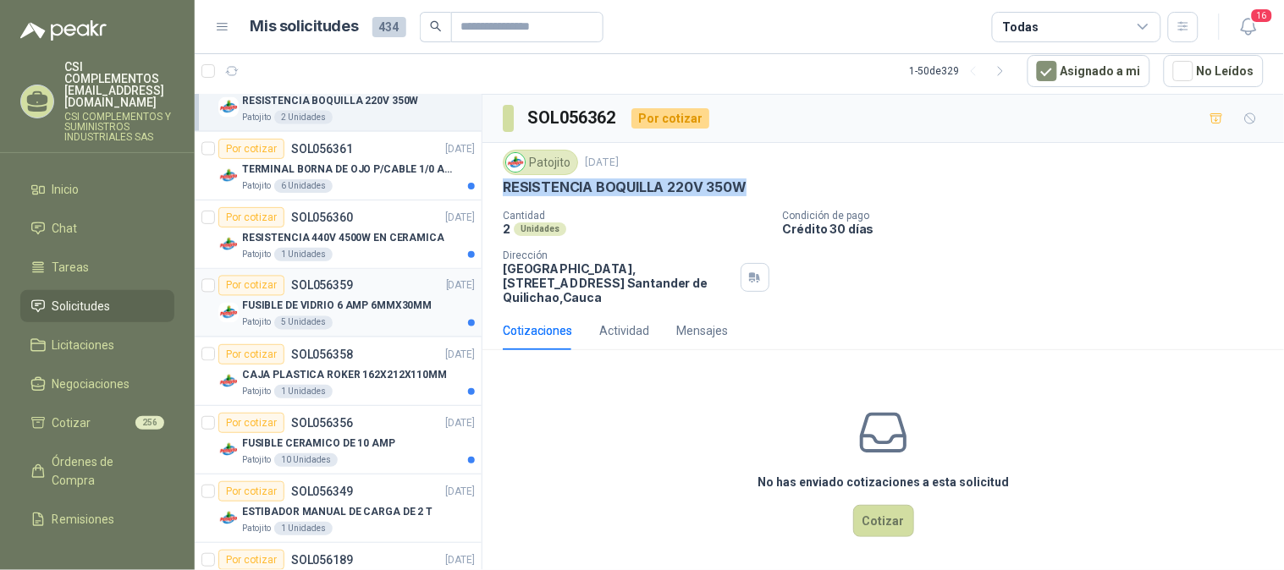
click at [326, 302] on p "FUSIBLE DE VIDRIO 6 AMP 6MMX30MM" at bounding box center [337, 307] width 190 height 16
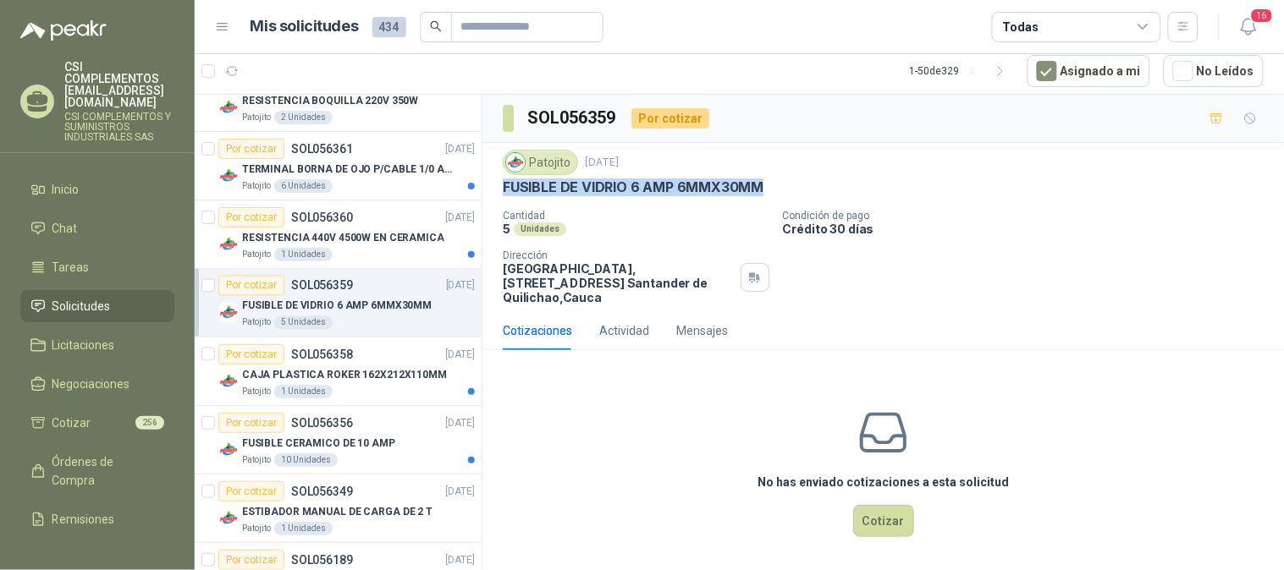
drag, startPoint x: 505, startPoint y: 190, endPoint x: 777, endPoint y: 176, distance: 272.0
click at [777, 176] on div "Patojito [DATE] FUSIBLE [PERSON_NAME] 6 AMP 6MMX30MM" at bounding box center [883, 173] width 761 height 47
click at [289, 377] on p "CAJA PLASTICA ROKER 162X212X110MM" at bounding box center [344, 375] width 205 height 16
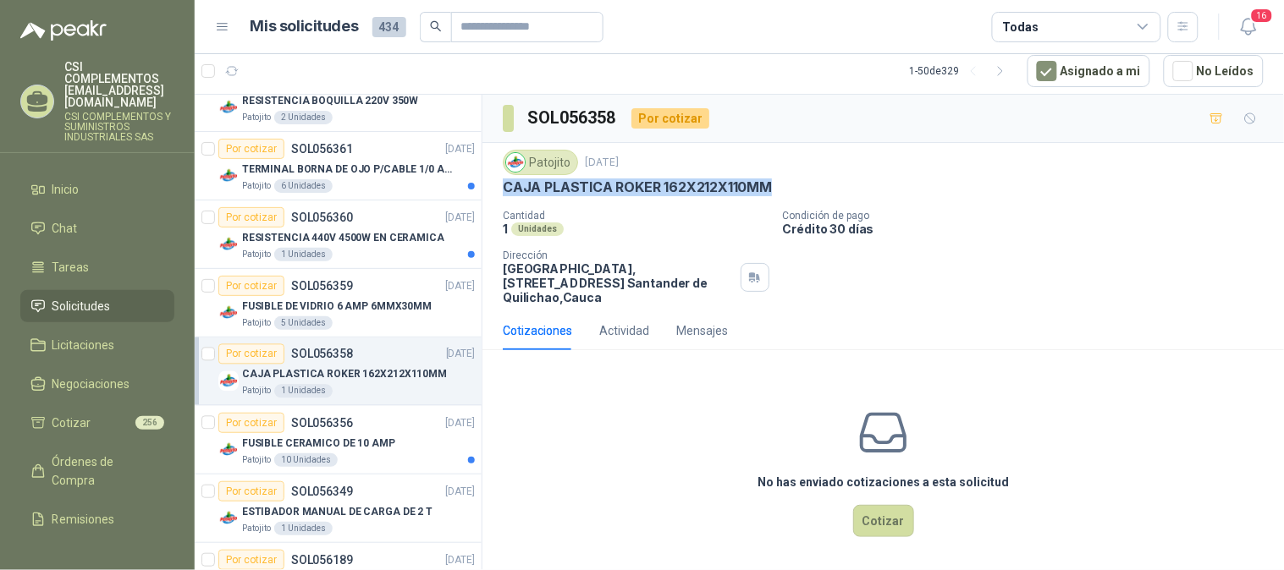
drag, startPoint x: 502, startPoint y: 187, endPoint x: 792, endPoint y: 201, distance: 290.6
click at [792, 201] on div "Patojito [DATE] CAJA PLASTICA ROKER 162X212X110MM Cantidad 1 Unidades Condición…" at bounding box center [883, 227] width 761 height 155
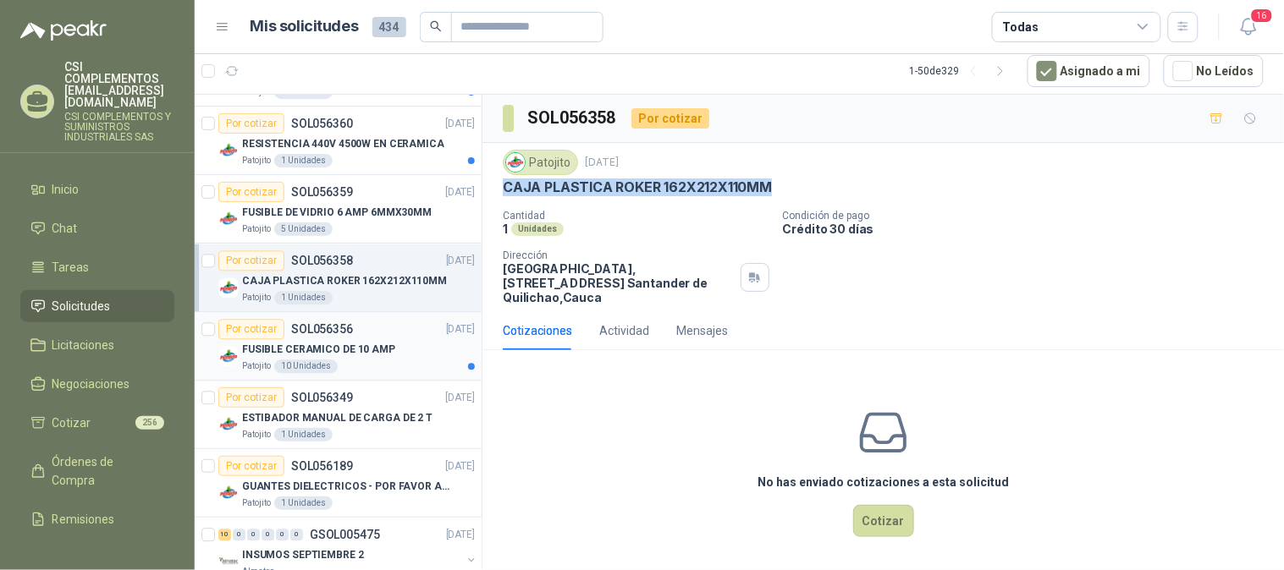
click at [350, 352] on p "FUSIBLE CERAMICO DE 10 AMP" at bounding box center [318, 350] width 153 height 16
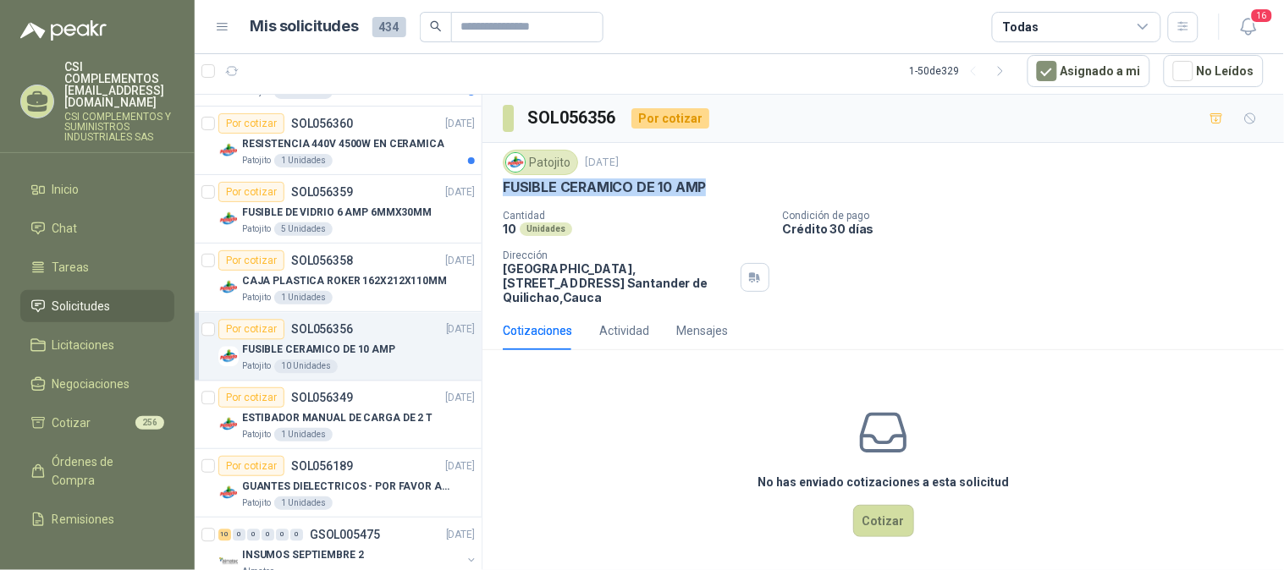
drag, startPoint x: 504, startPoint y: 190, endPoint x: 717, endPoint y: 193, distance: 212.4
click at [717, 193] on div "FUSIBLE CERAMICO DE 10 AMP" at bounding box center [883, 188] width 761 height 18
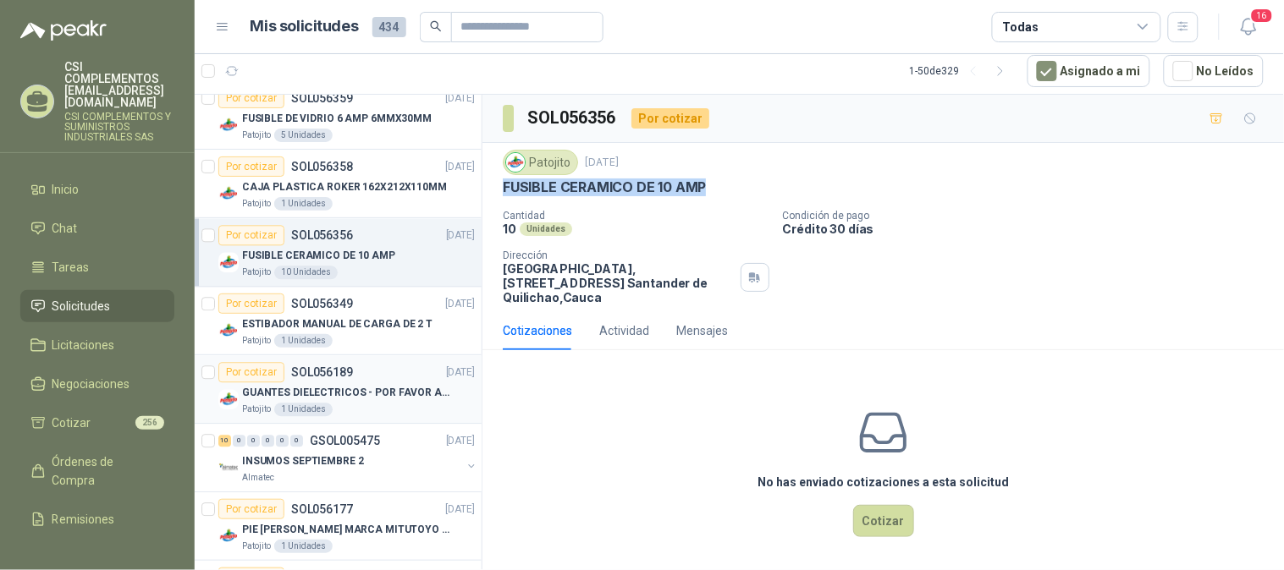
scroll to position [2730, 0]
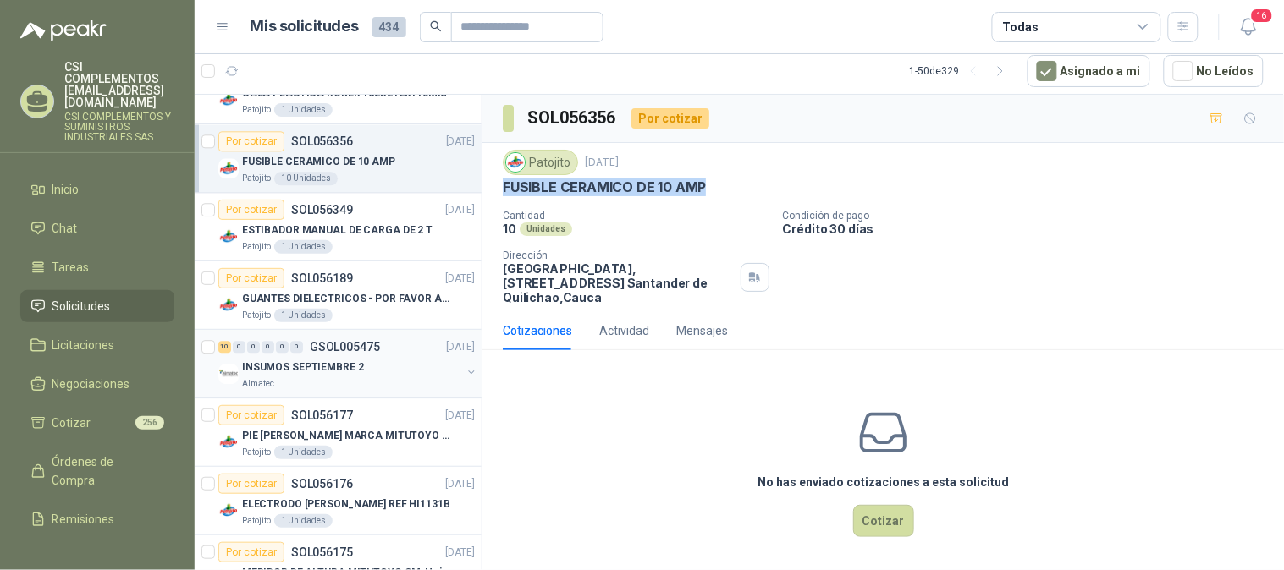
click at [342, 377] on div "INSUMOS SEPTIEMBRE 2" at bounding box center [351, 367] width 219 height 20
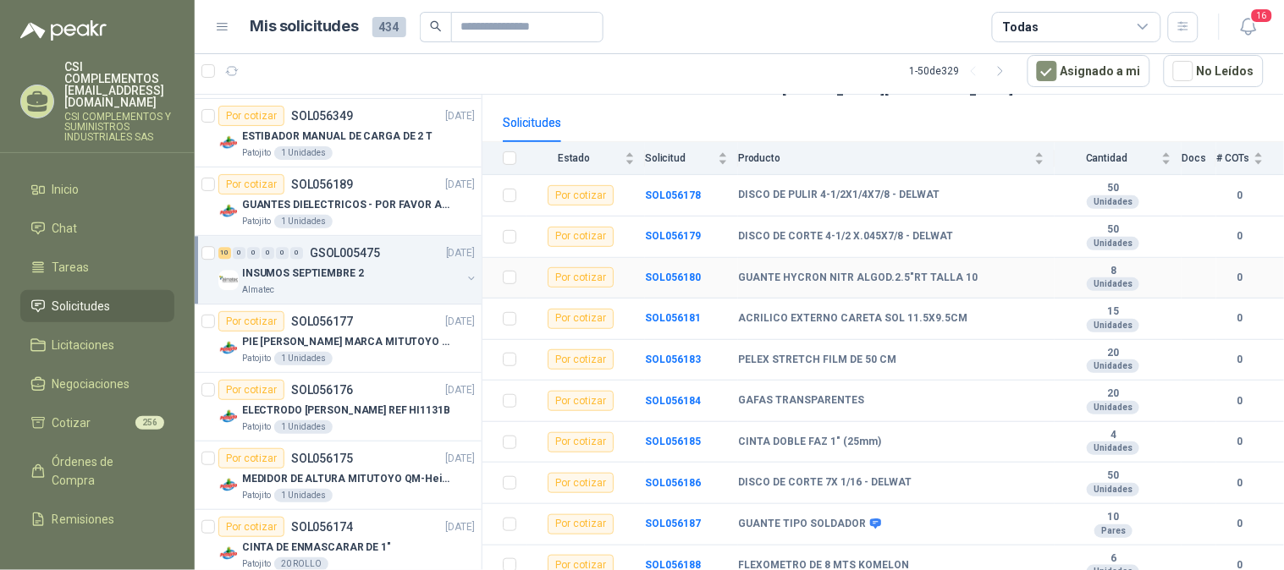
scroll to position [165, 0]
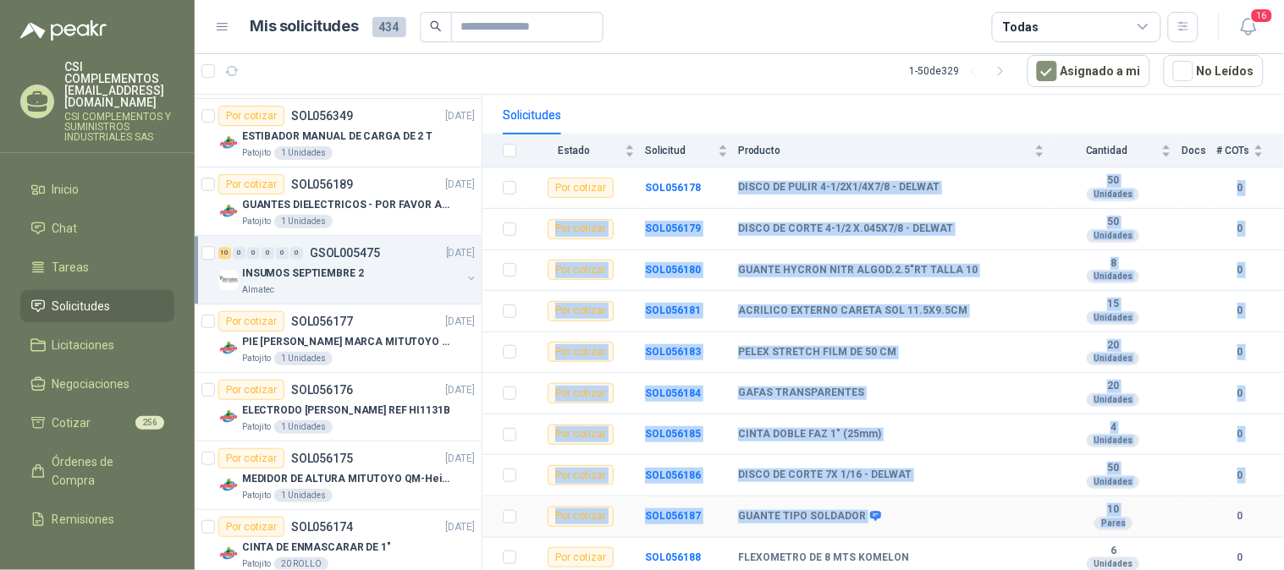
drag, startPoint x: 736, startPoint y: 168, endPoint x: 1120, endPoint y: 511, distance: 514.7
click at [1120, 511] on tbody "Por cotizar SOL056178 DISCO DE PULIR 4-1/2X1/4X7/8 - DELWAT 50 Unidades 0 Por c…" at bounding box center [882, 373] width 801 height 411
click at [951, 352] on td "PELEX STRETCH FILM DE 50 CM" at bounding box center [896, 353] width 316 height 41
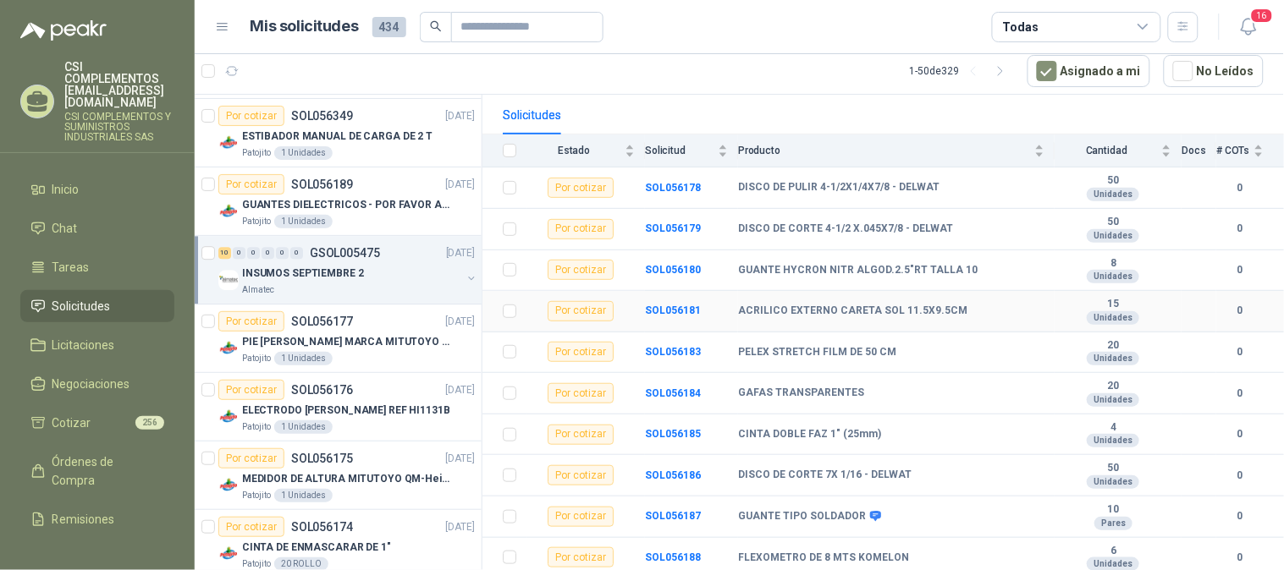
click at [938, 316] on td "ACRILICO EXTERNO CARETA SOL 11.5X9.5CM" at bounding box center [896, 311] width 316 height 41
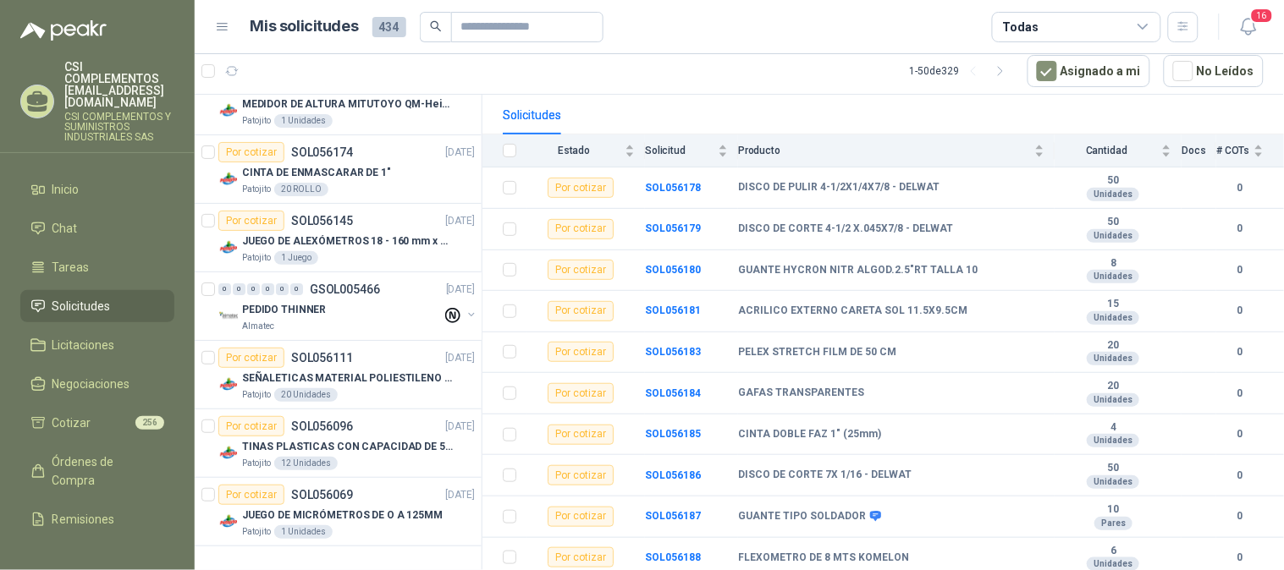
scroll to position [3200, 0]
click at [311, 322] on div "Almatec" at bounding box center [342, 327] width 200 height 14
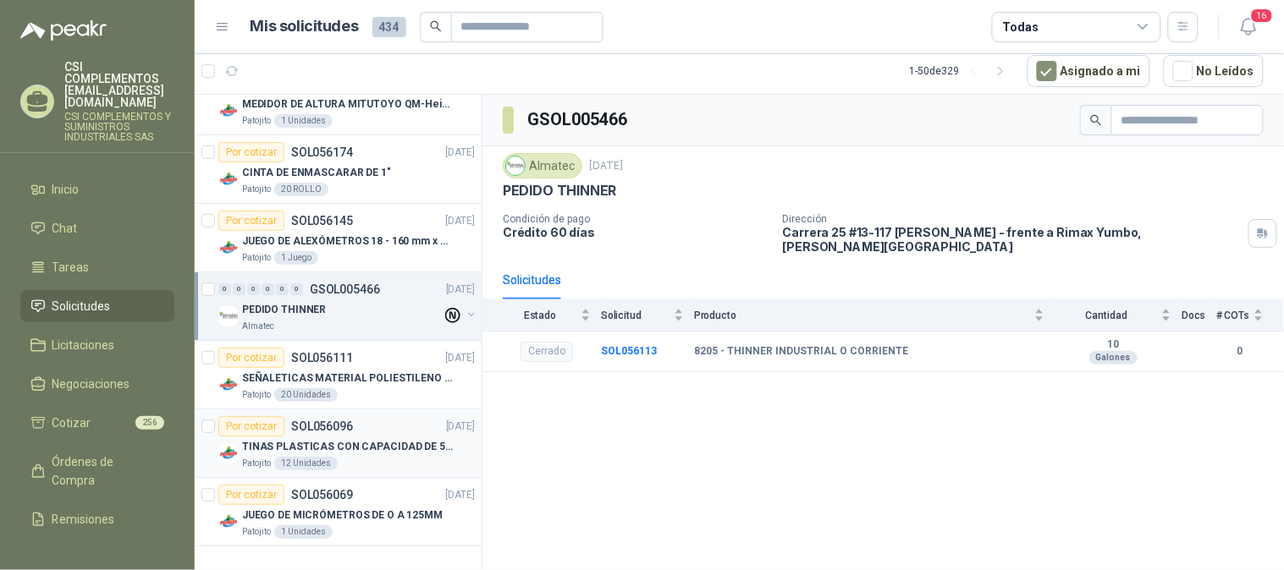
scroll to position [2824, 0]
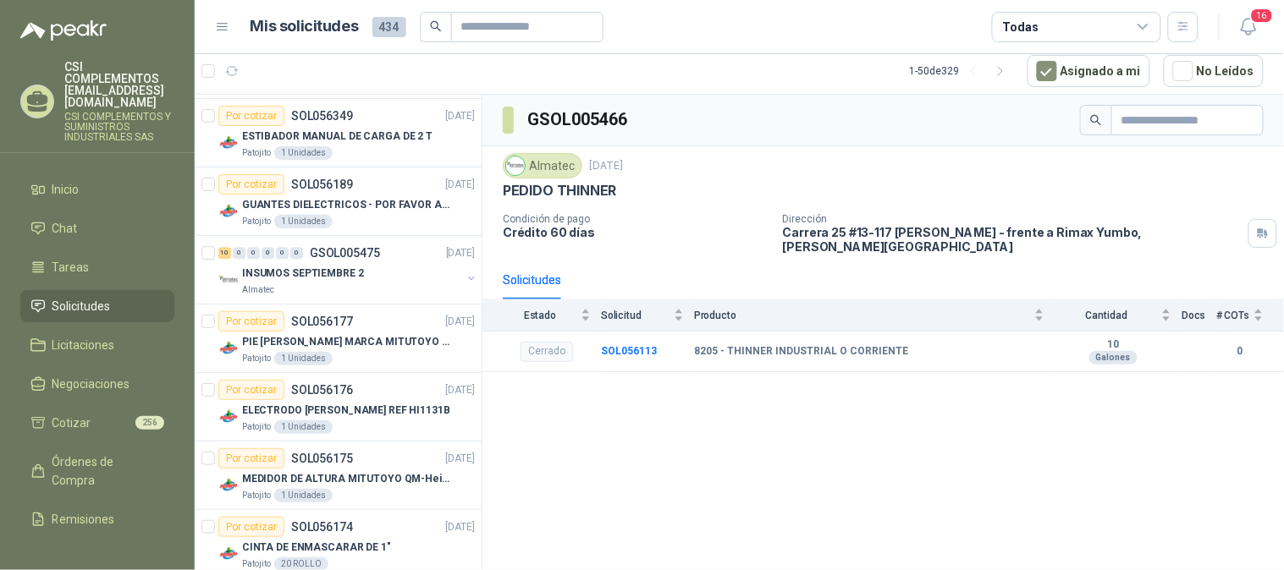
click at [81, 292] on link "Solicitudes" at bounding box center [97, 306] width 154 height 32
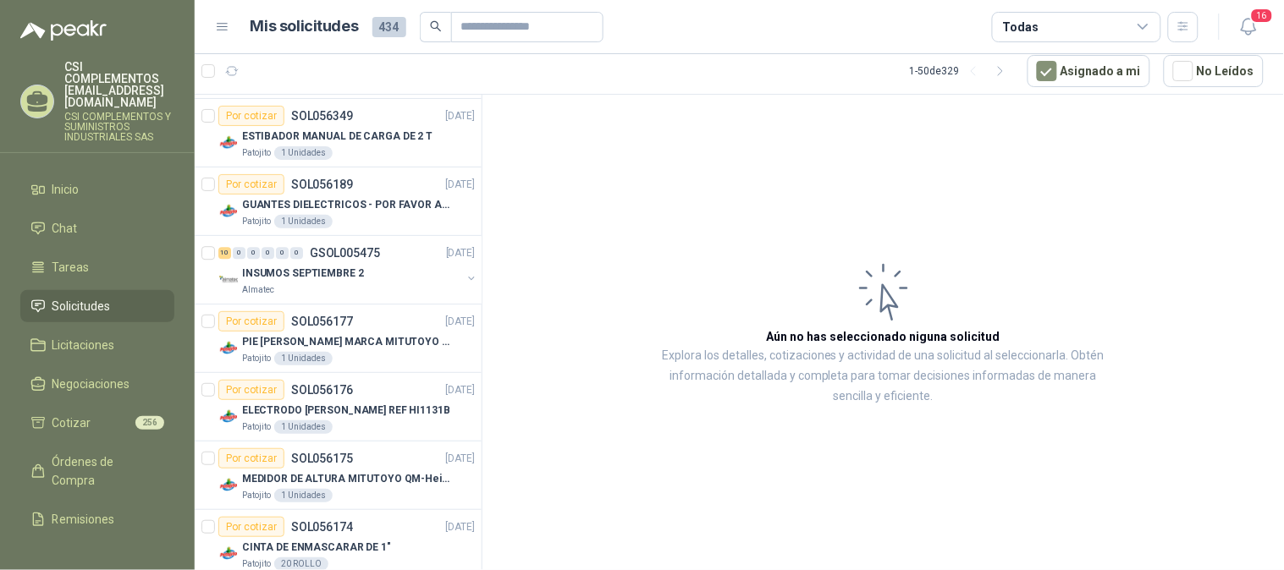
click at [56, 297] on span "Solicitudes" at bounding box center [81, 306] width 58 height 19
click at [231, 68] on icon "button" at bounding box center [232, 71] width 14 height 14
click at [273, 69] on icon "button" at bounding box center [274, 71] width 14 height 14
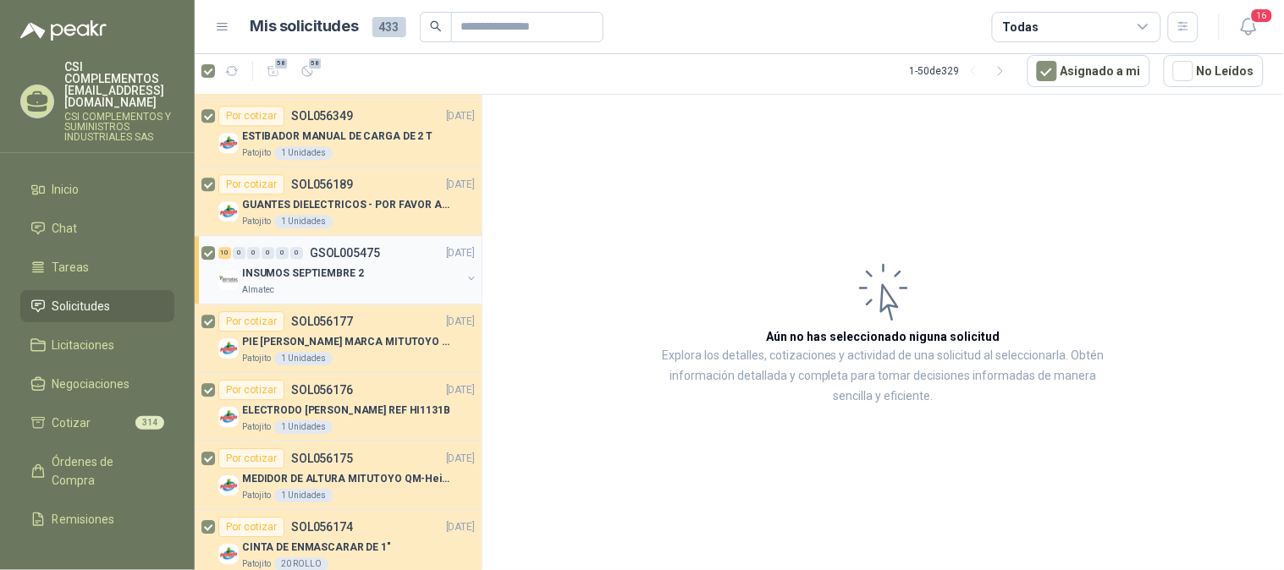
click at [355, 280] on p "INSUMOS SEPTIEMBRE 2" at bounding box center [303, 274] width 122 height 16
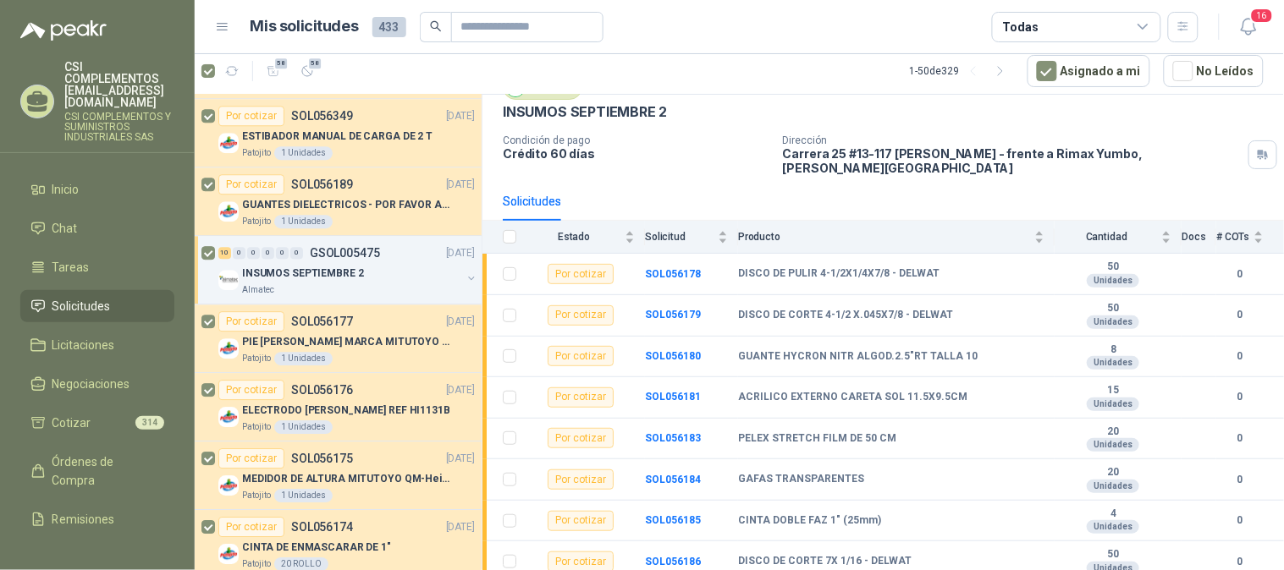
scroll to position [165, 0]
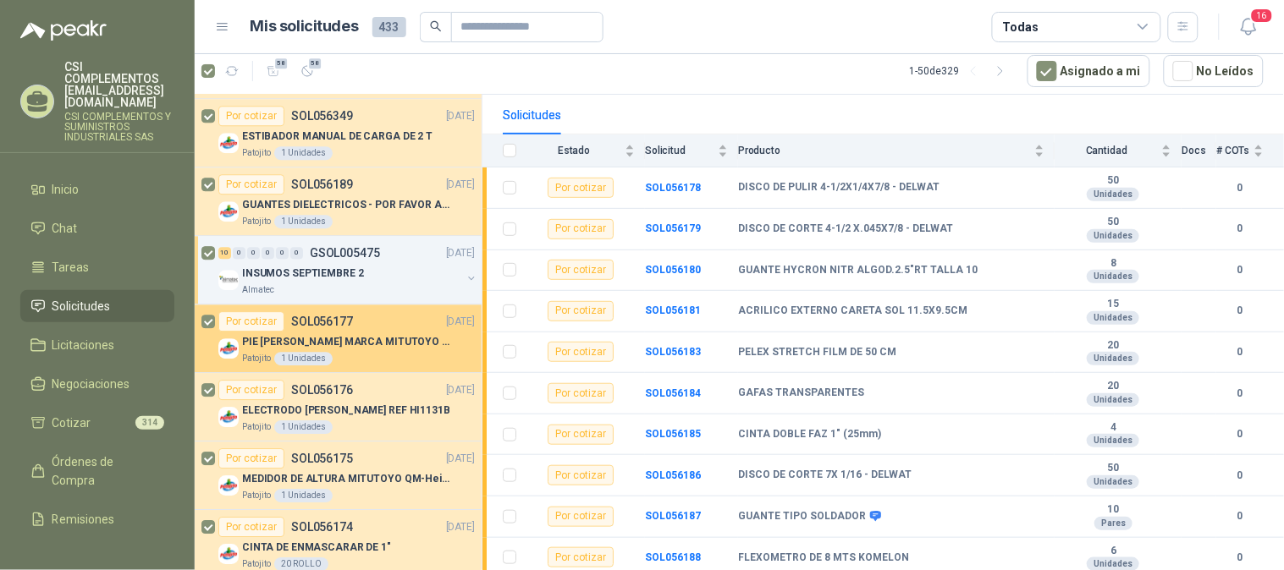
click at [360, 315] on div "Por cotizar SOL056177 [DATE]" at bounding box center [346, 321] width 256 height 20
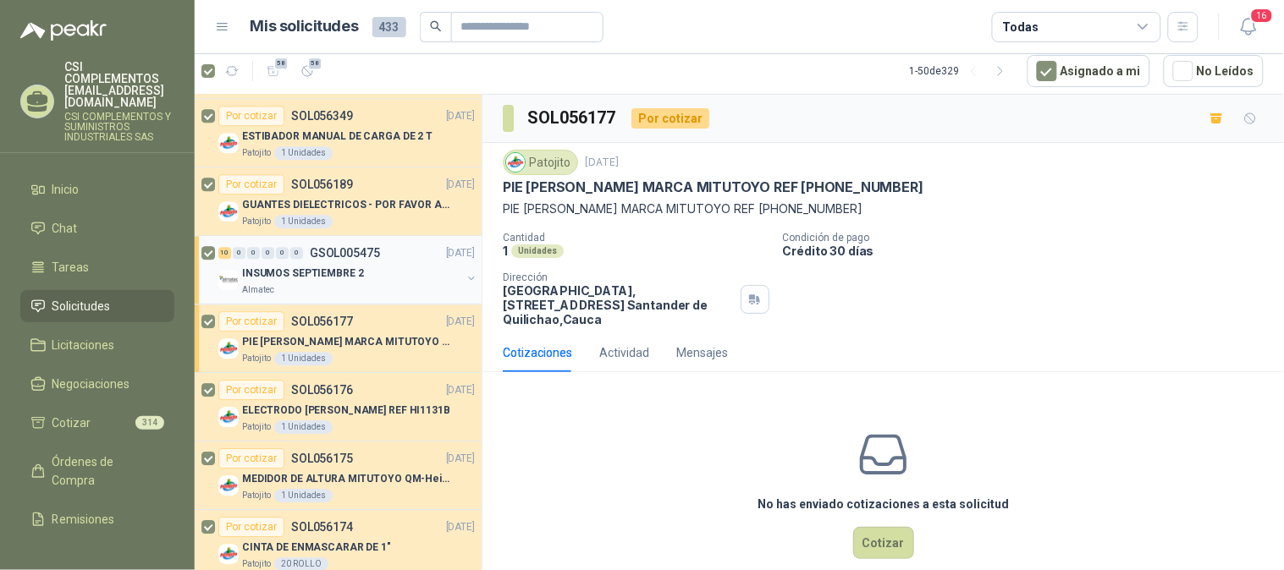
click at [392, 282] on div "INSUMOS SEPTIEMBRE 2" at bounding box center [351, 273] width 219 height 20
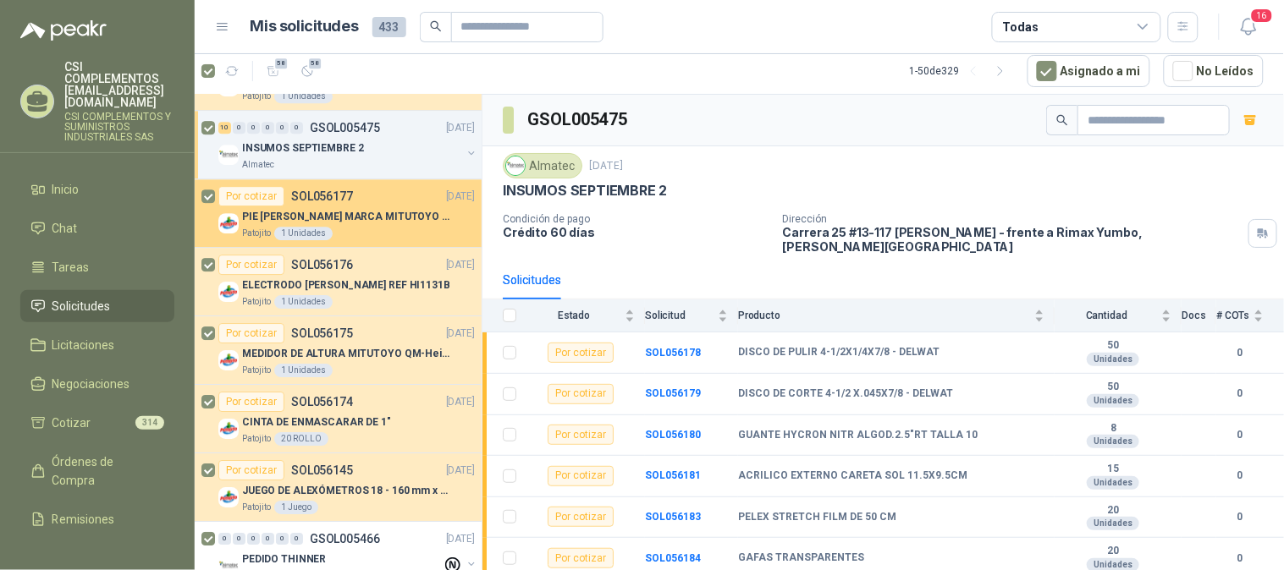
scroll to position [3106, 0]
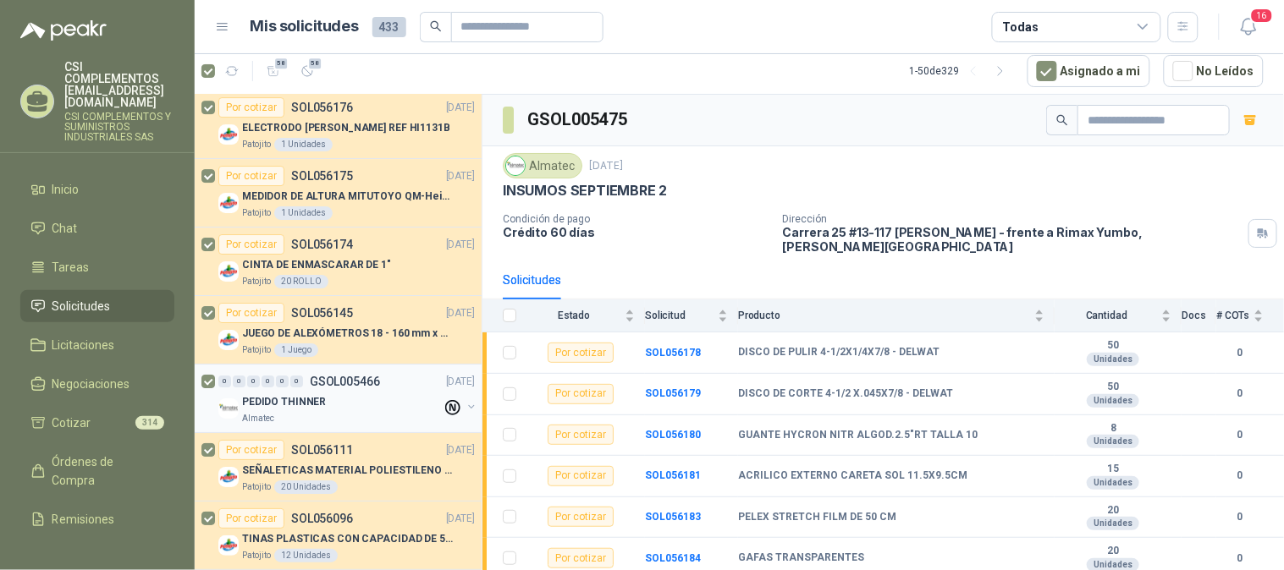
click at [351, 379] on p "GSOL005466" at bounding box center [345, 382] width 70 height 12
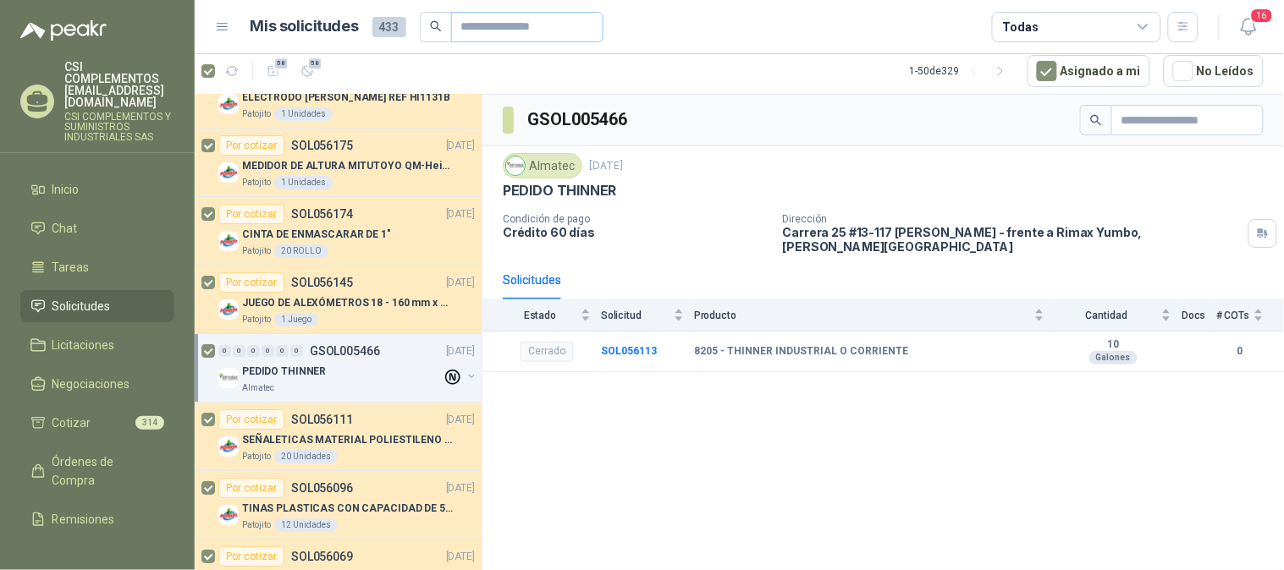
scroll to position [3106, 0]
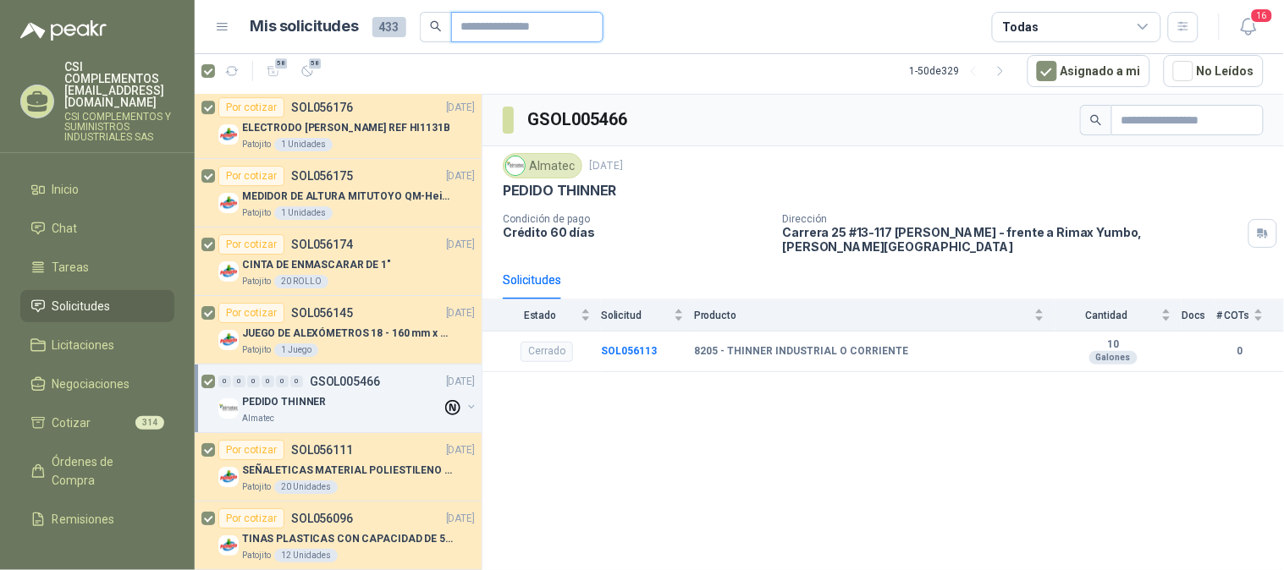
click at [511, 28] on input "text" at bounding box center [520, 27] width 118 height 29
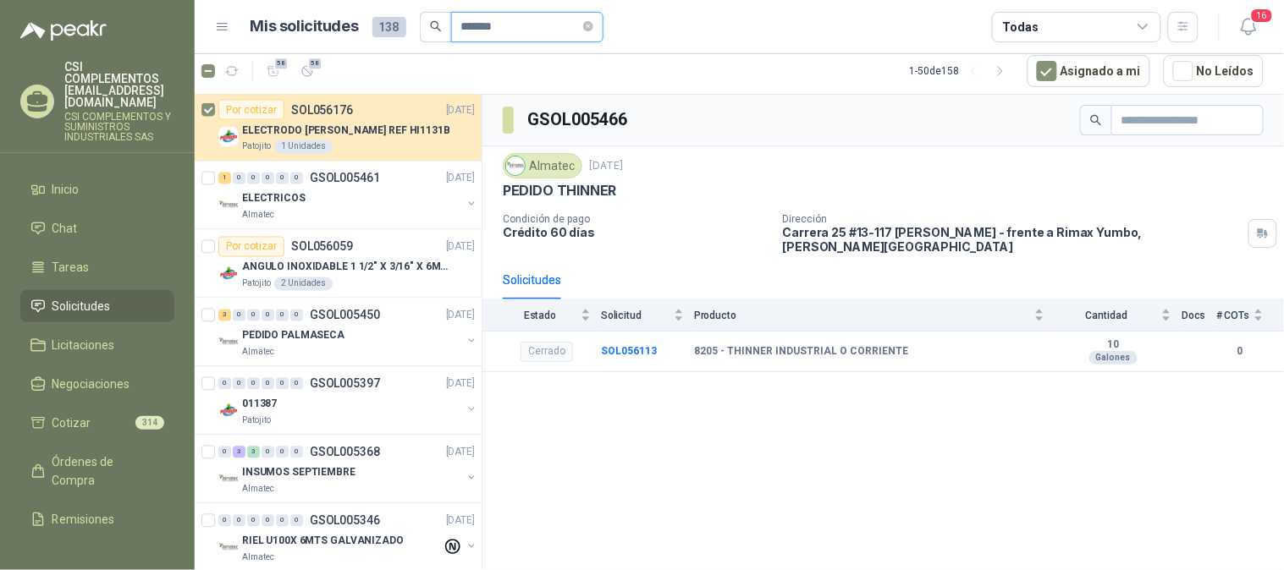
scroll to position [0, 0]
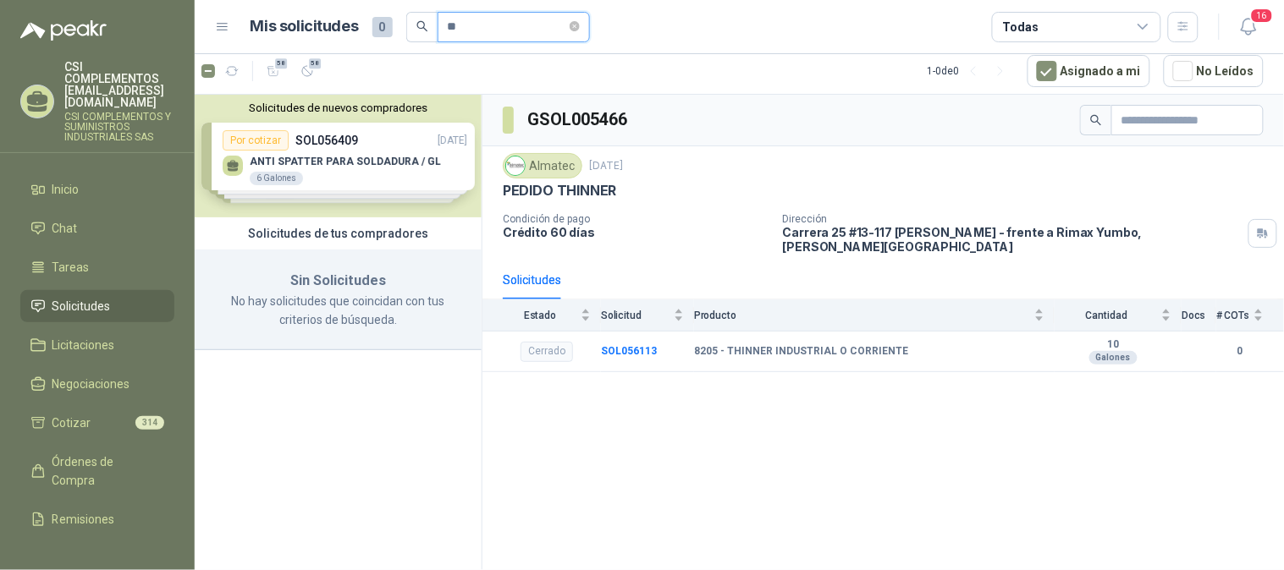
type input "*"
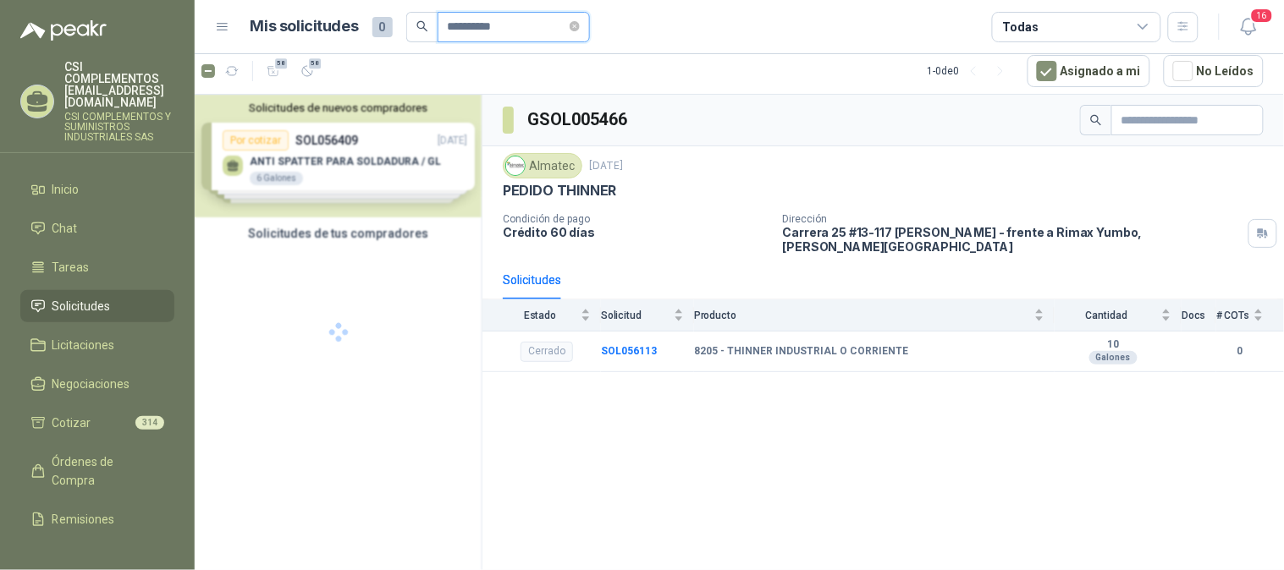
type input "**********"
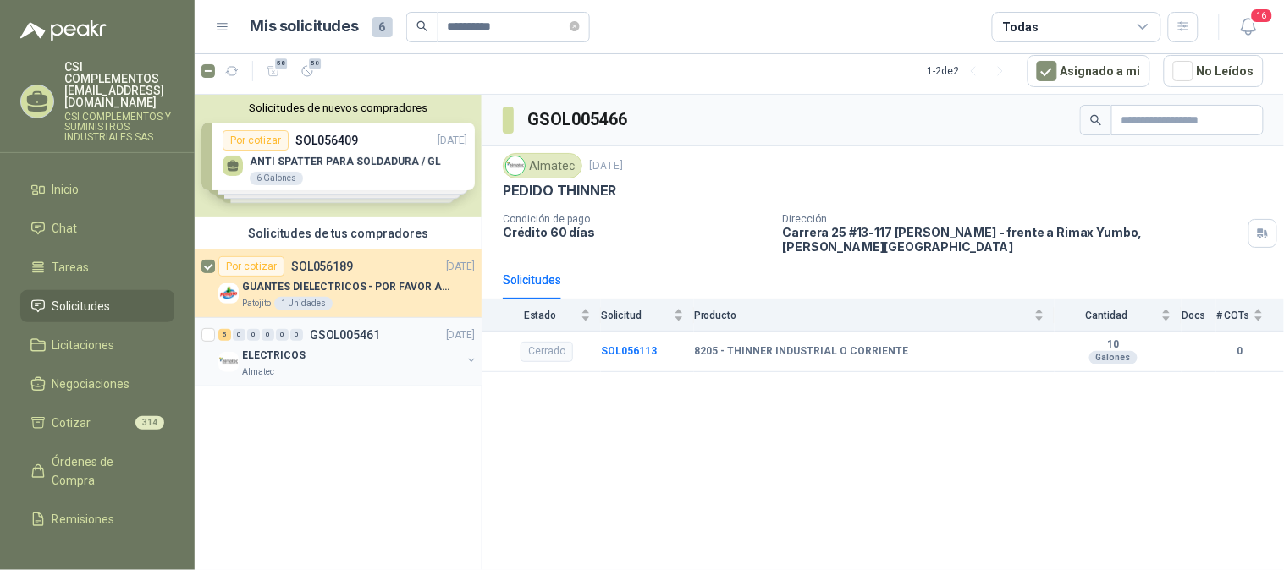
click at [382, 357] on div "ELECTRICOS" at bounding box center [351, 355] width 219 height 20
